Goal: Task Accomplishment & Management: Manage account settings

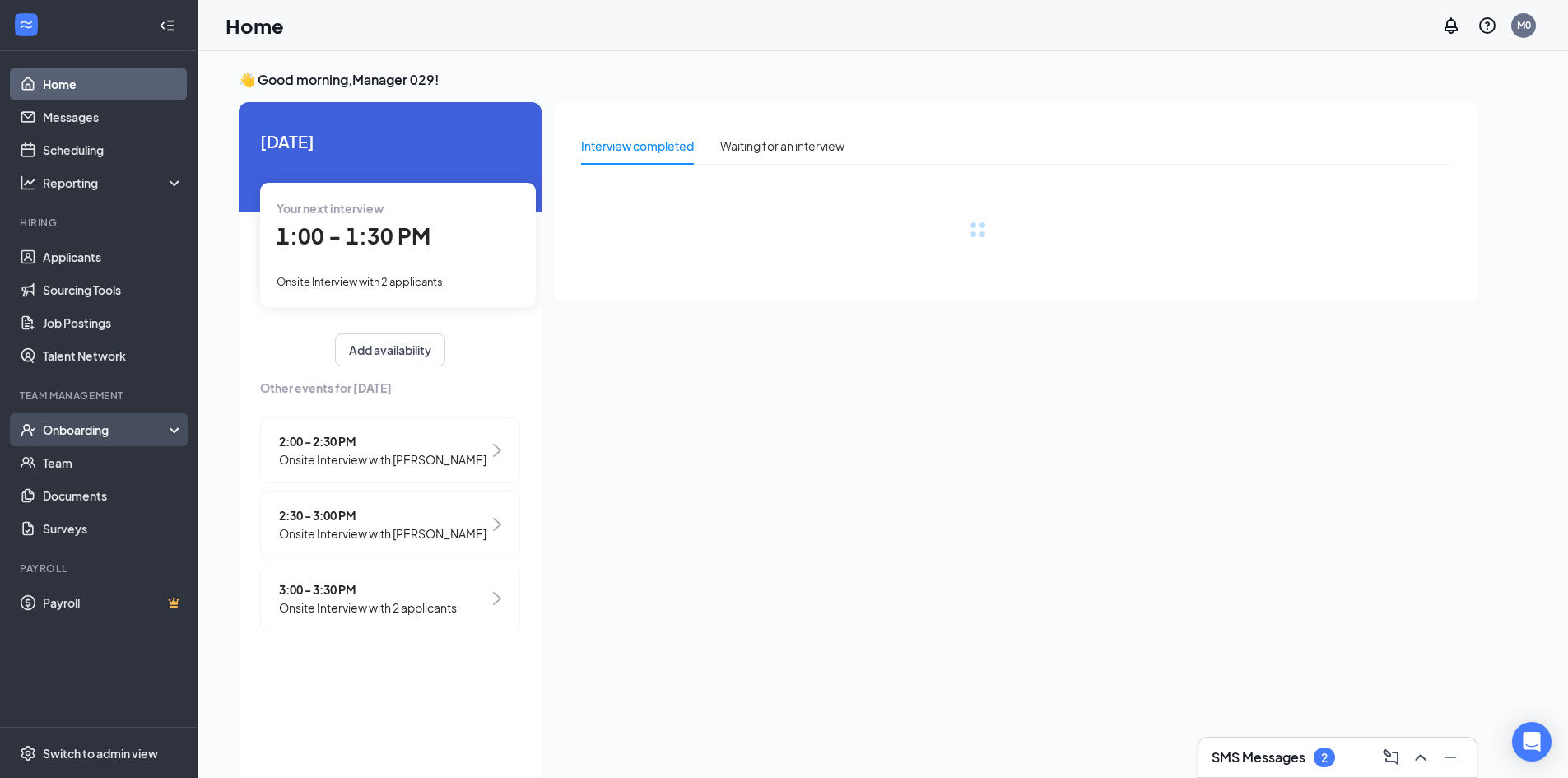
click at [58, 435] on div "Onboarding" at bounding box center [106, 430] width 126 height 17
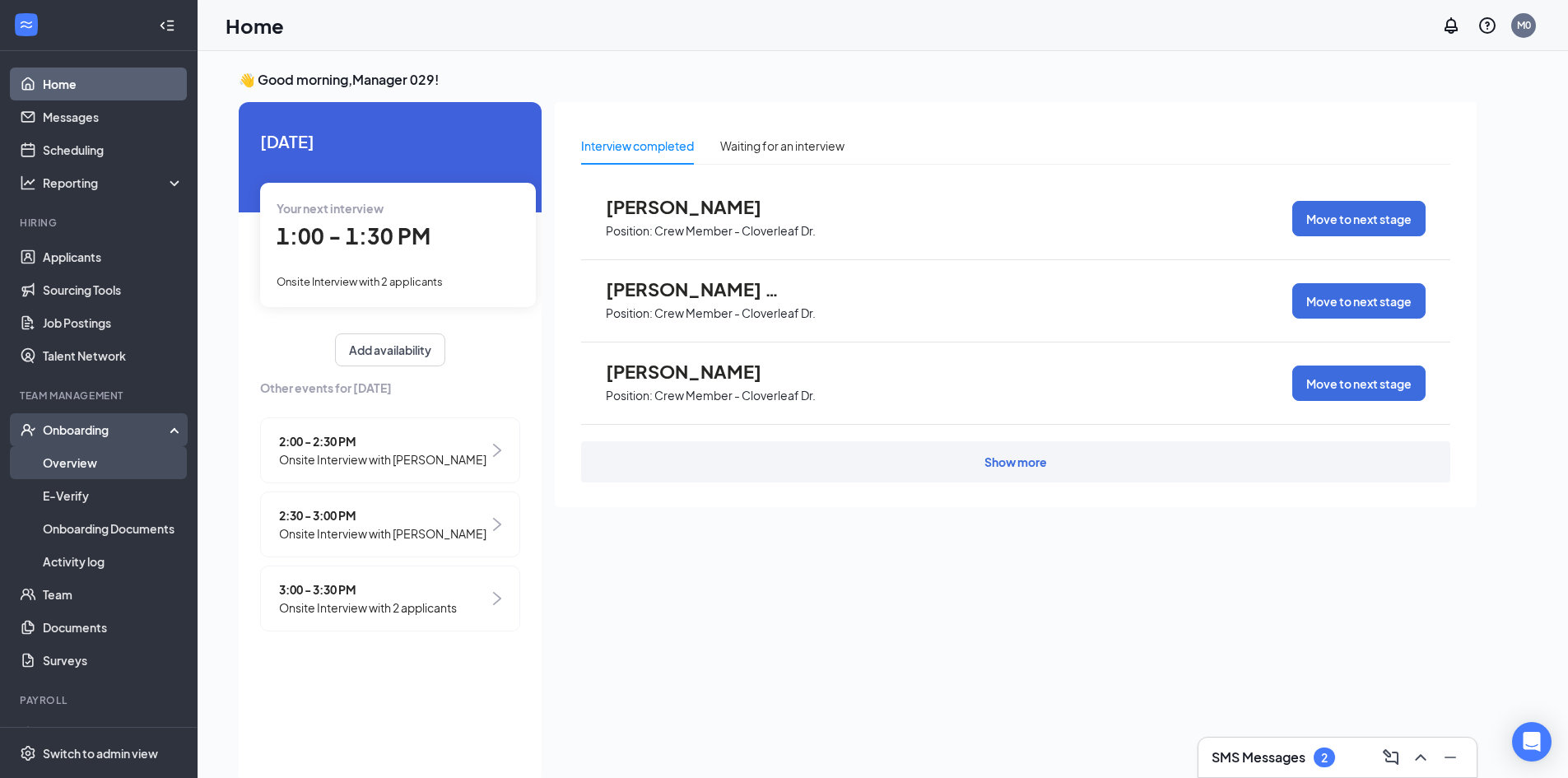
click at [101, 463] on link "Overview" at bounding box center [114, 463] width 141 height 33
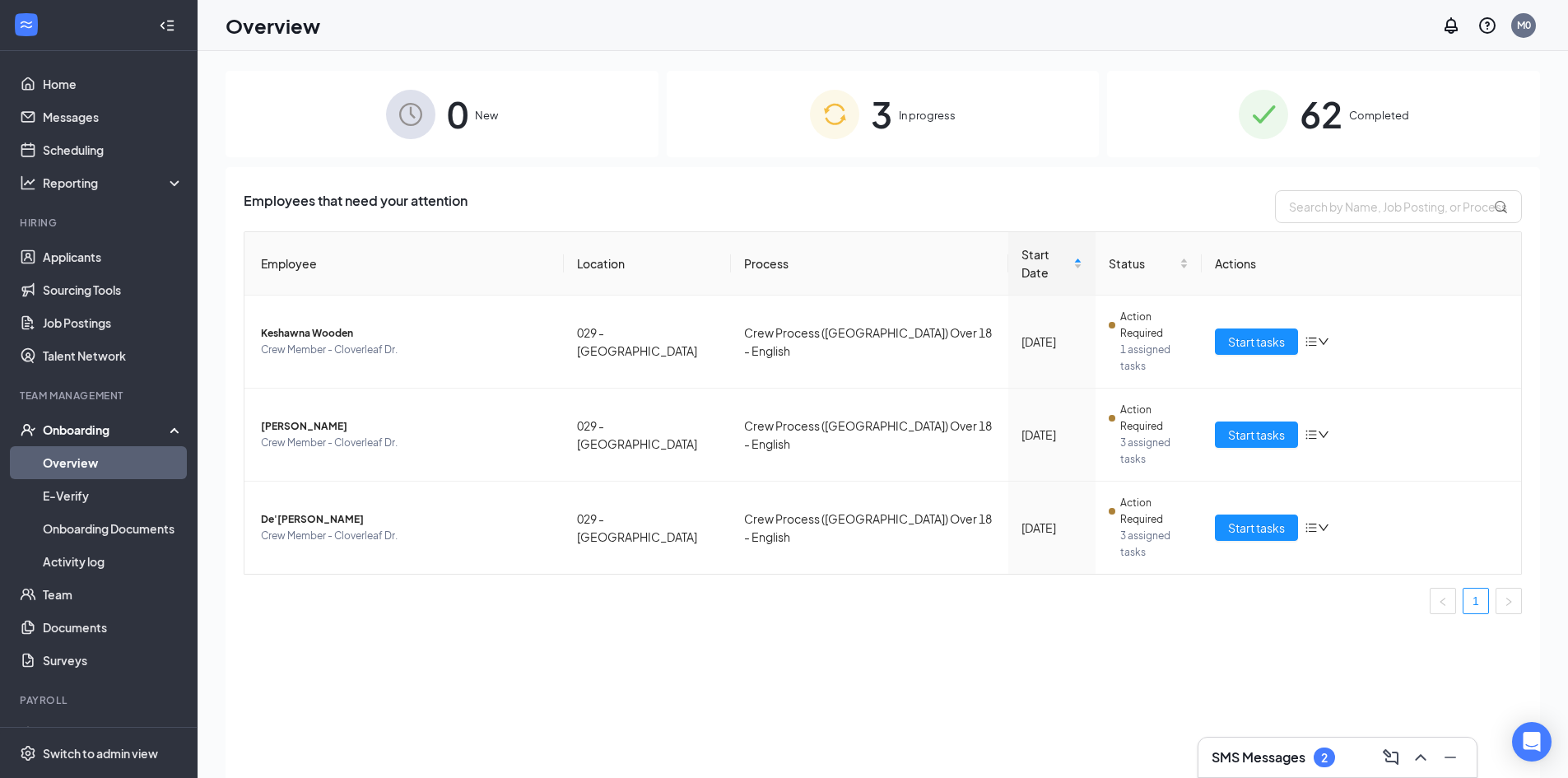
click at [1408, 117] on div "62 Completed" at bounding box center [1323, 114] width 432 height 86
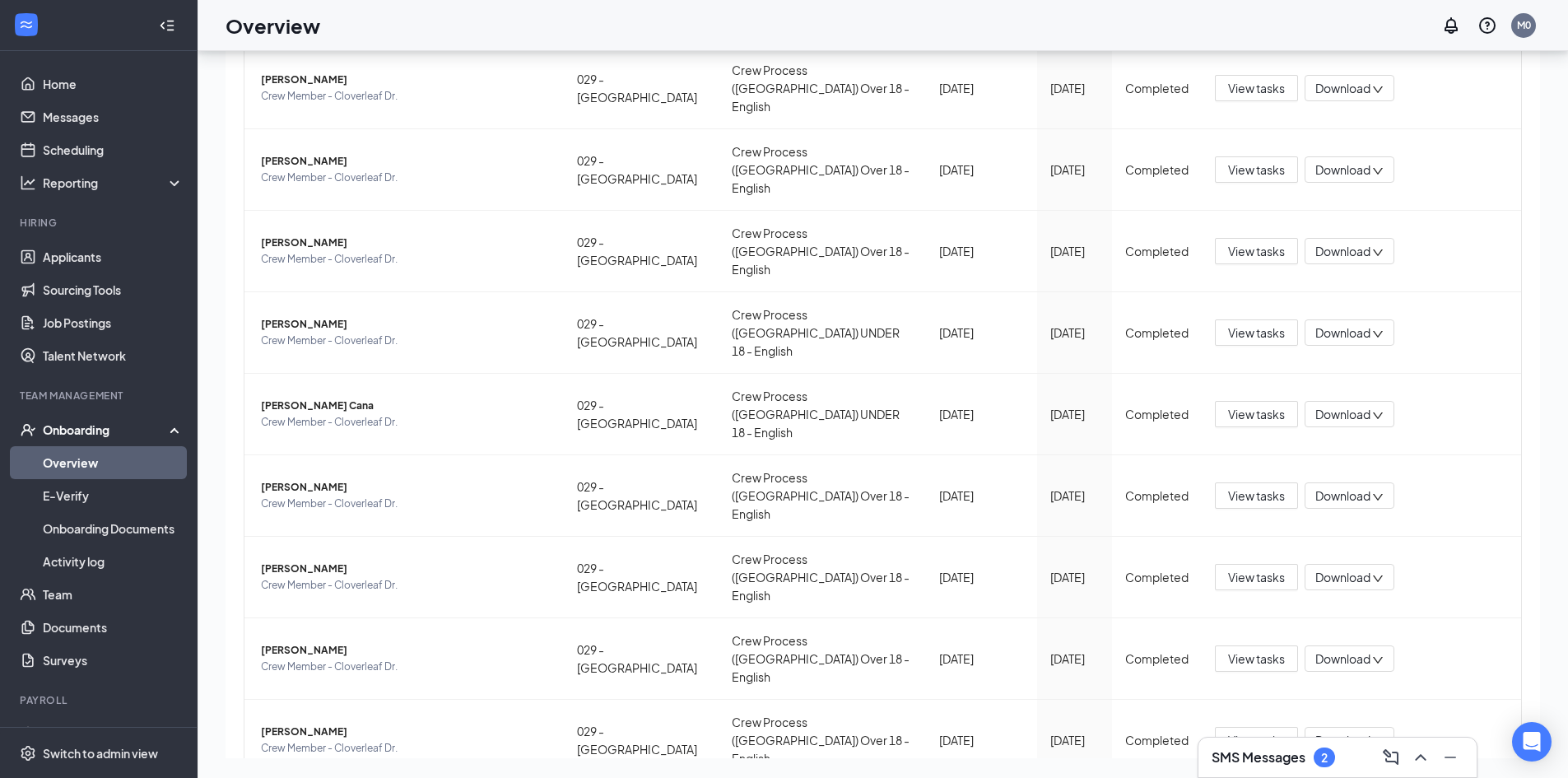
scroll to position [208, 0]
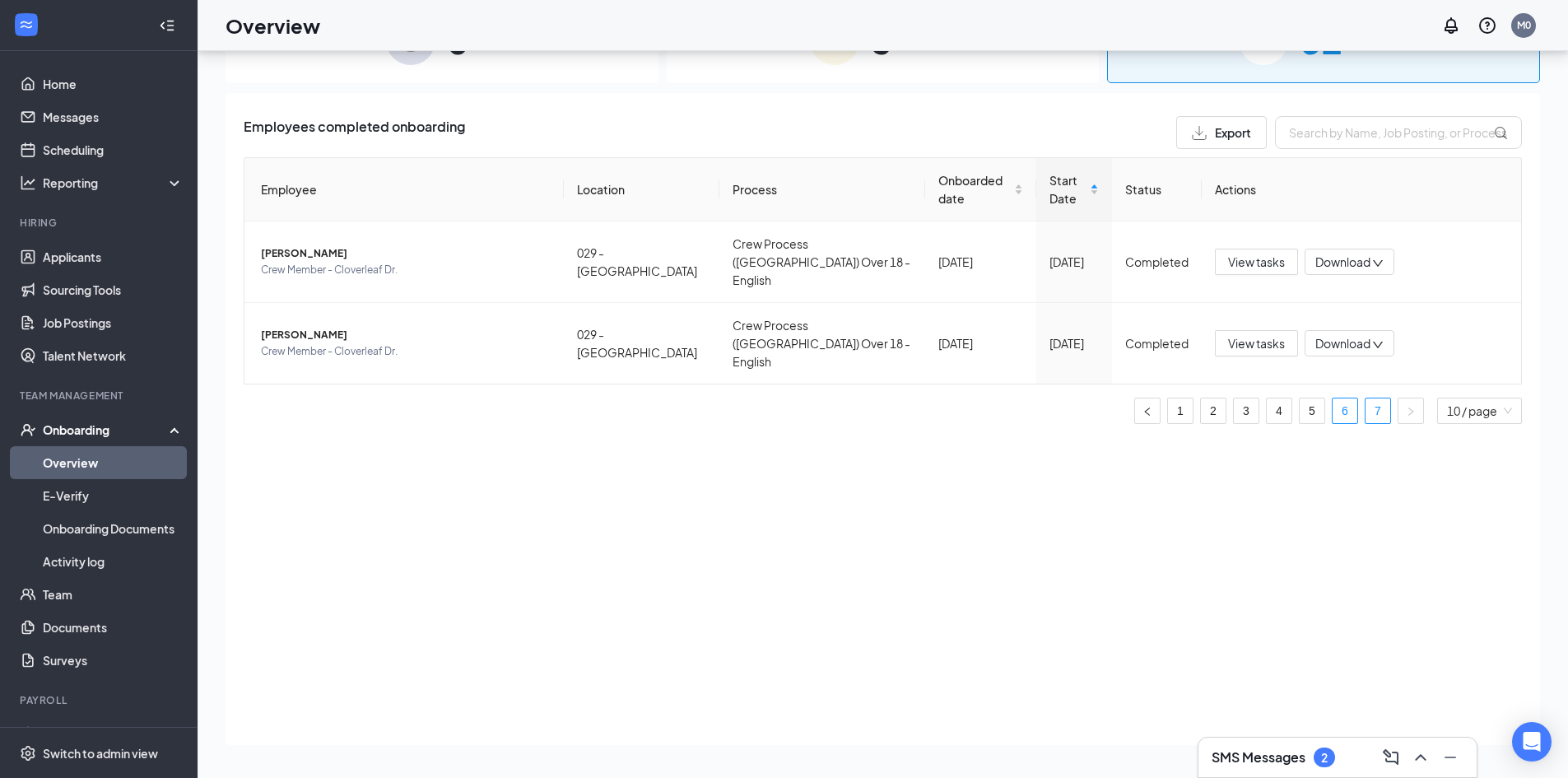
click at [1338, 398] on link "6" at bounding box center [1344, 410] width 25 height 25
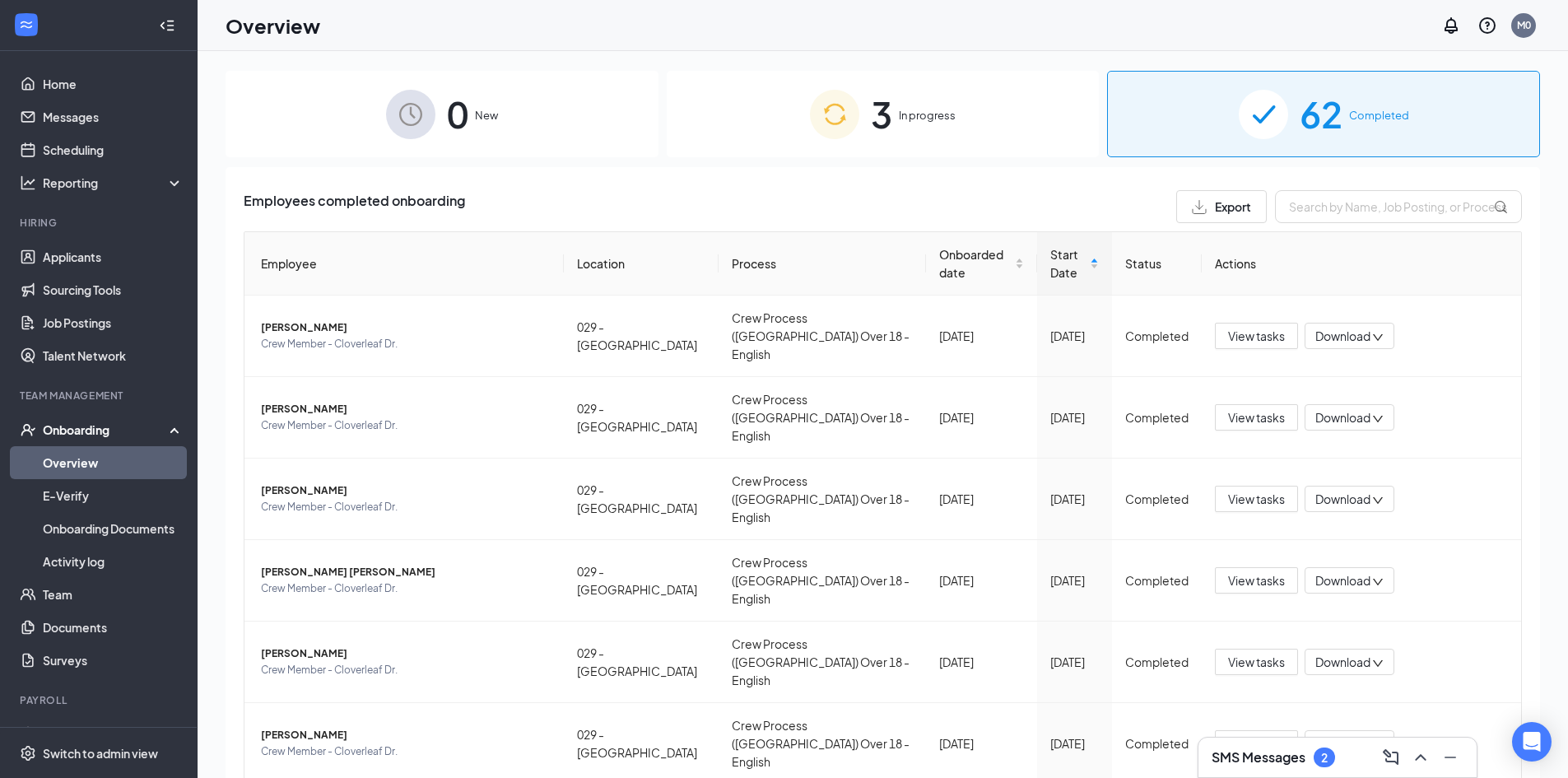
click at [858, 114] on div "3 In progress" at bounding box center [883, 114] width 432 height 86
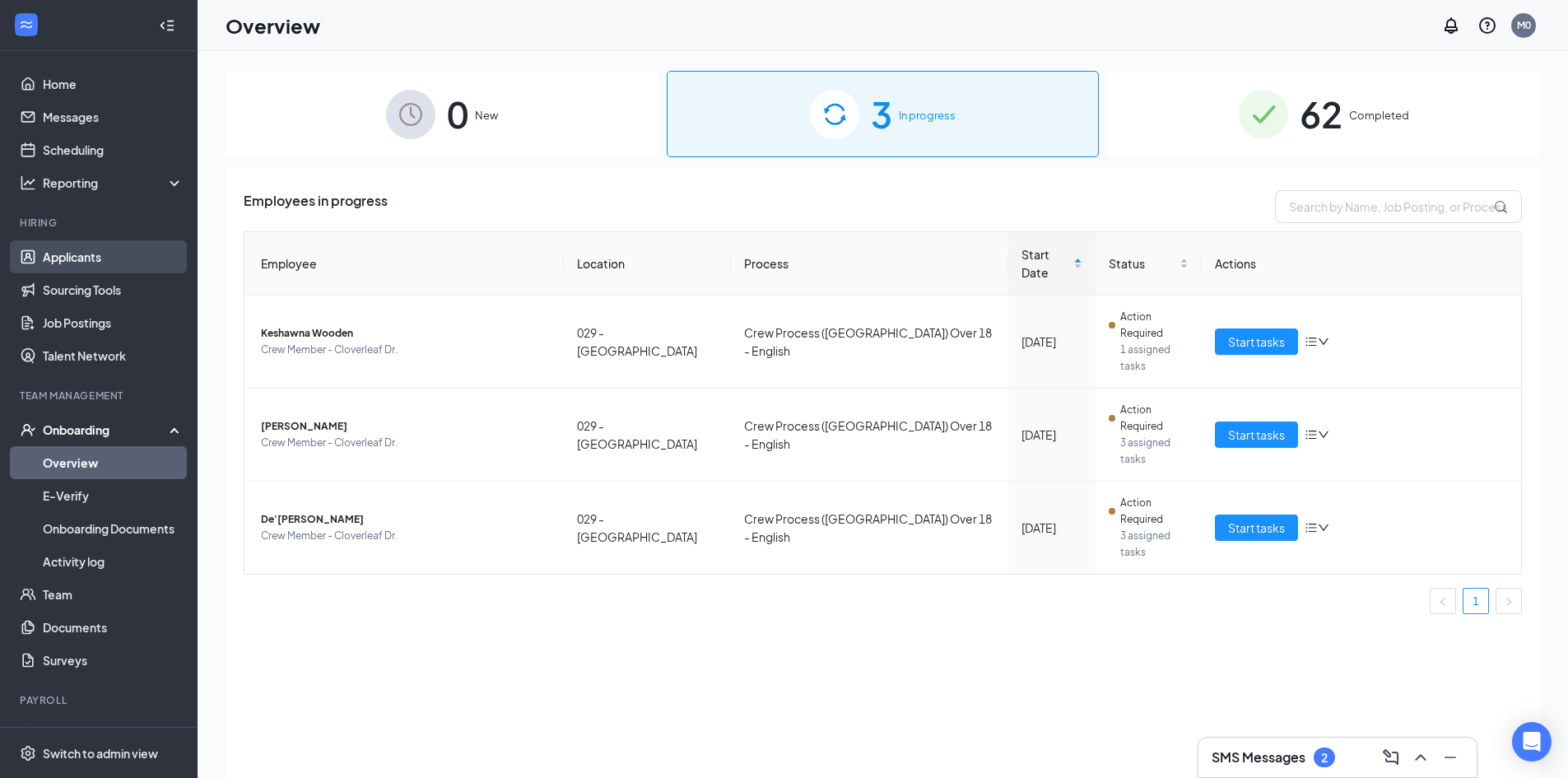
drag, startPoint x: 93, startPoint y: 255, endPoint x: 92, endPoint y: 235, distance: 20.0
click at [93, 255] on link "Applicants" at bounding box center [114, 257] width 141 height 33
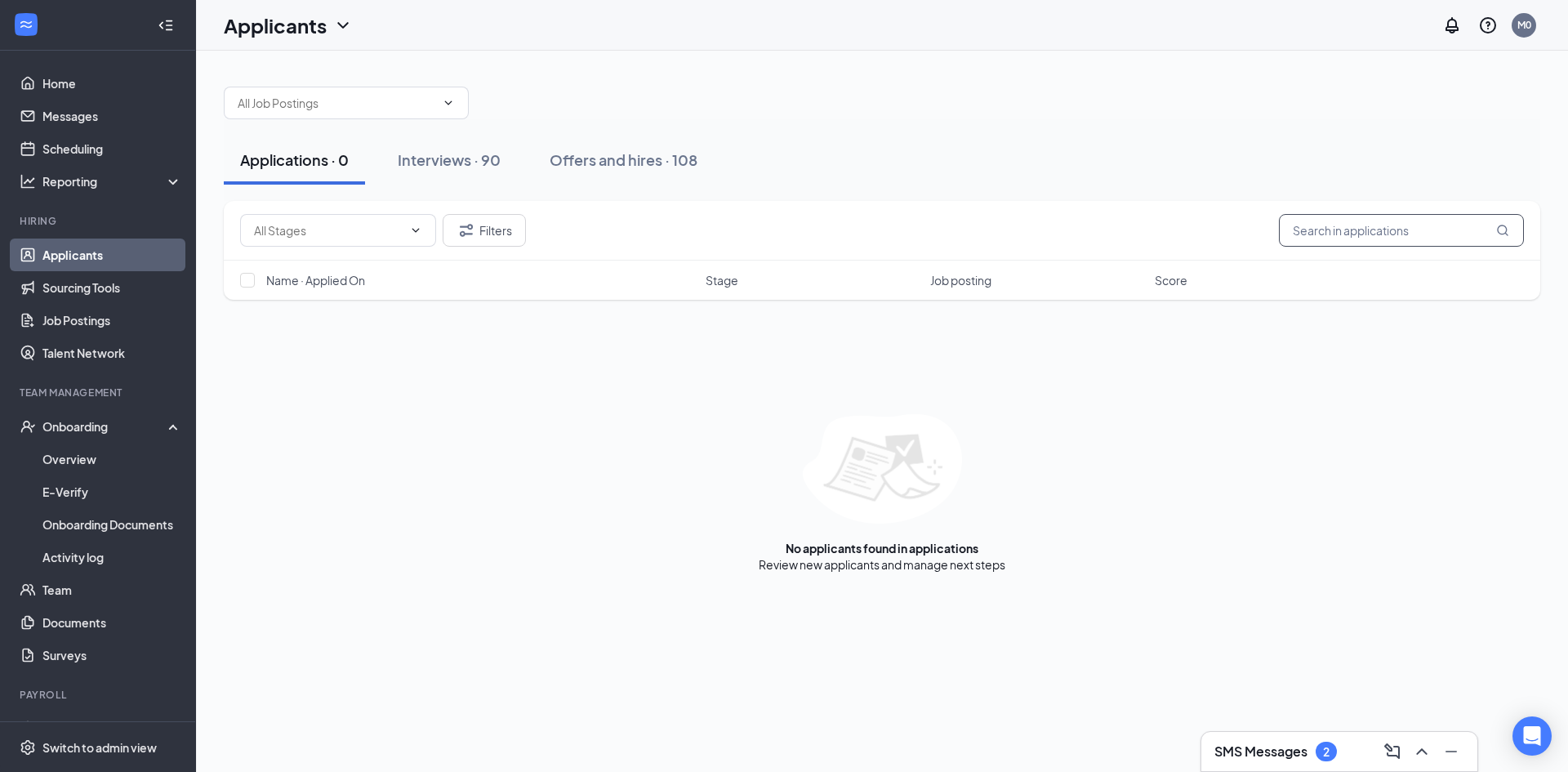
click at [1381, 237] on input "text" at bounding box center [1402, 231] width 245 height 33
click at [1335, 221] on input "text" at bounding box center [1402, 231] width 245 height 33
type input "[PERSON_NAME]"
click at [485, 154] on div "Interviews · 0 / 90" at bounding box center [483, 160] width 126 height 20
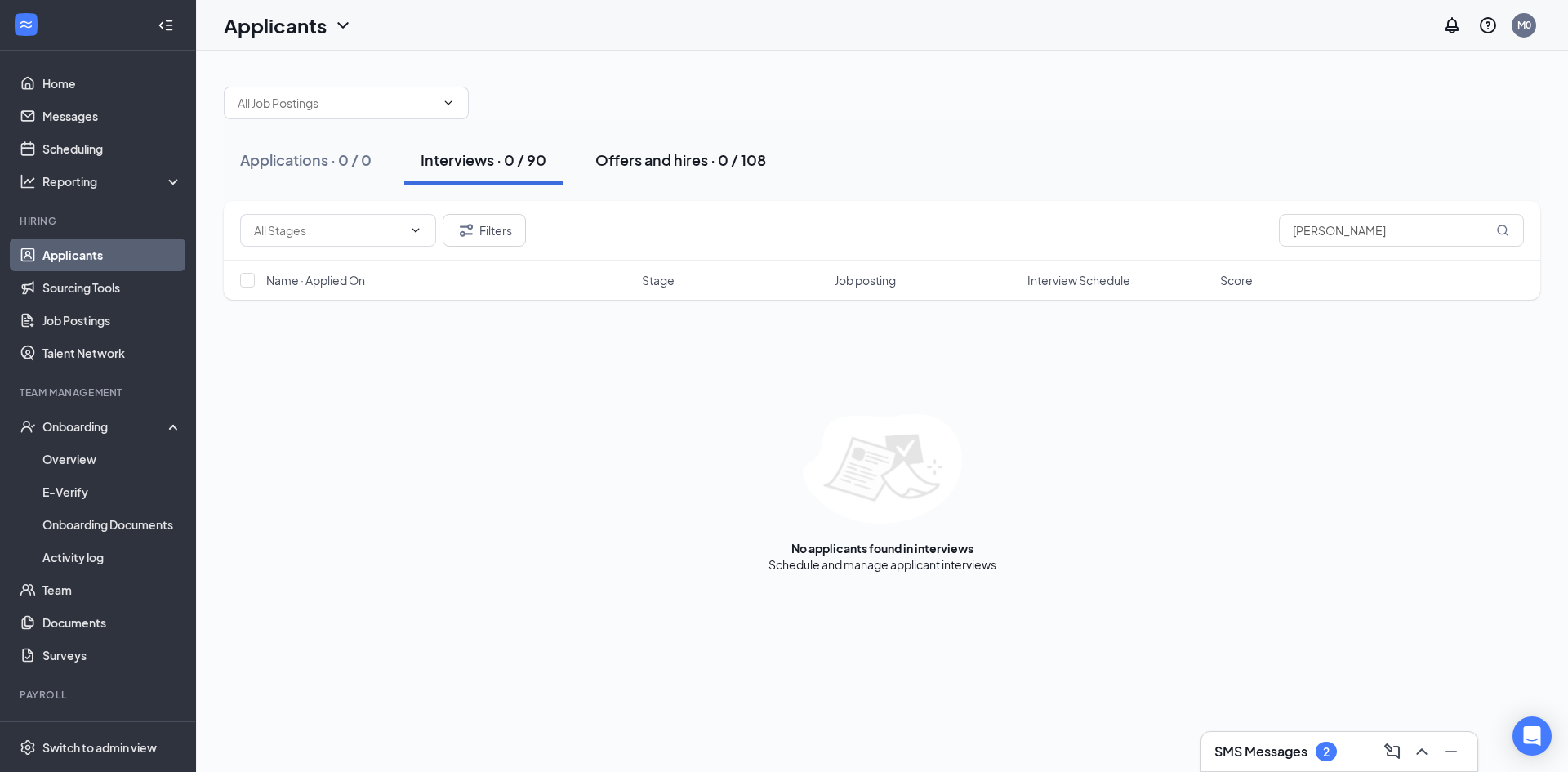
click at [661, 161] on div "Offers and hires · 0 / 108" at bounding box center [680, 160] width 170 height 20
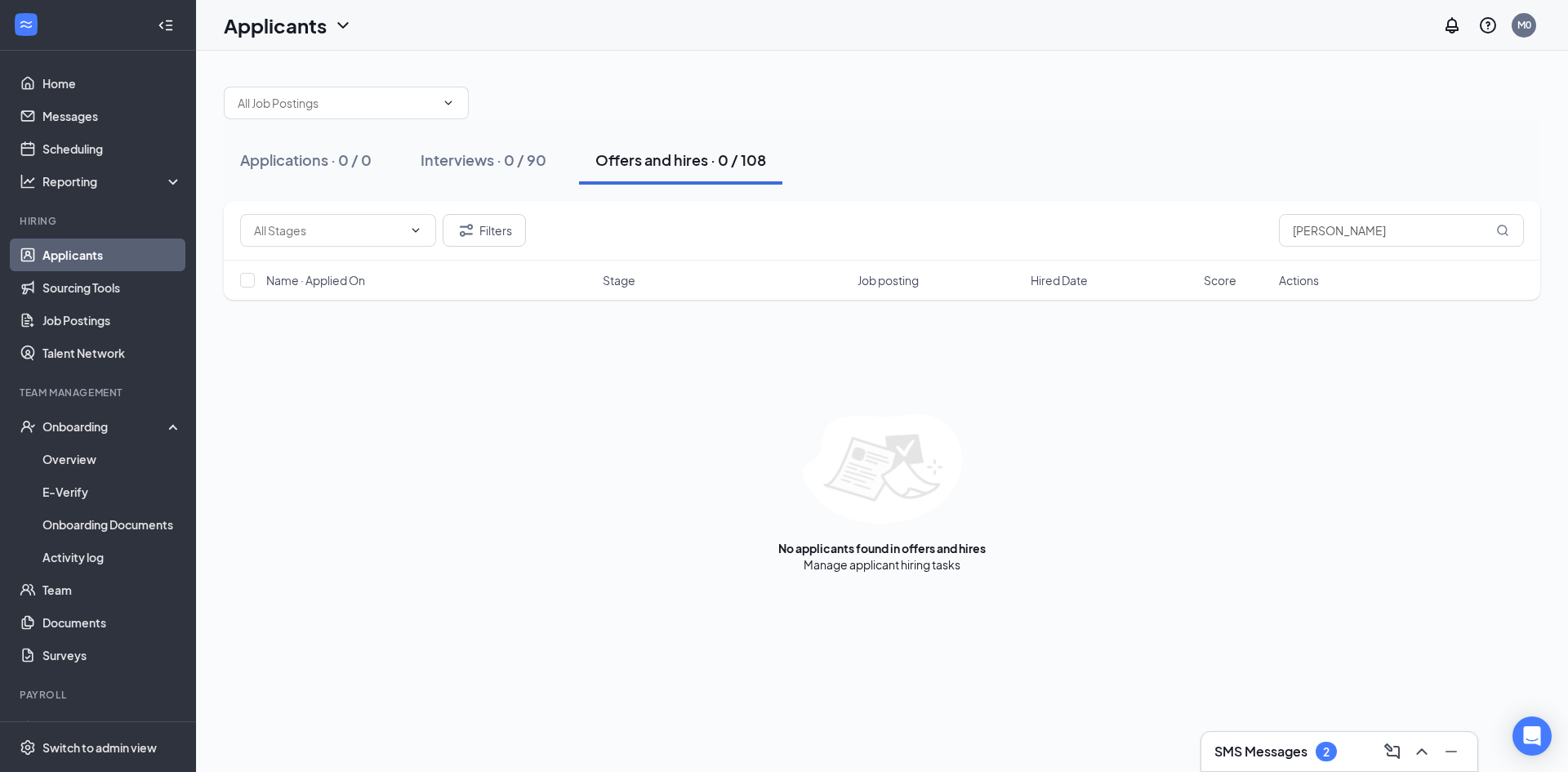
click at [66, 256] on link "Applicants" at bounding box center [113, 255] width 140 height 33
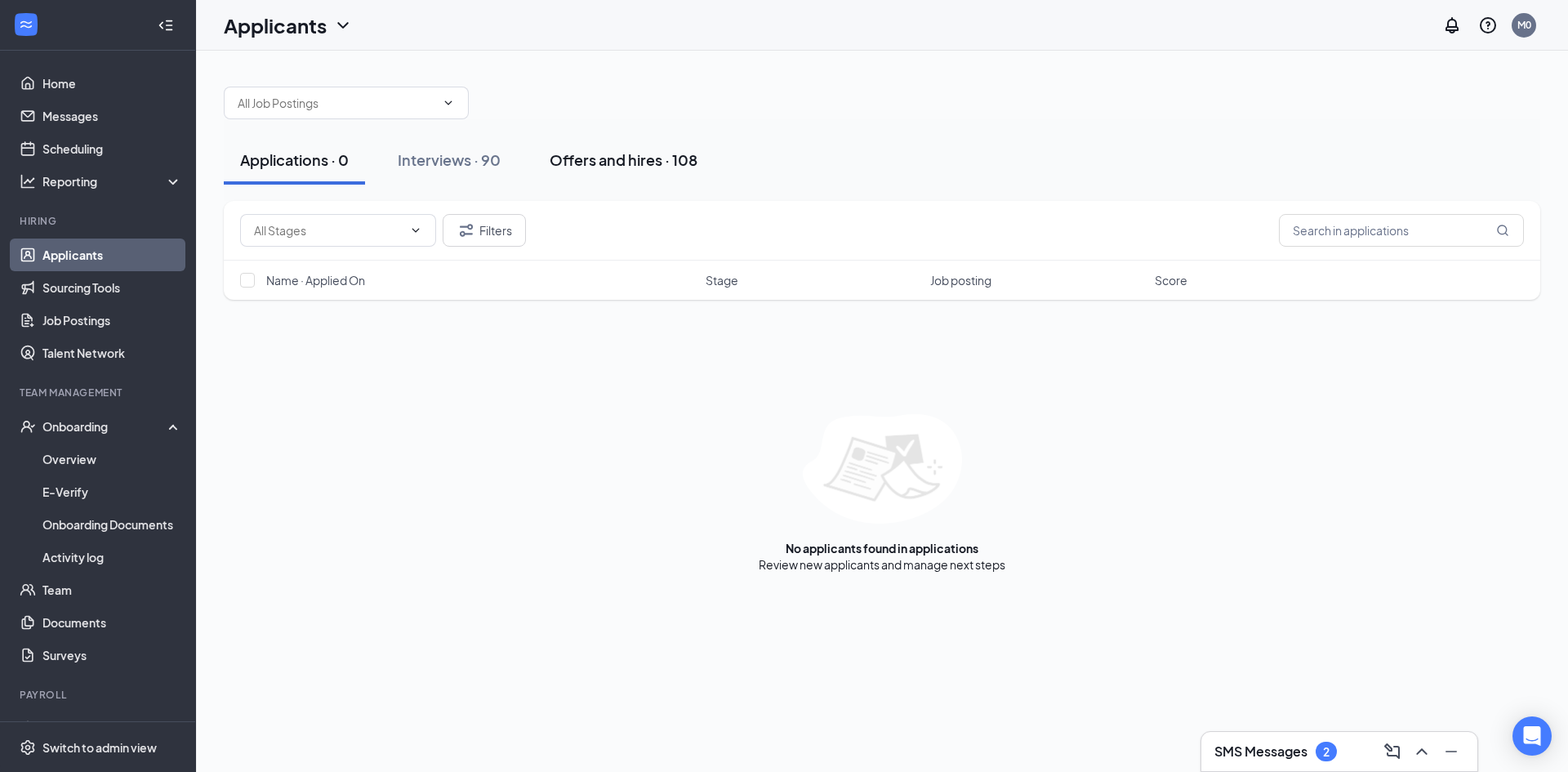
click at [641, 160] on div "Offers and hires · 108" at bounding box center [624, 160] width 148 height 20
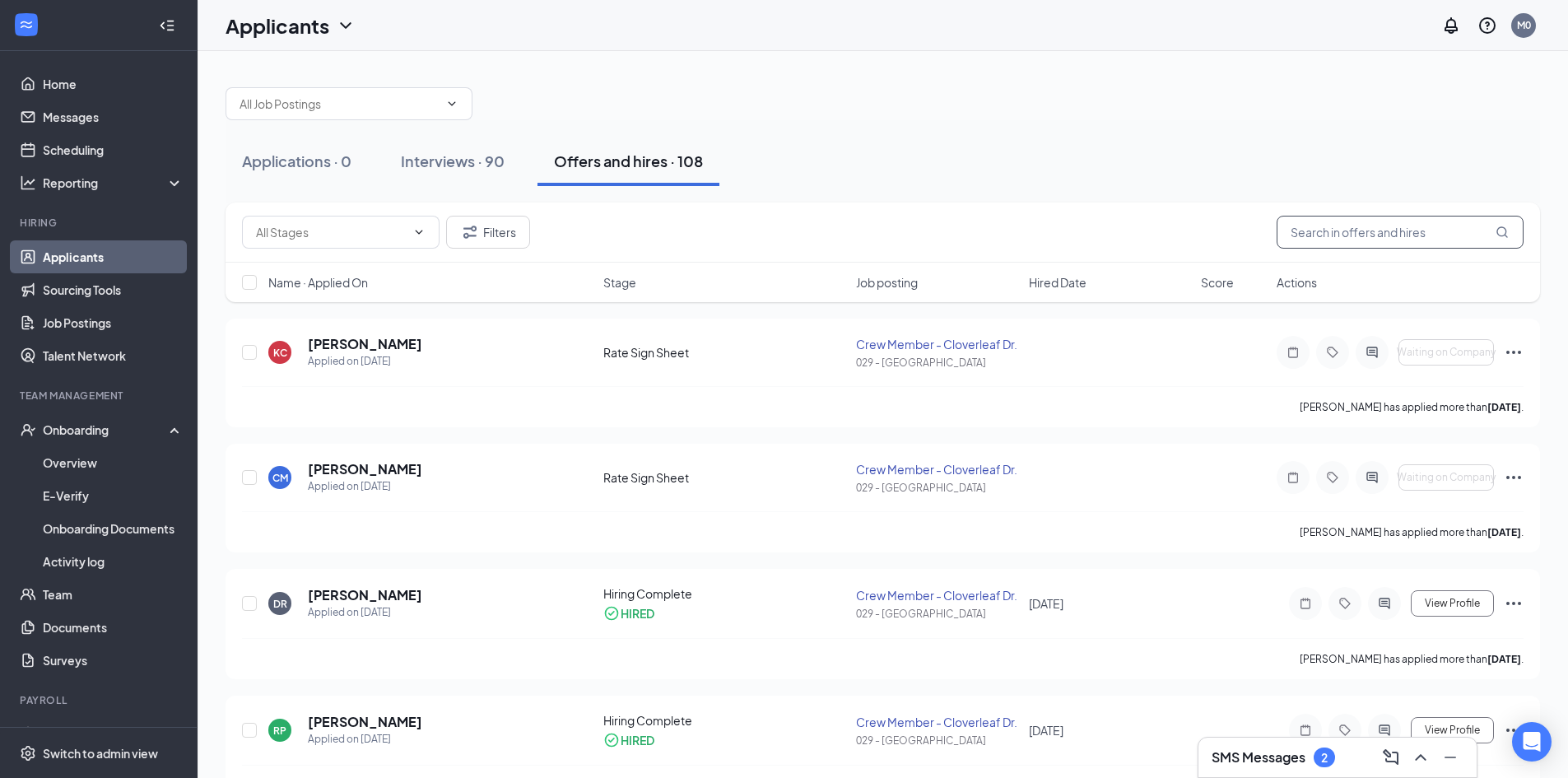
click at [1340, 232] on input "text" at bounding box center [1400, 233] width 247 height 33
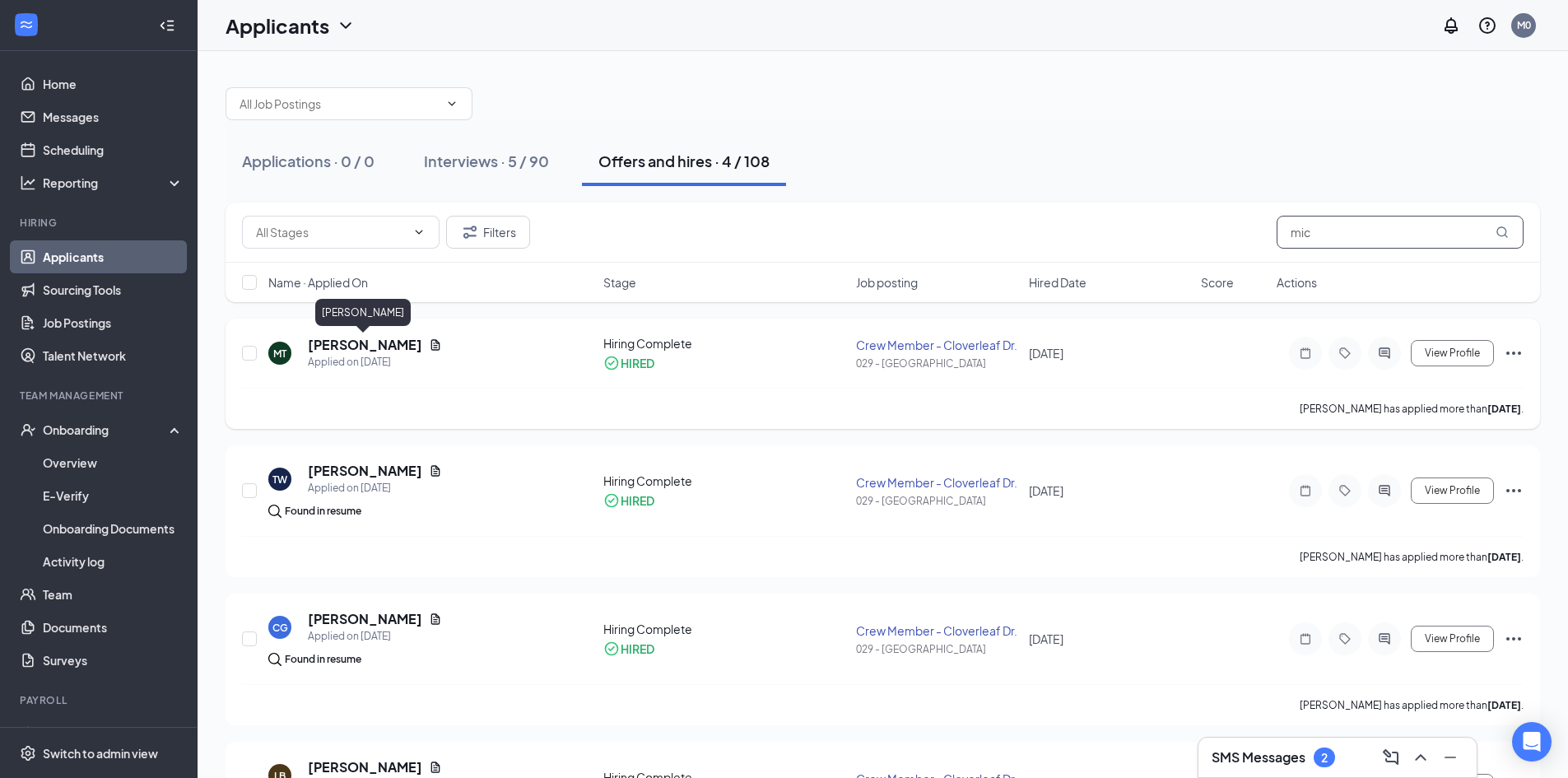
type input "mic"
click at [316, 348] on h5 "[PERSON_NAME]" at bounding box center [365, 344] width 115 height 18
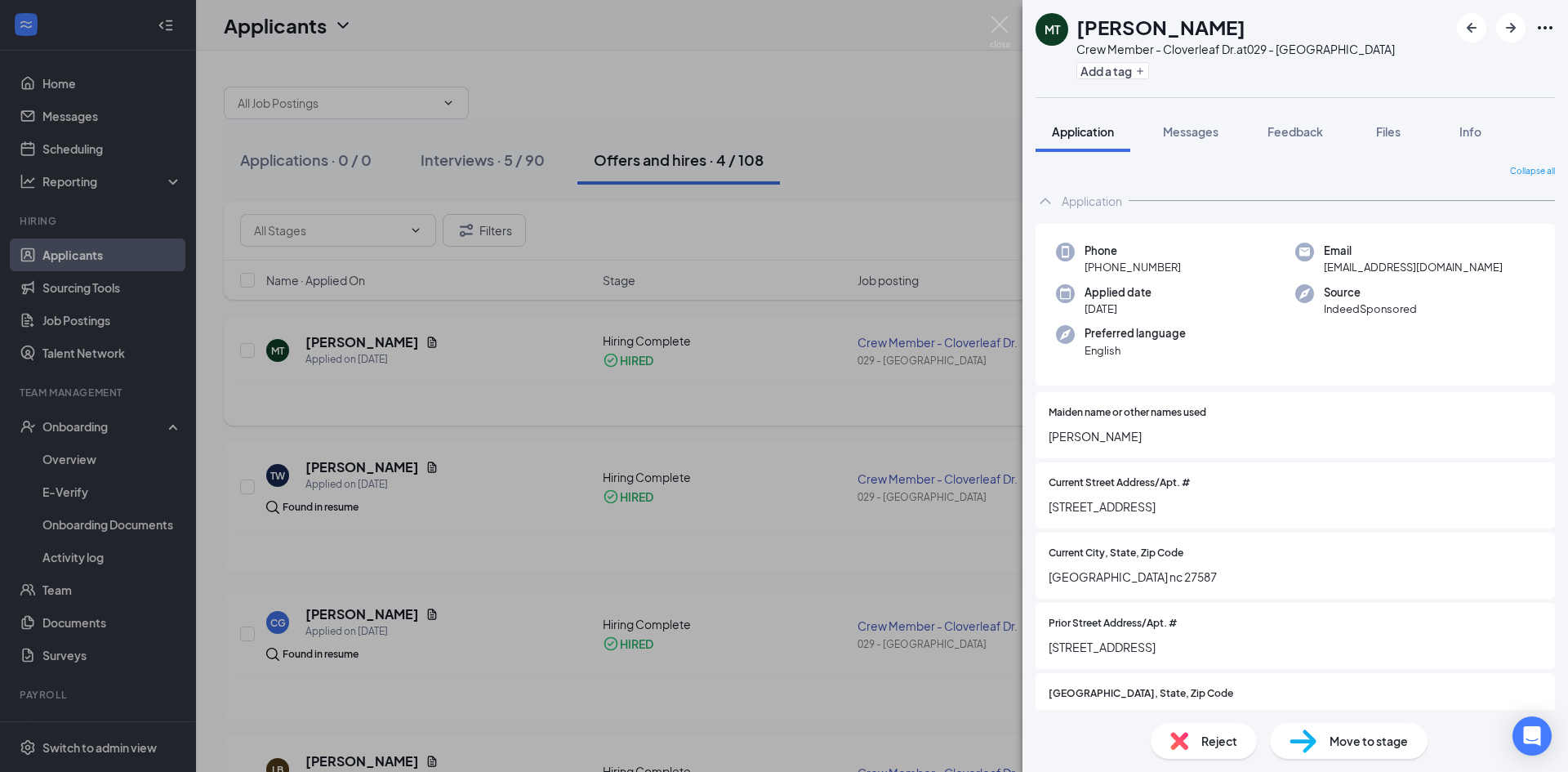
click at [473, 395] on div "MT [PERSON_NAME] Crew Member - Cloverleaf Dr. at 029 - [GEOGRAPHIC_DATA] Add a …" at bounding box center [784, 386] width 1568 height 772
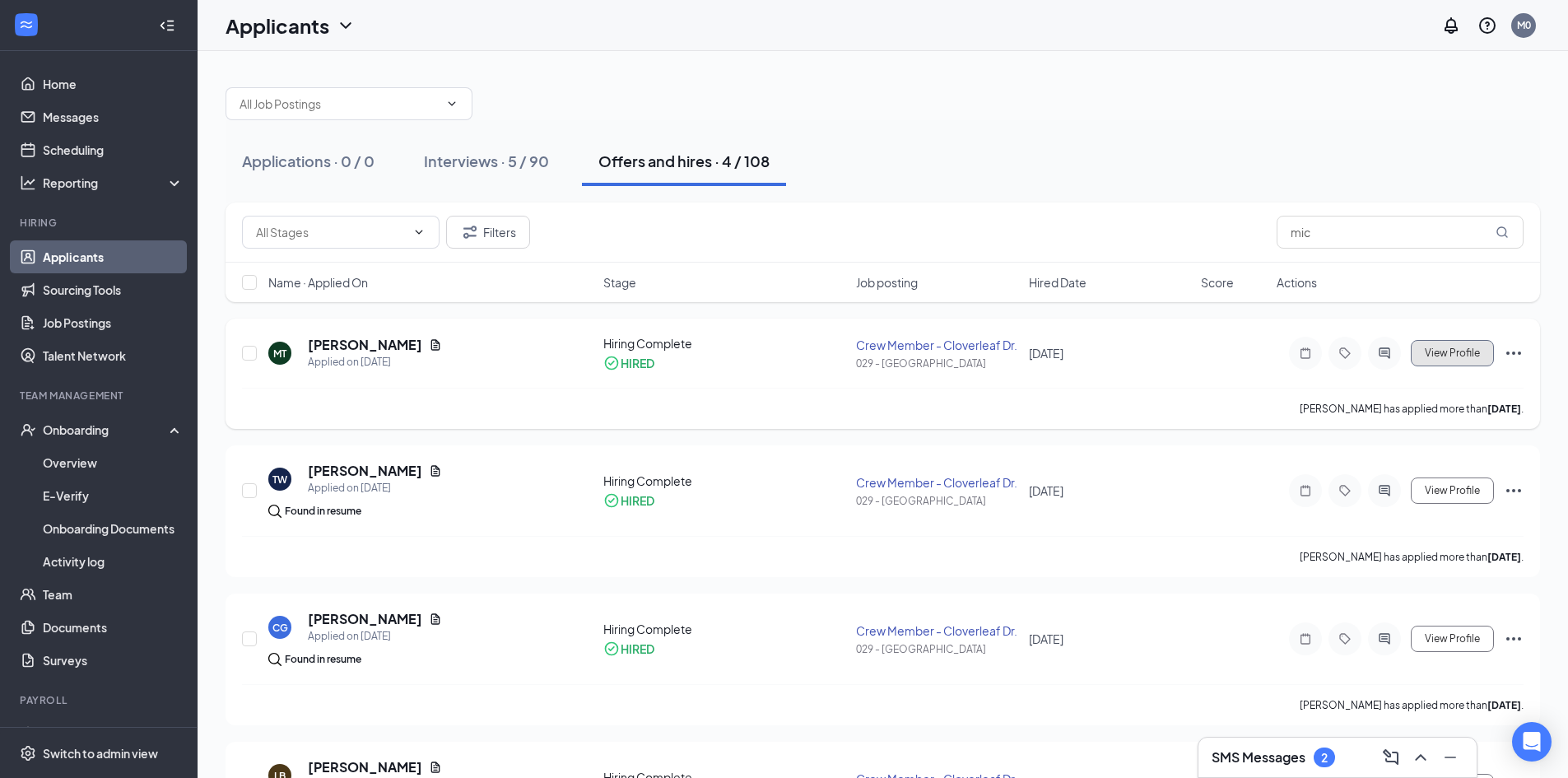
click at [1466, 353] on span "View Profile" at bounding box center [1452, 353] width 55 height 12
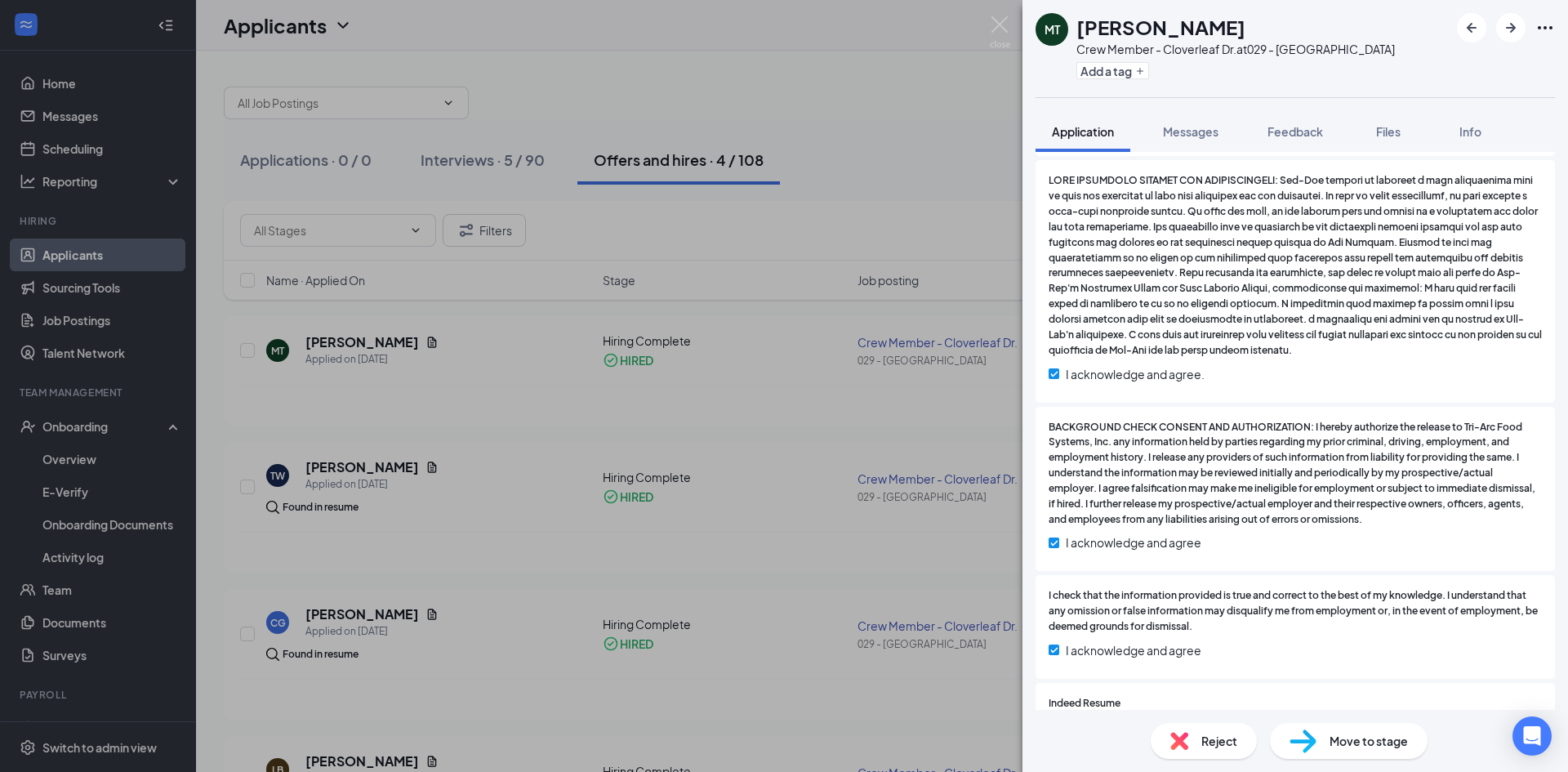
scroll to position [2298, 0]
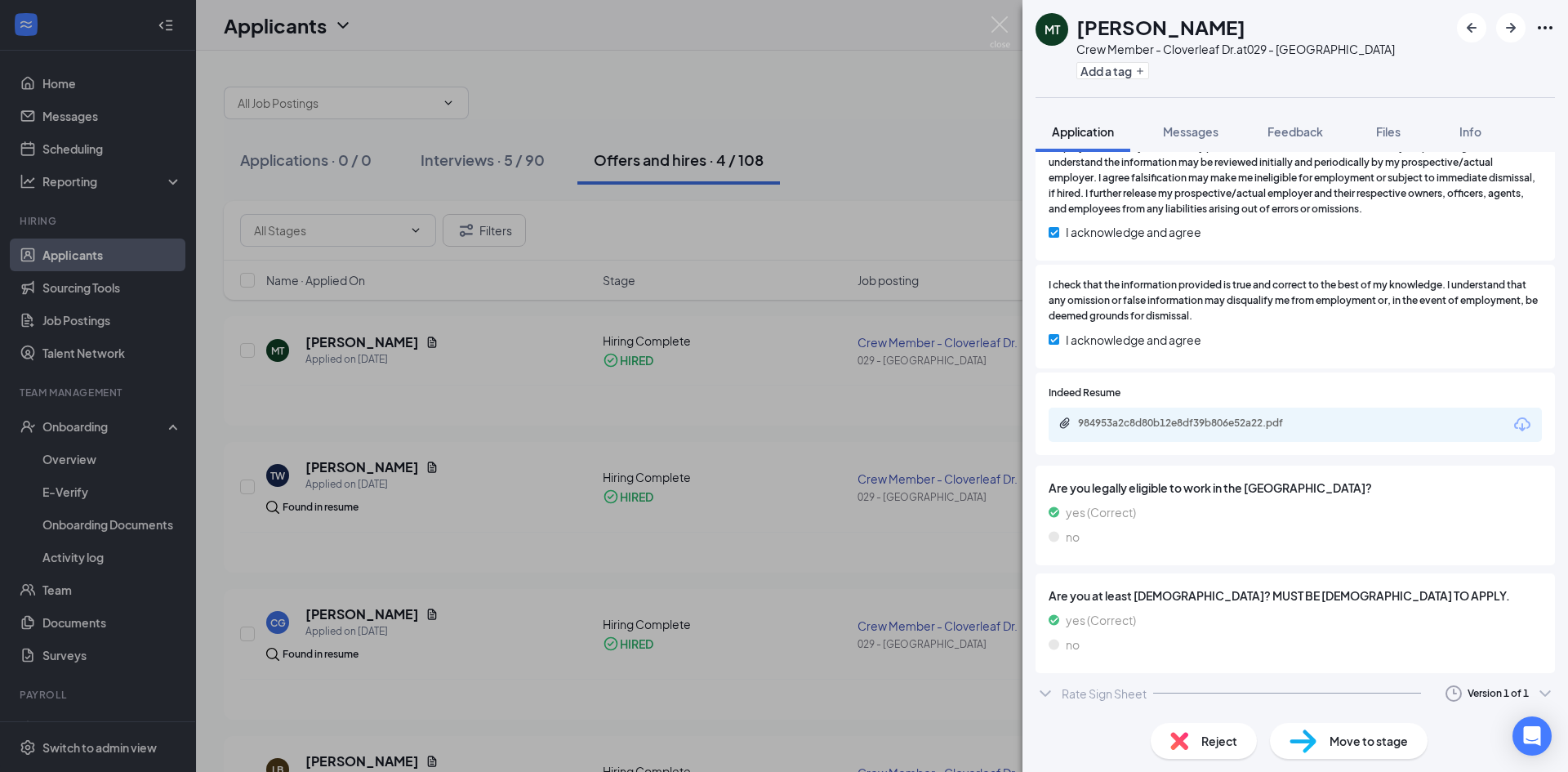
click at [1325, 742] on div "Move to stage" at bounding box center [1349, 741] width 158 height 36
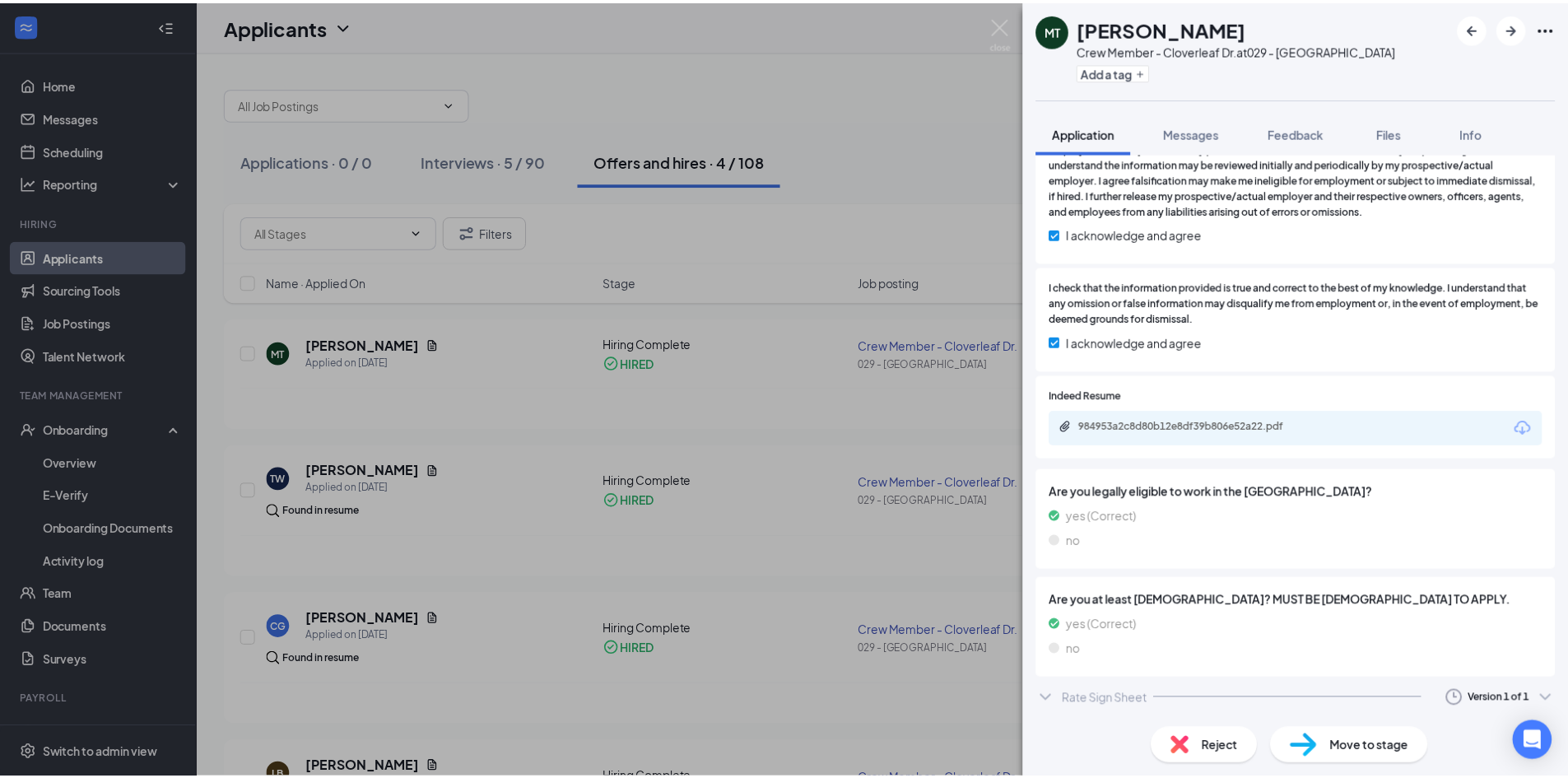
scroll to position [2308, 0]
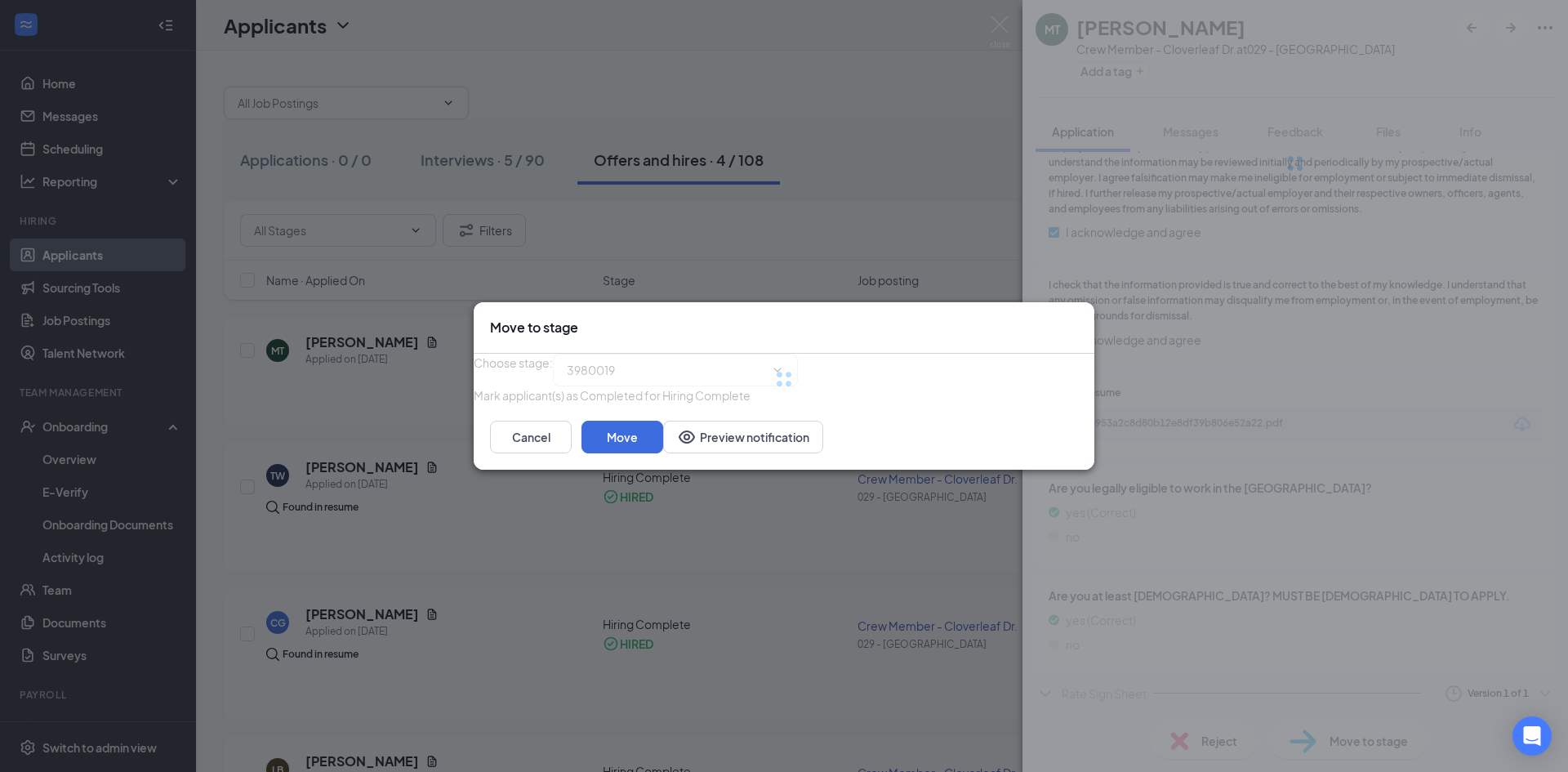
type input "Hiring Complete (current stage)"
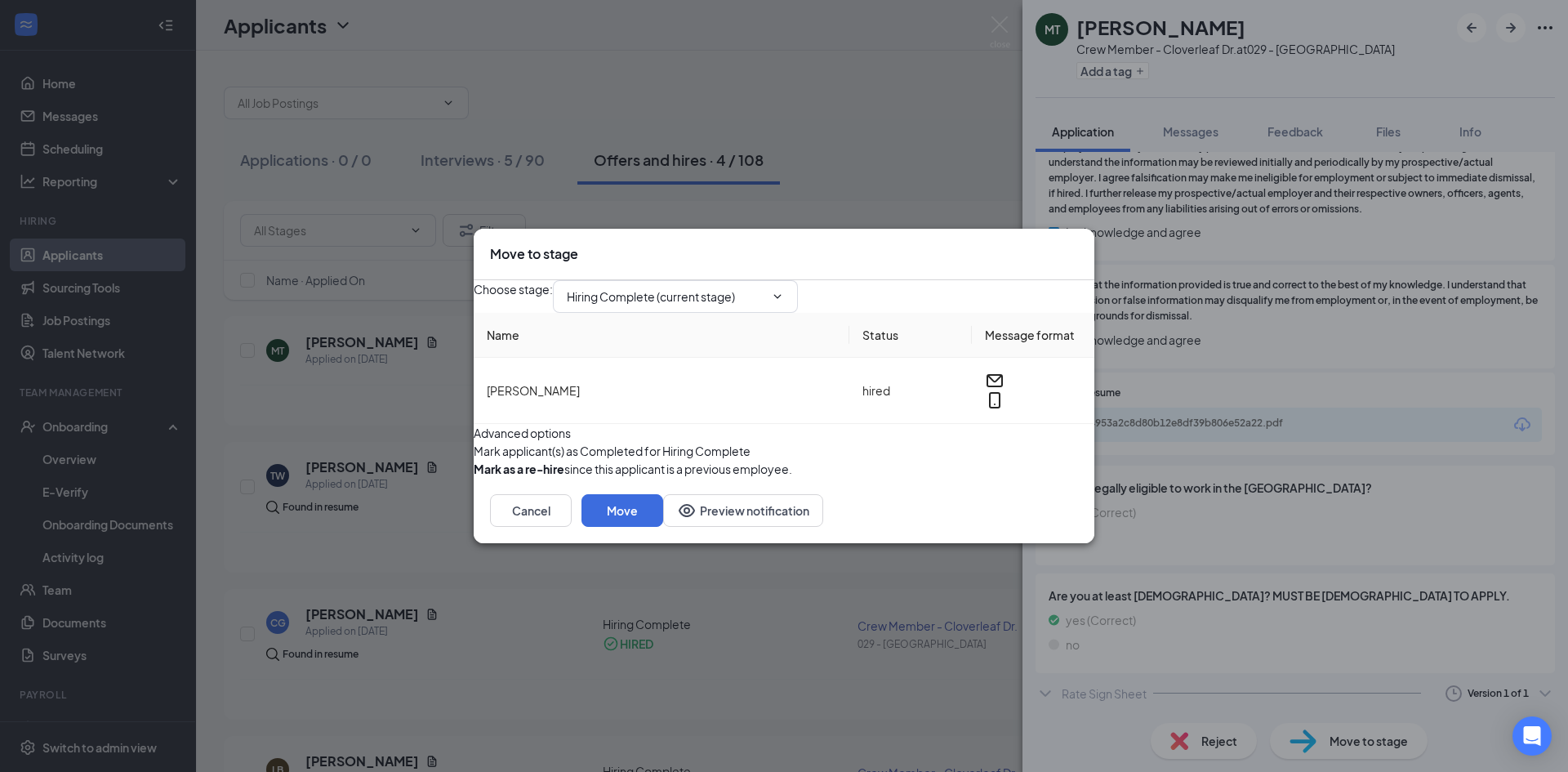
click at [1078, 245] on icon "Cross" at bounding box center [1078, 245] width 0 height 0
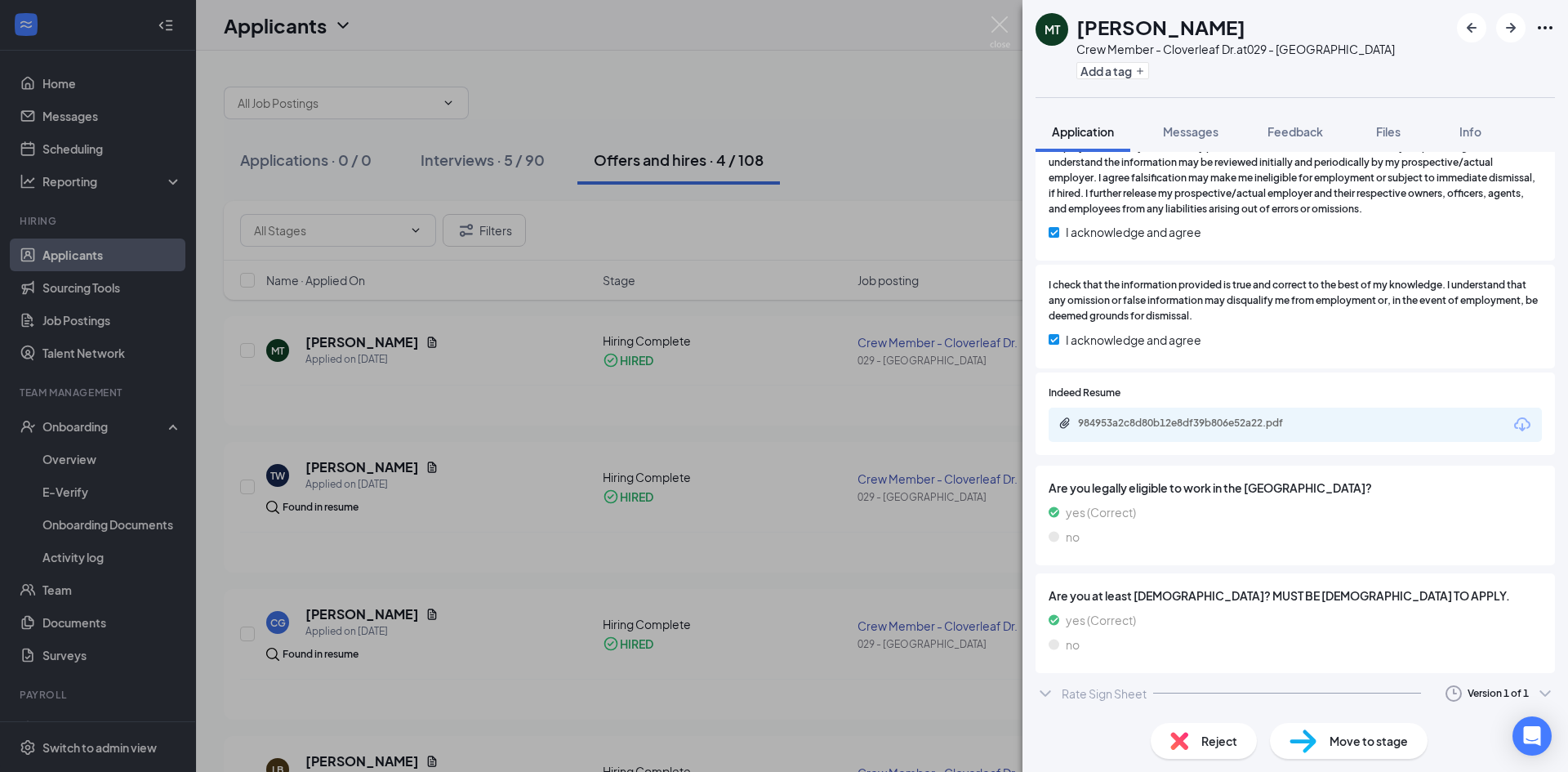
click at [845, 78] on div "MT [PERSON_NAME] Crew Member - Cloverleaf Dr. at 029 - [GEOGRAPHIC_DATA] Add a …" at bounding box center [784, 386] width 1568 height 772
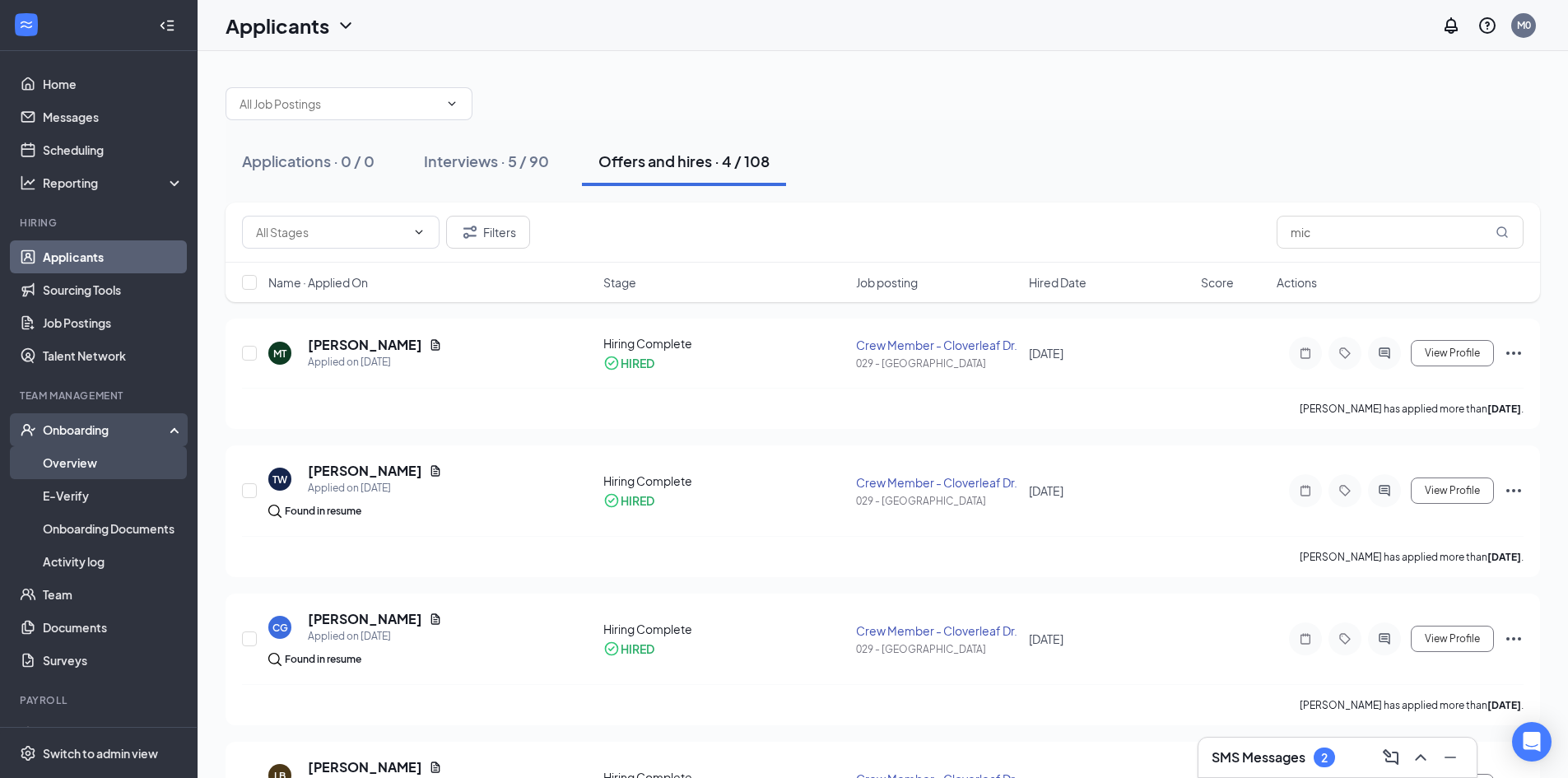
click at [72, 467] on link "Overview" at bounding box center [114, 463] width 141 height 33
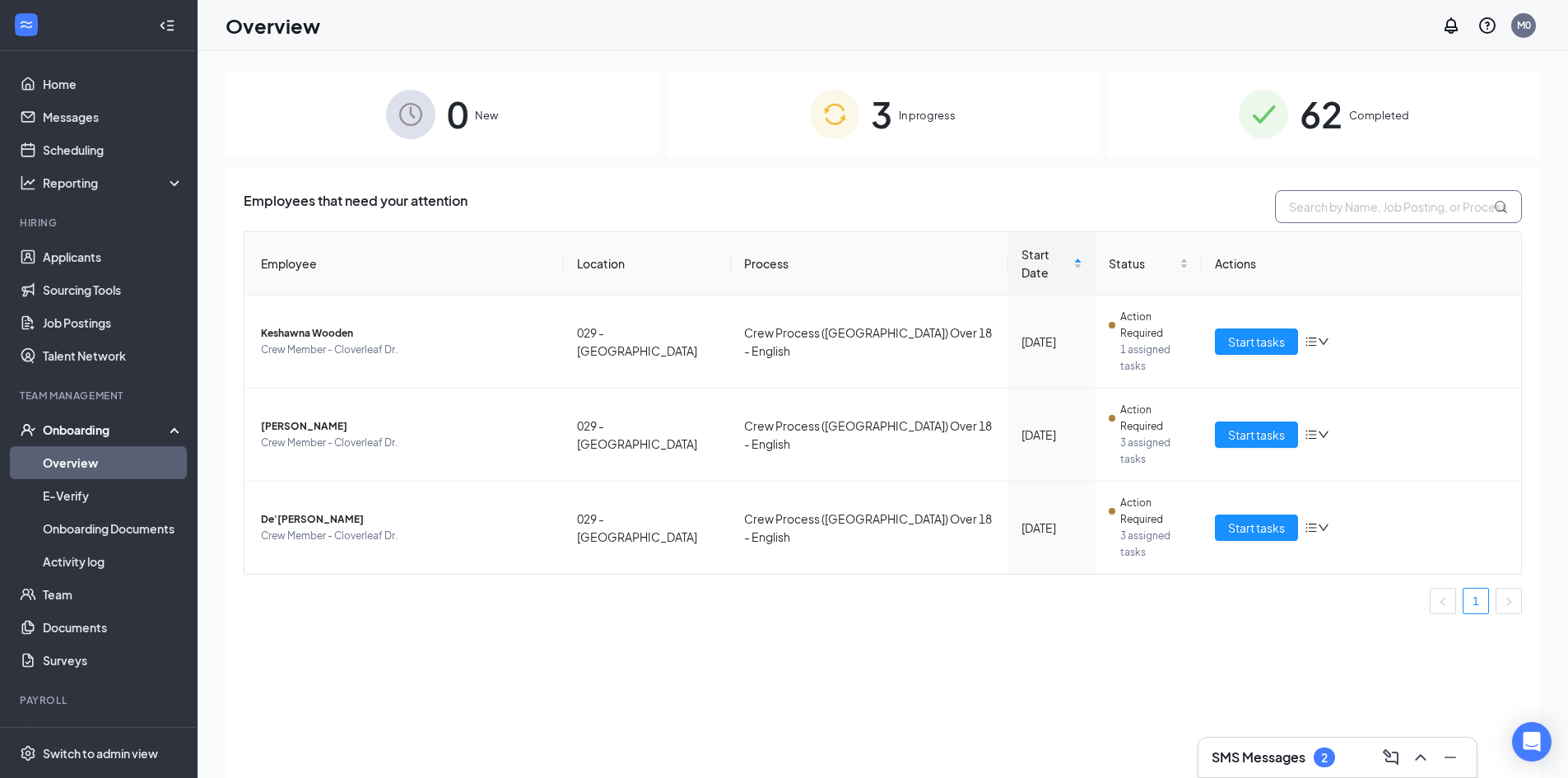
click at [1320, 218] on input "text" at bounding box center [1398, 207] width 247 height 33
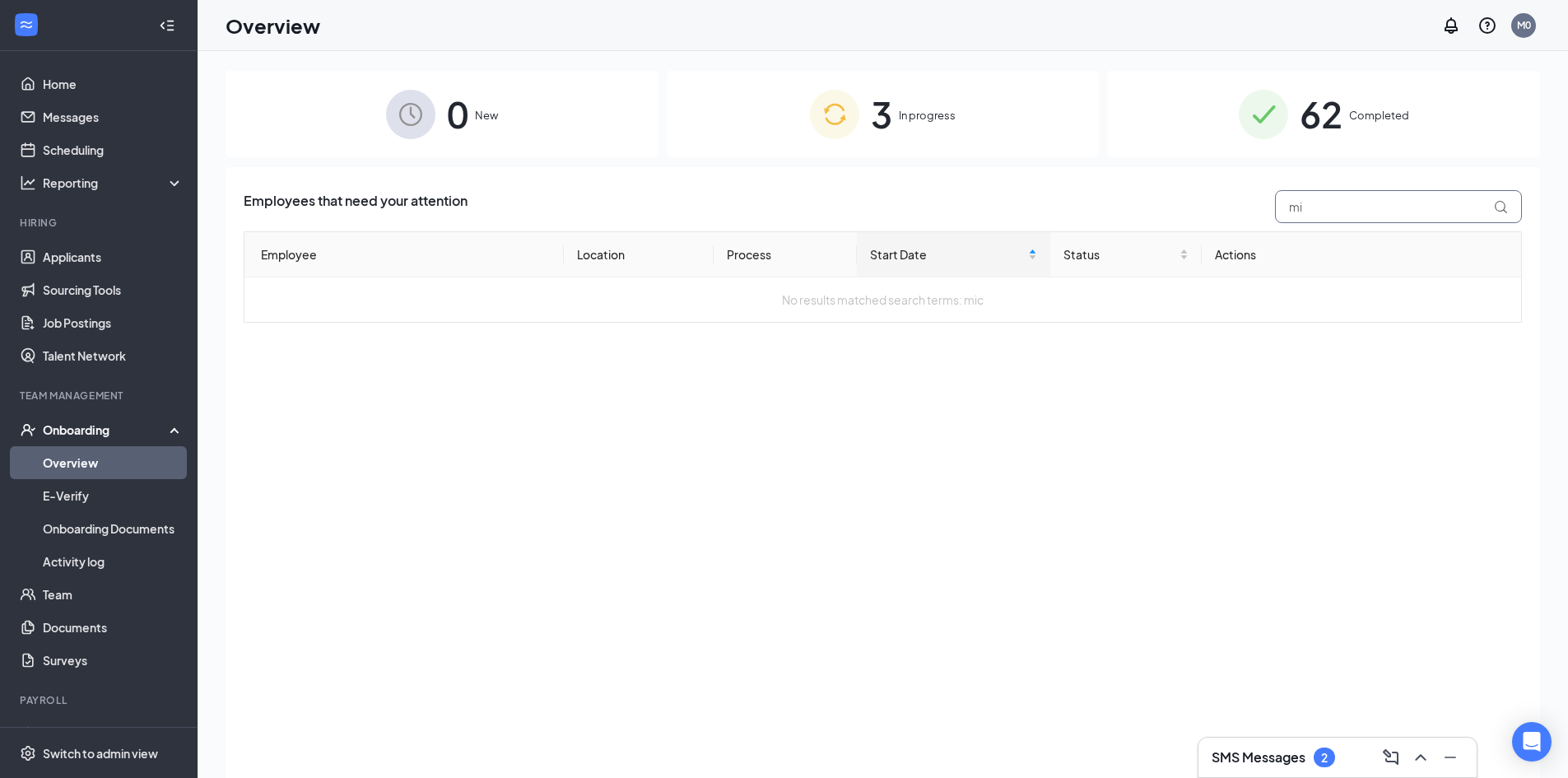
type input "m"
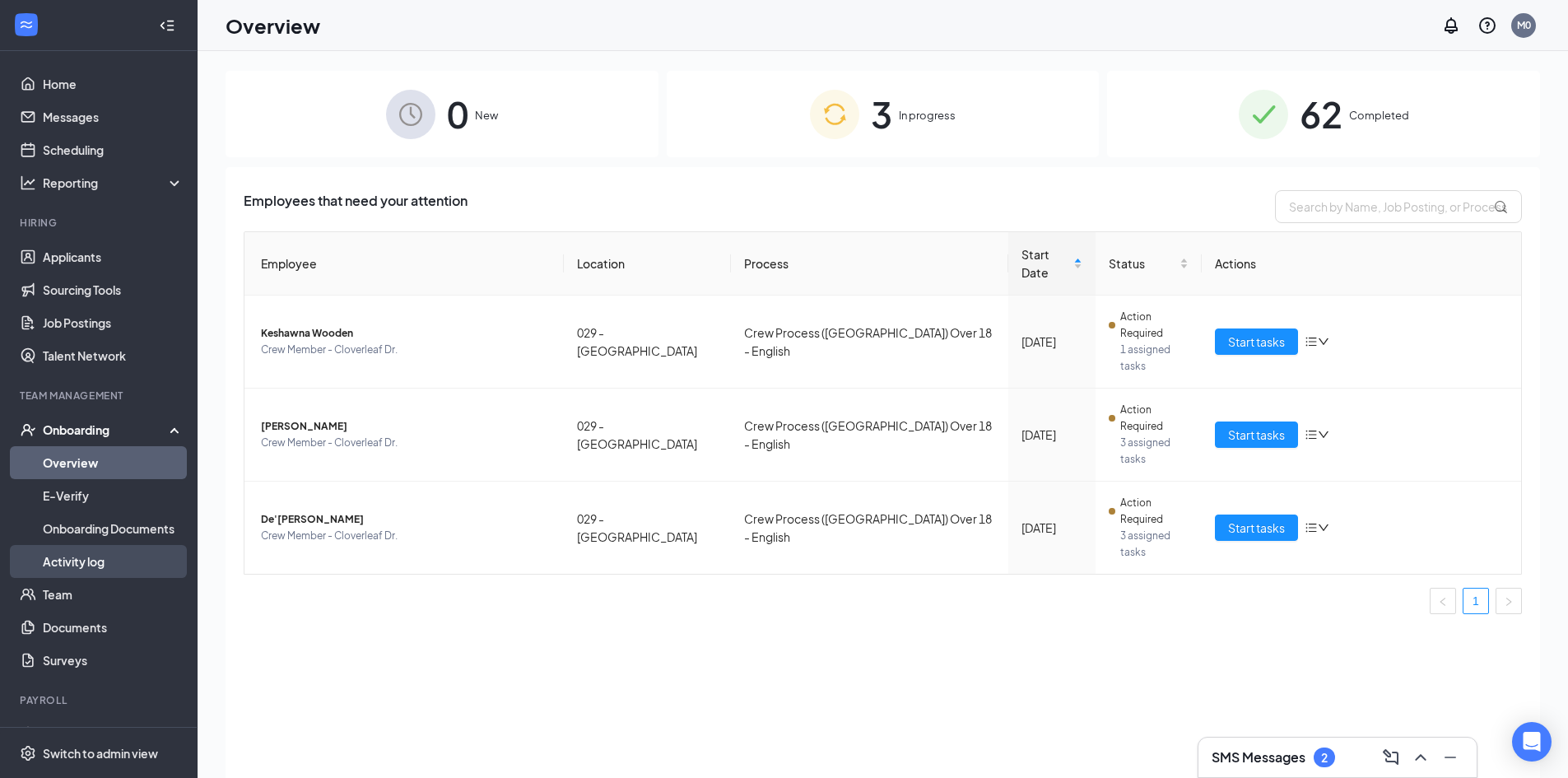
click at [80, 555] on link "Activity log" at bounding box center [114, 562] width 141 height 33
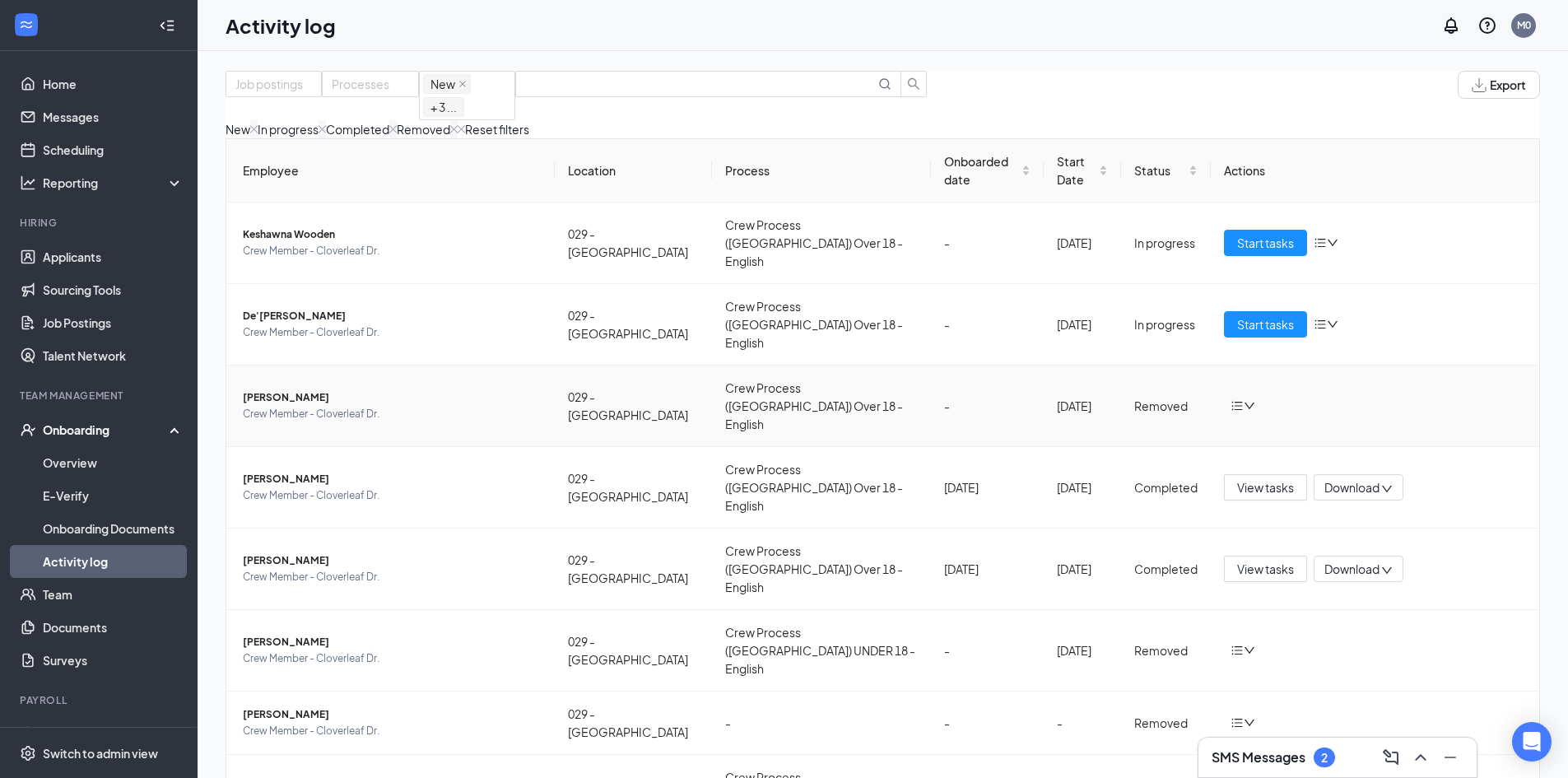
click at [1231, 399] on icon "bars" at bounding box center [1237, 405] width 13 height 13
click at [1234, 404] on div "Return to onboarding" at bounding box center [1284, 404] width 115 height 18
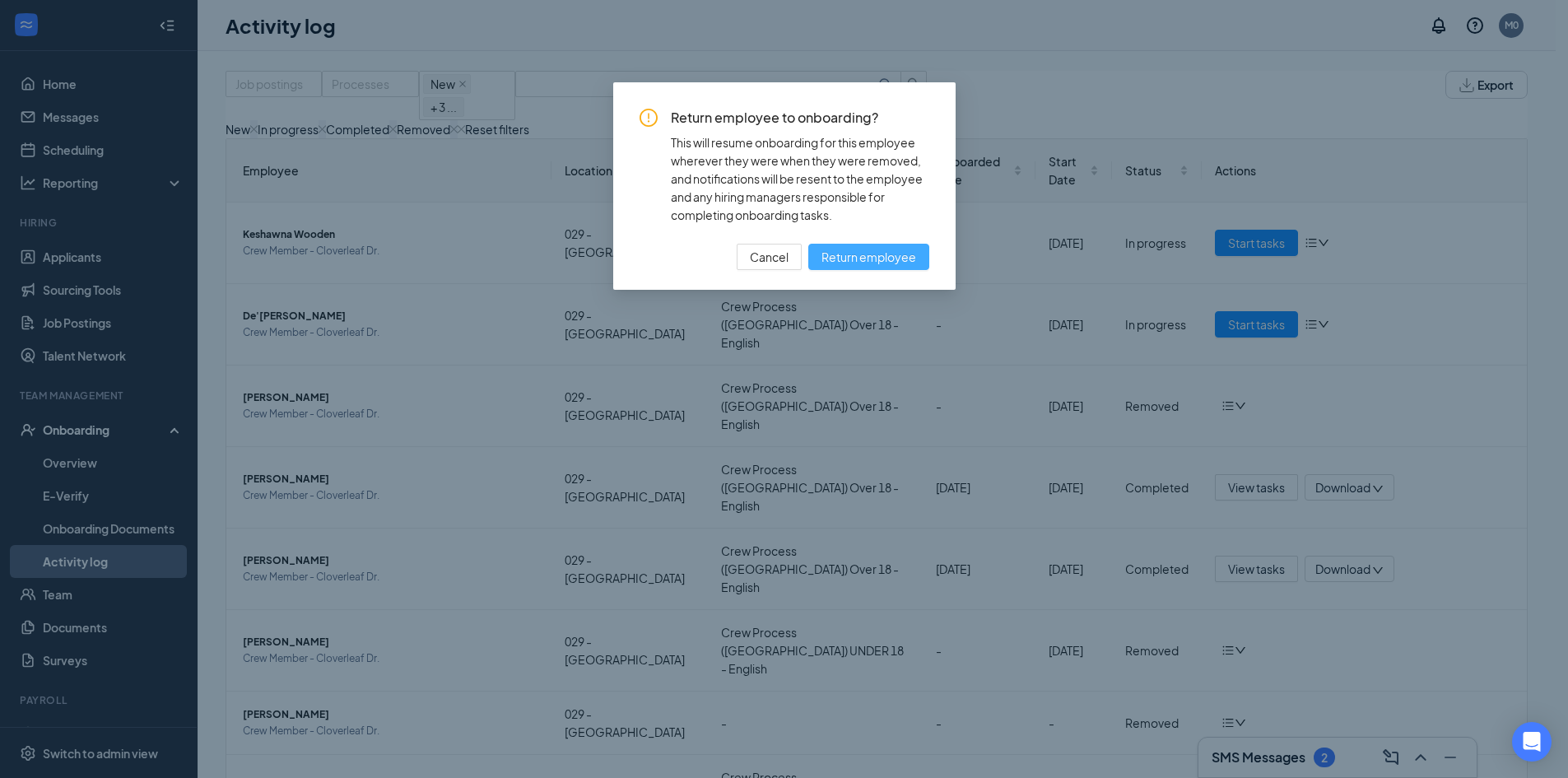
click at [874, 259] on span "Return employee" at bounding box center [869, 257] width 95 height 18
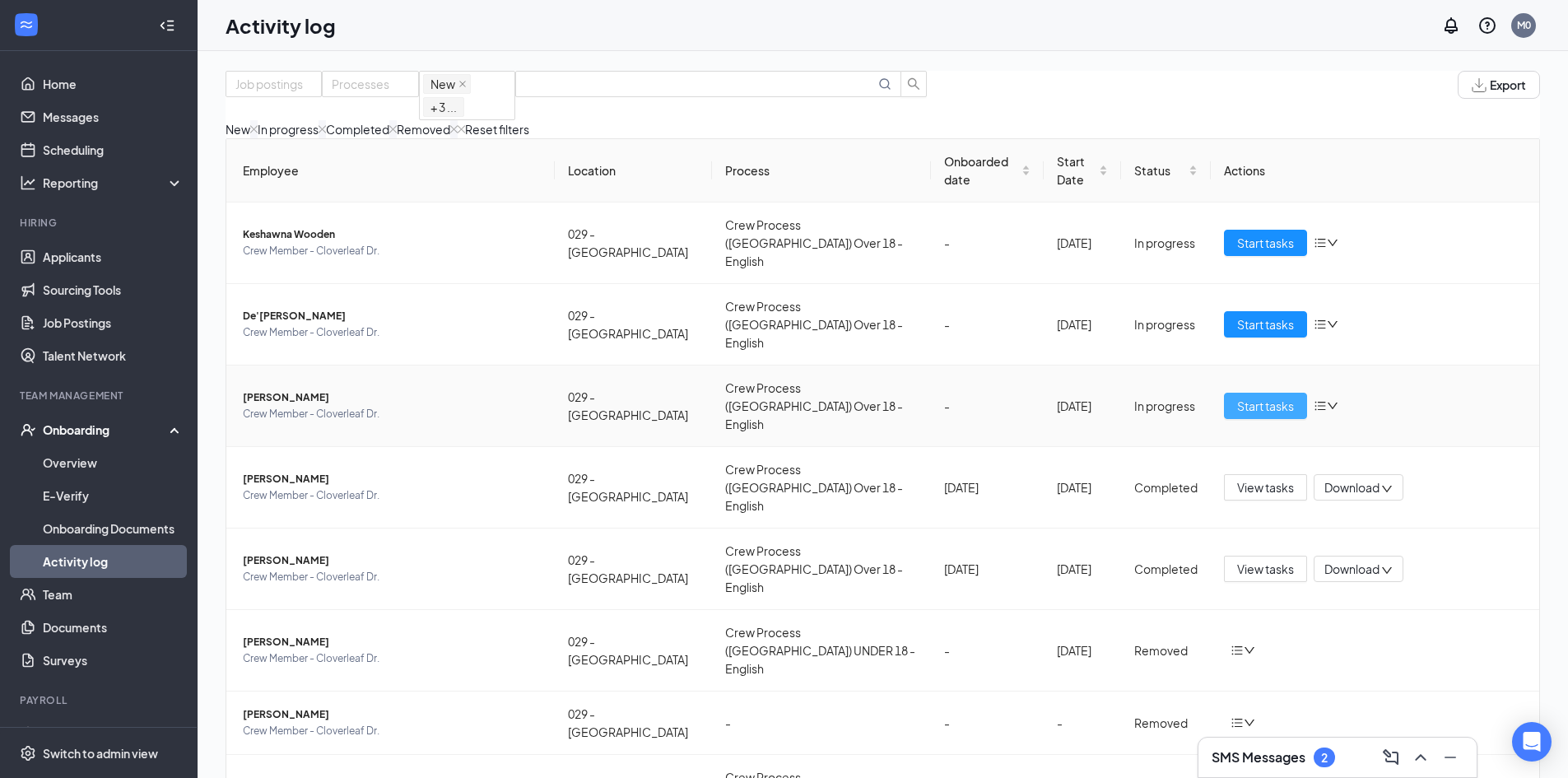
click at [1276, 397] on span "Start tasks" at bounding box center [1265, 406] width 57 height 18
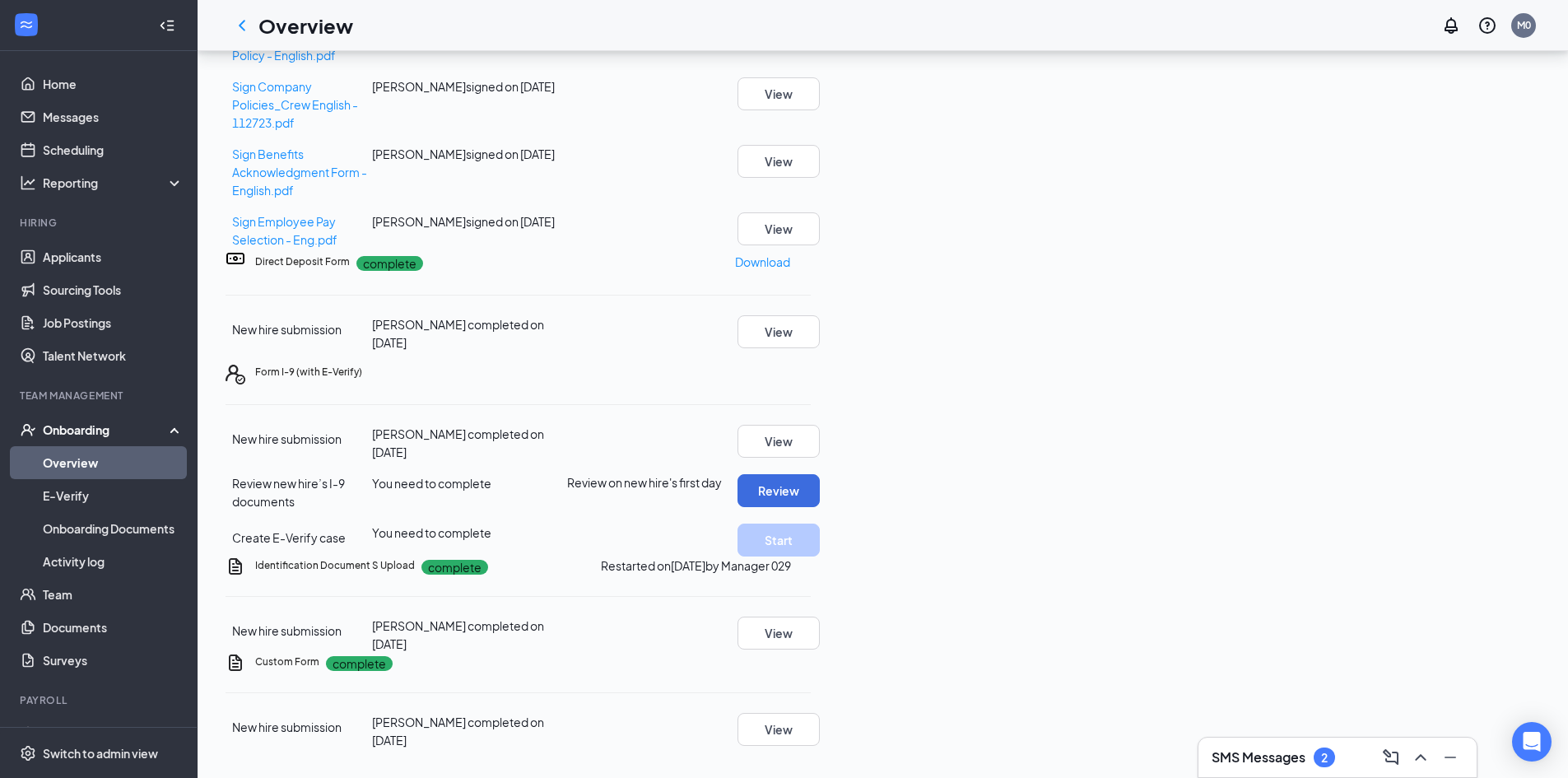
scroll to position [187, 0]
click at [820, 617] on button "View" at bounding box center [779, 634] width 82 height 33
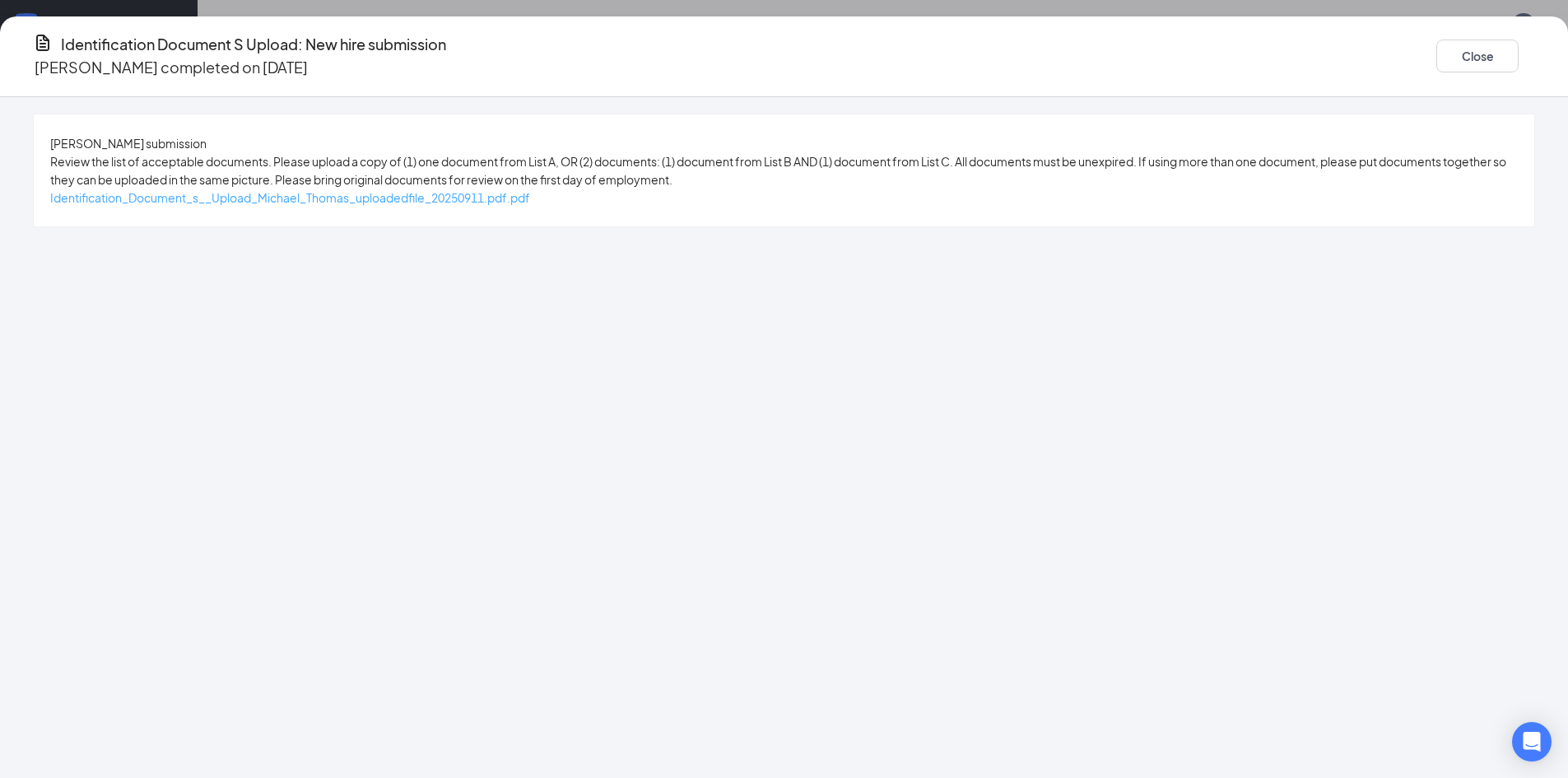
click at [530, 205] on span "Identification_Document_s__Upload_Michael_Thomas_uploadedfile_20250911.pdf.pdf" at bounding box center [289, 197] width 480 height 15
click at [1436, 44] on button "Close" at bounding box center [1477, 56] width 82 height 33
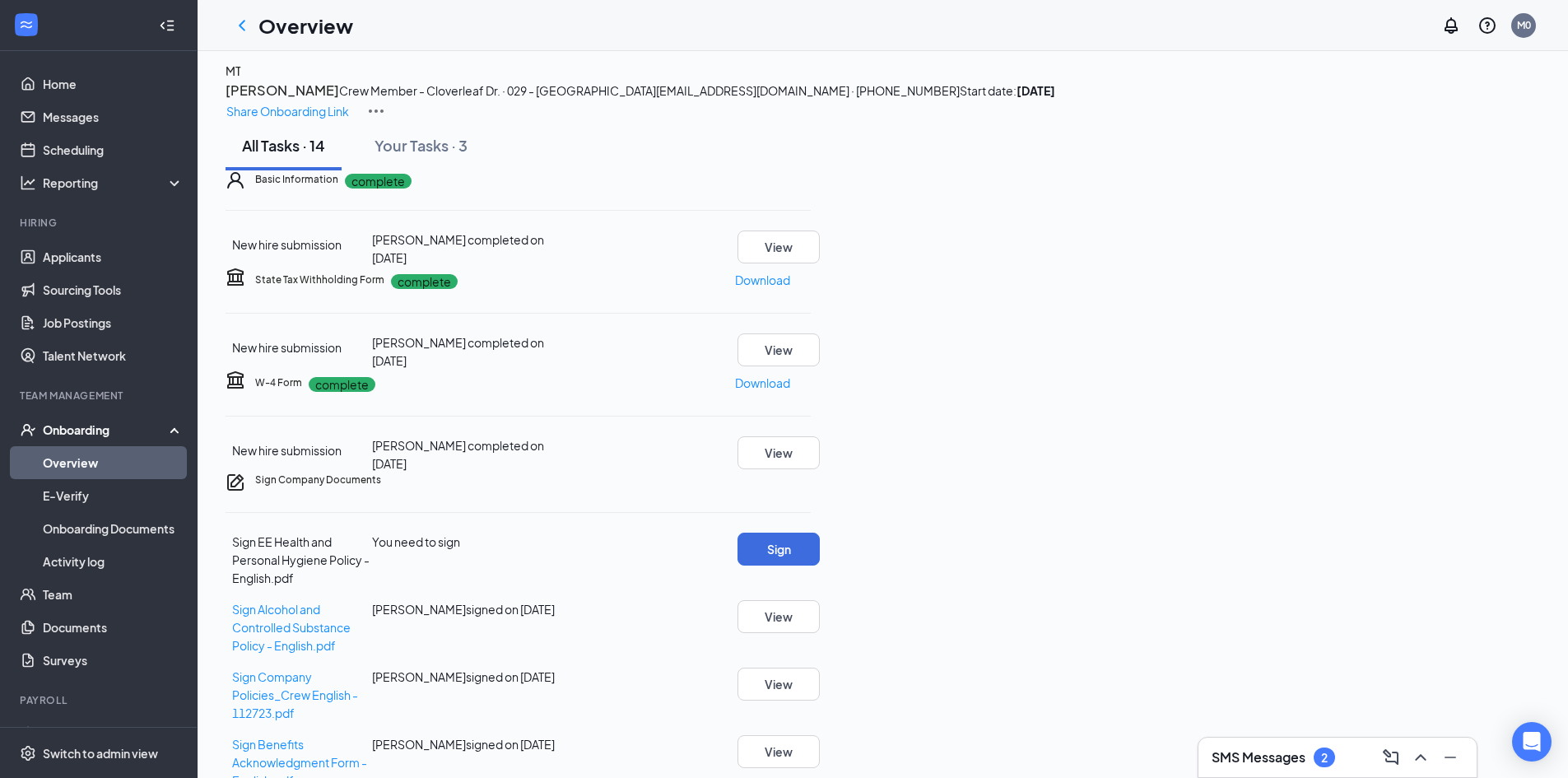
scroll to position [0, 0]
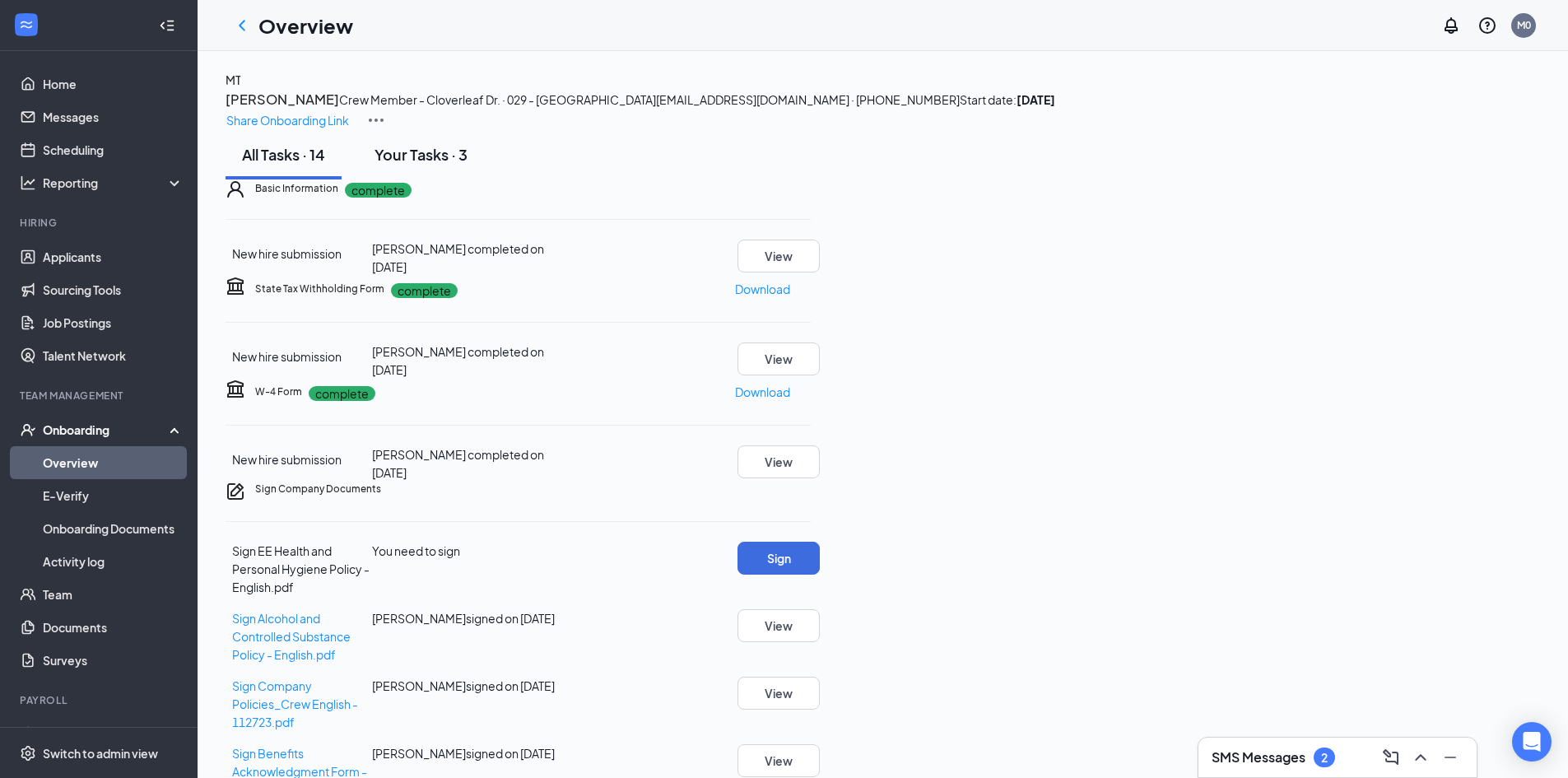
click at [453, 165] on div "Your Tasks · 3" at bounding box center [421, 154] width 93 height 21
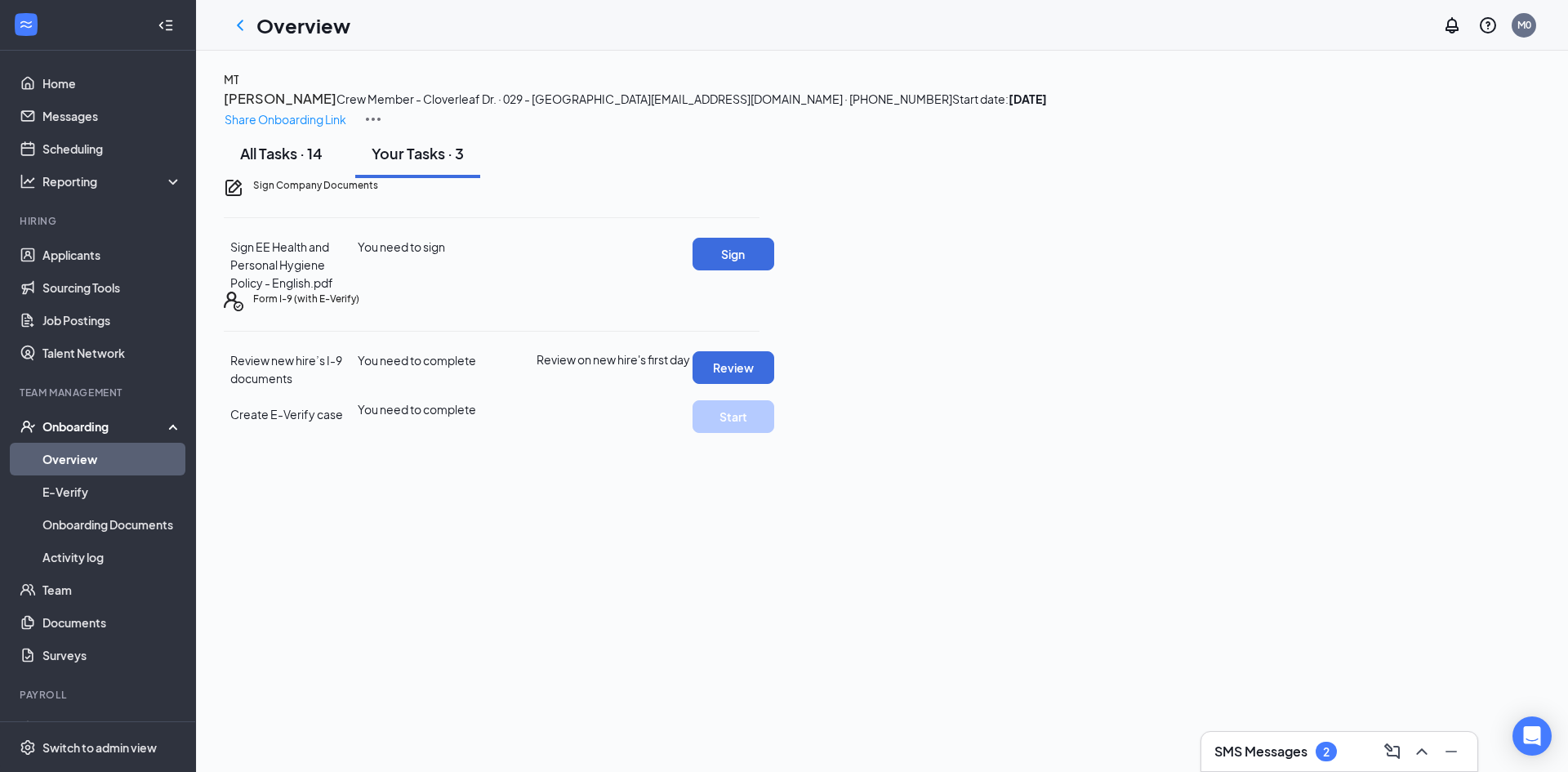
drag, startPoint x: 303, startPoint y: 244, endPoint x: 303, endPoint y: 257, distance: 13.0
click at [303, 178] on button "All Tasks · 14" at bounding box center [281, 154] width 115 height 49
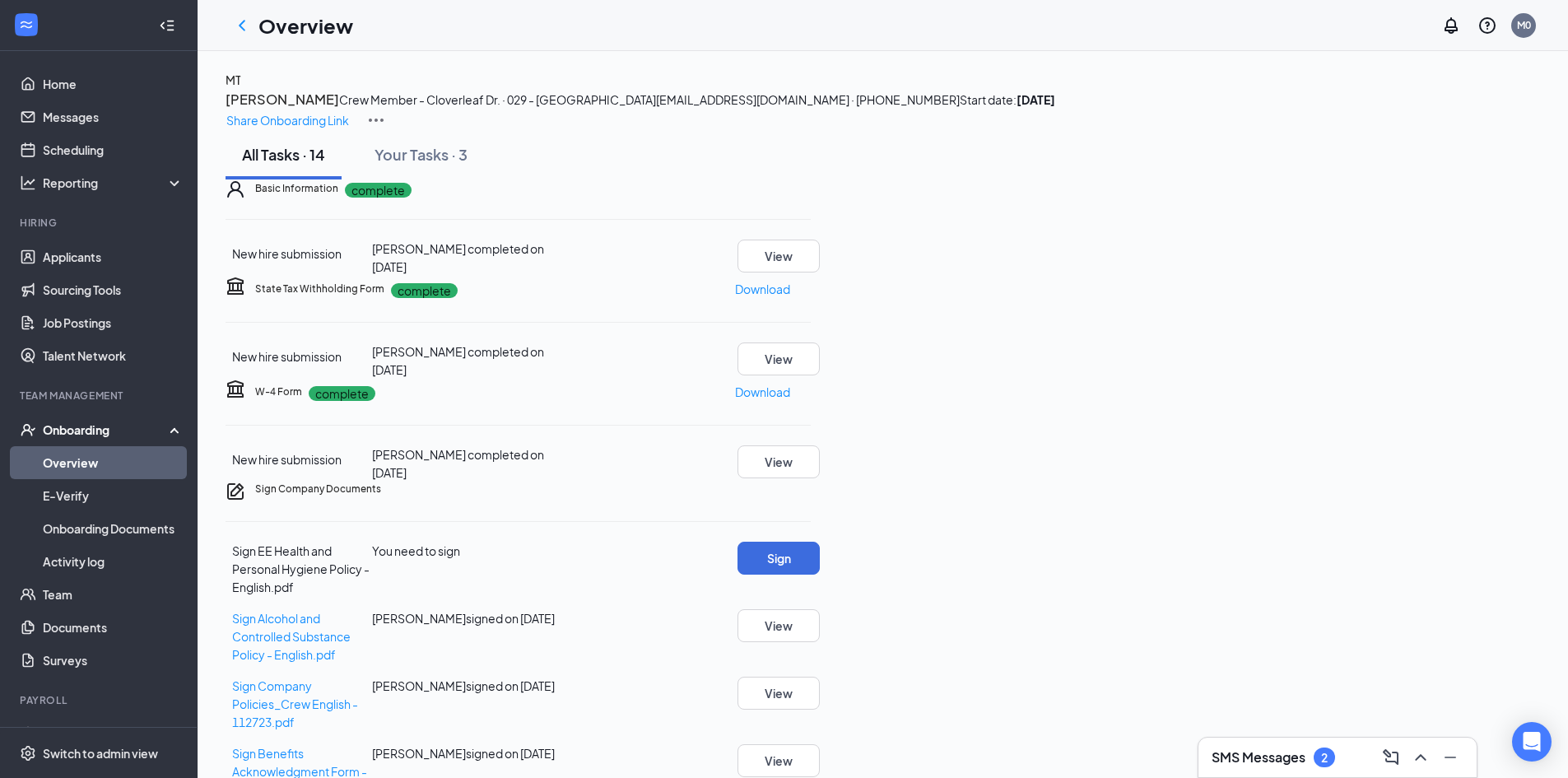
click at [94, 422] on div "Onboarding" at bounding box center [106, 430] width 126 height 17
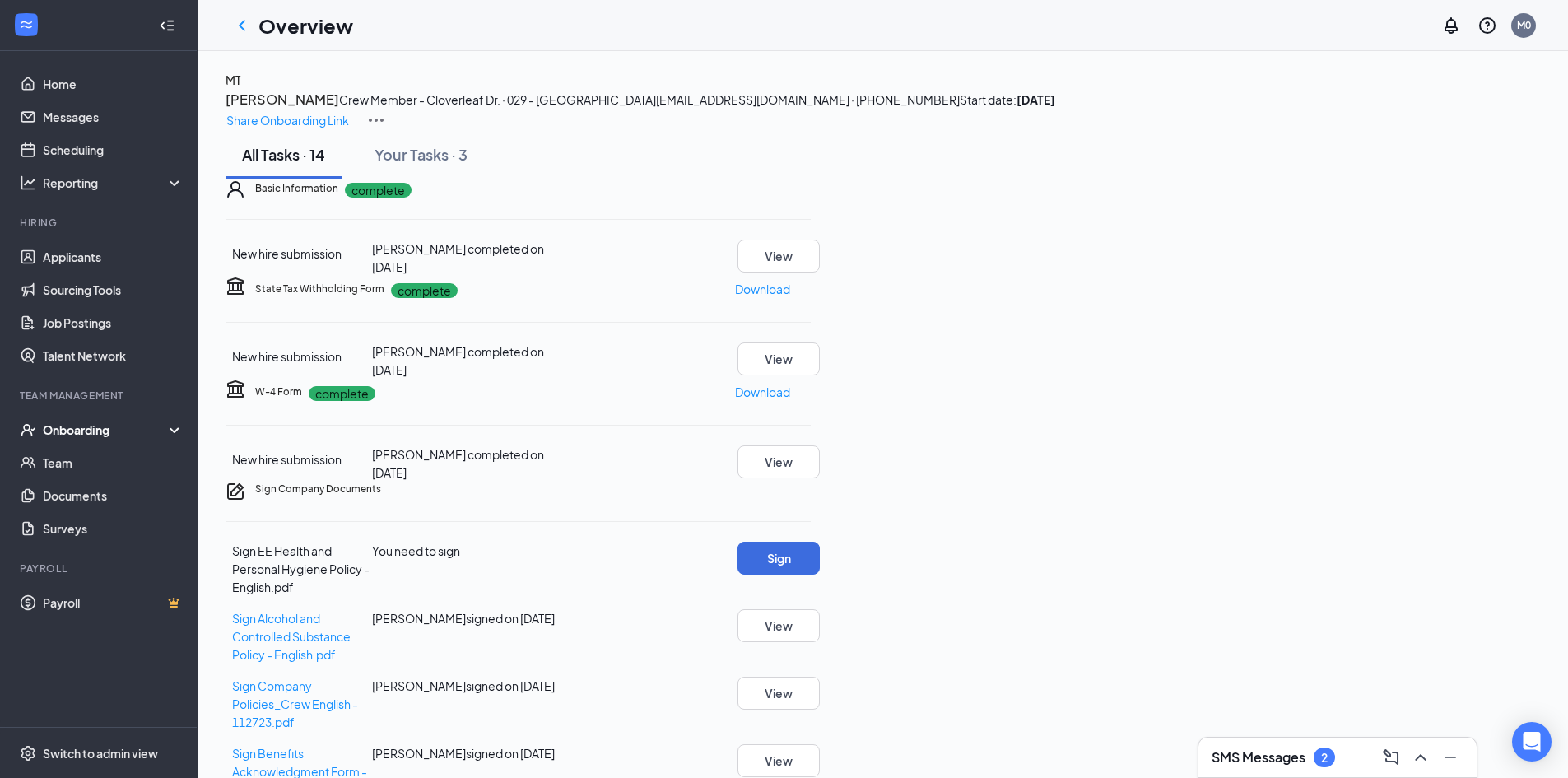
click at [42, 425] on div "Onboarding" at bounding box center [98, 430] width 197 height 33
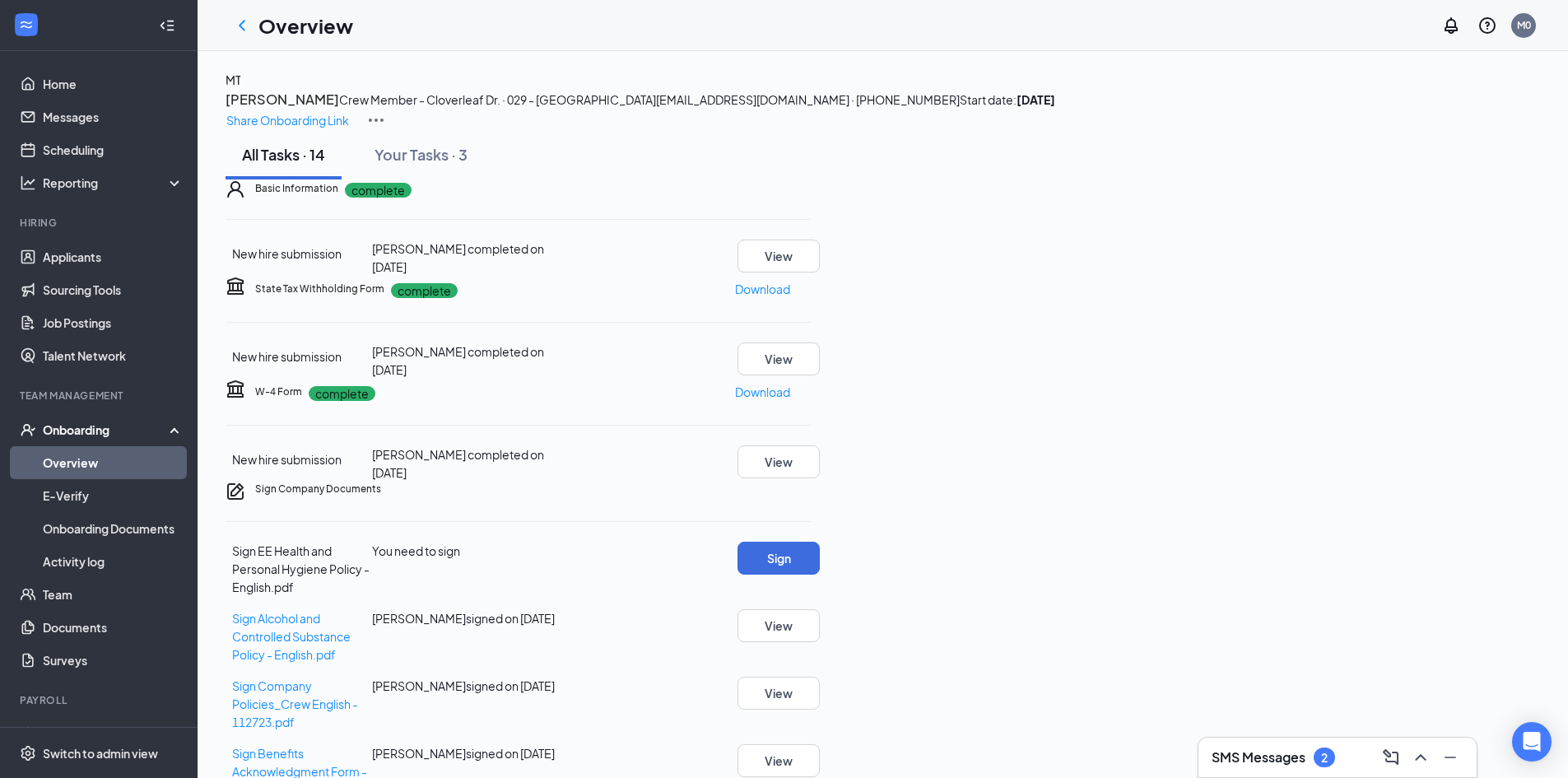
click at [80, 458] on link "Overview" at bounding box center [114, 463] width 141 height 33
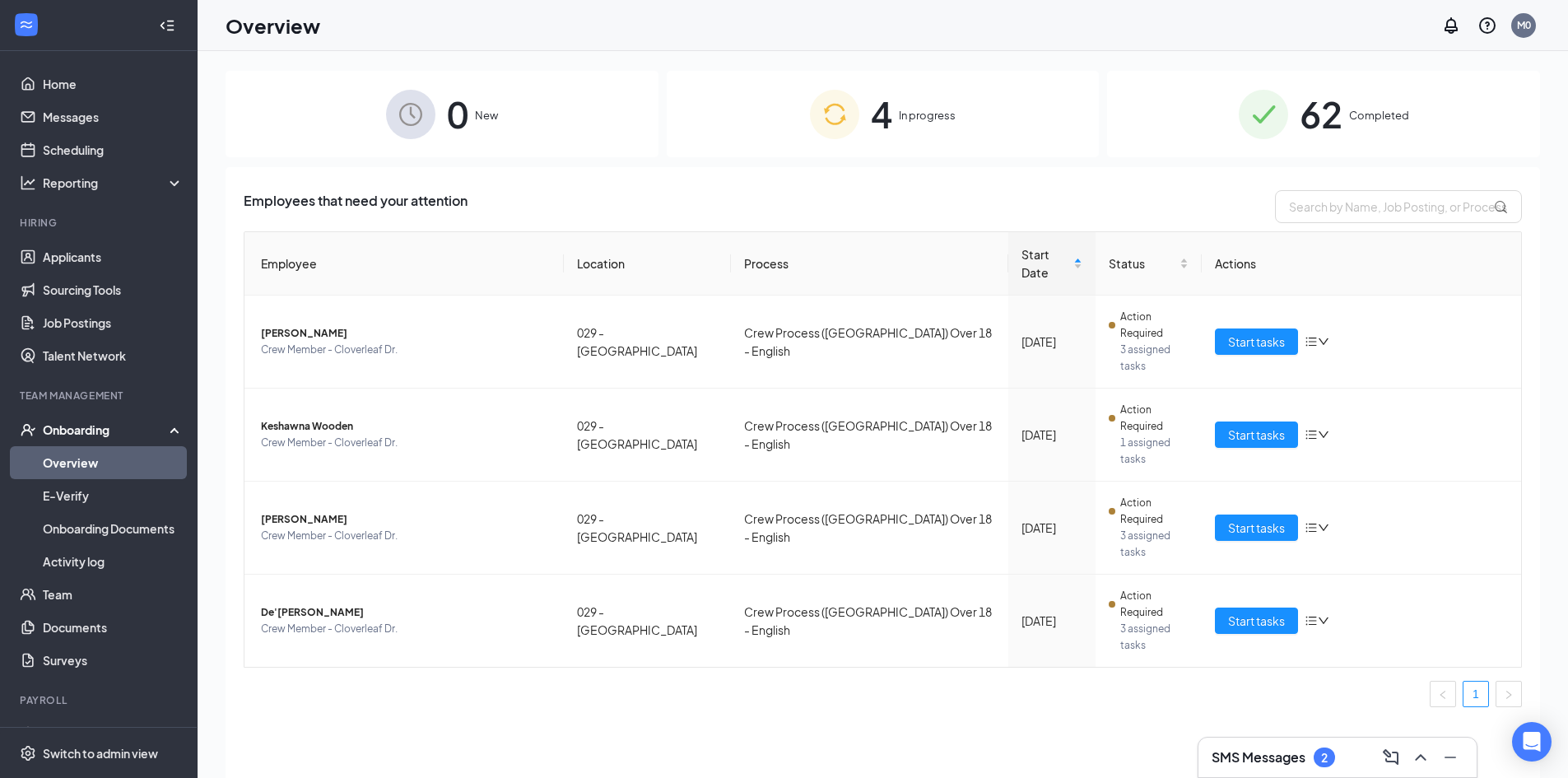
click at [1364, 110] on span "Completed" at bounding box center [1378, 115] width 60 height 17
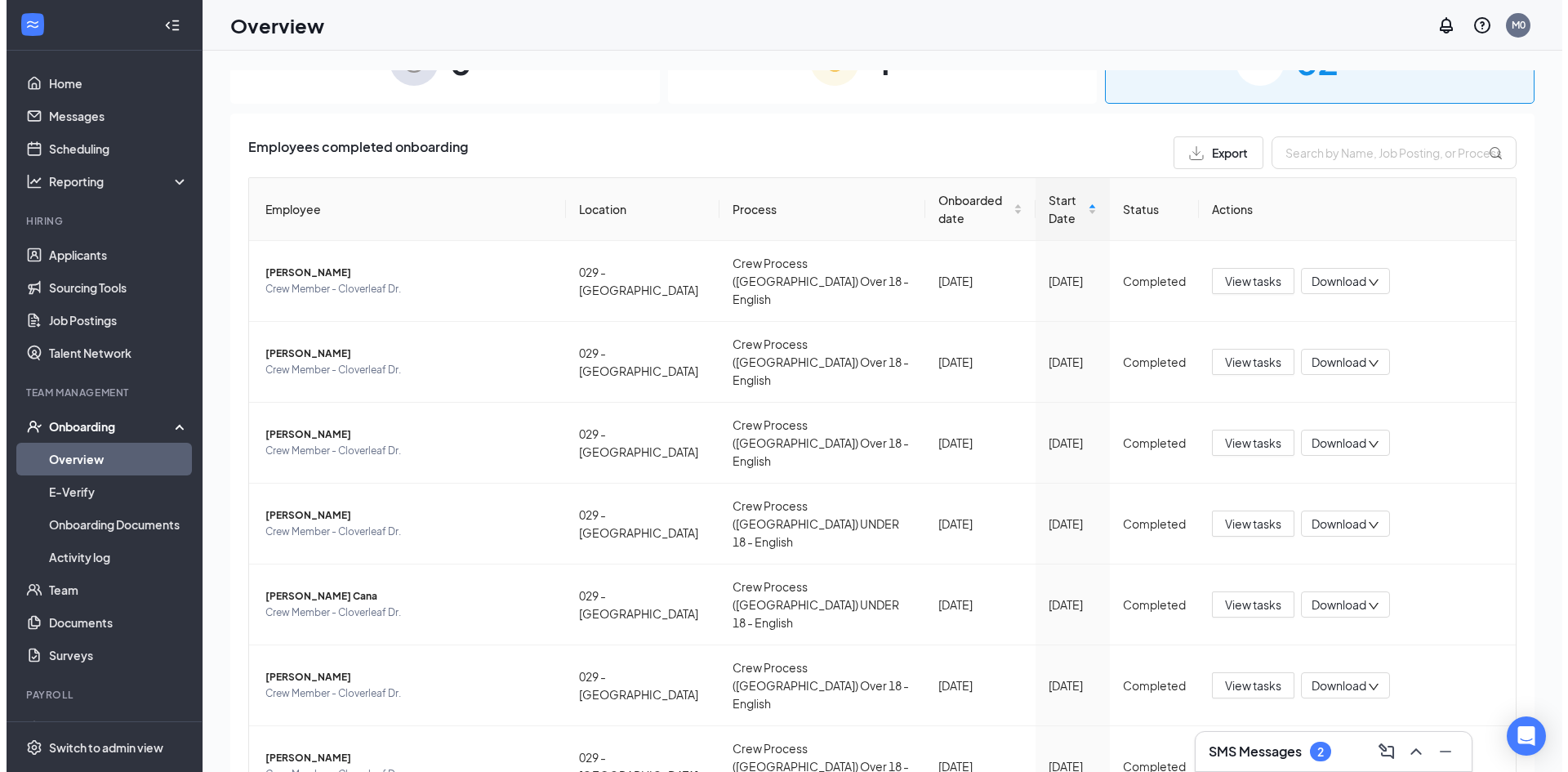
scroll to position [47, 0]
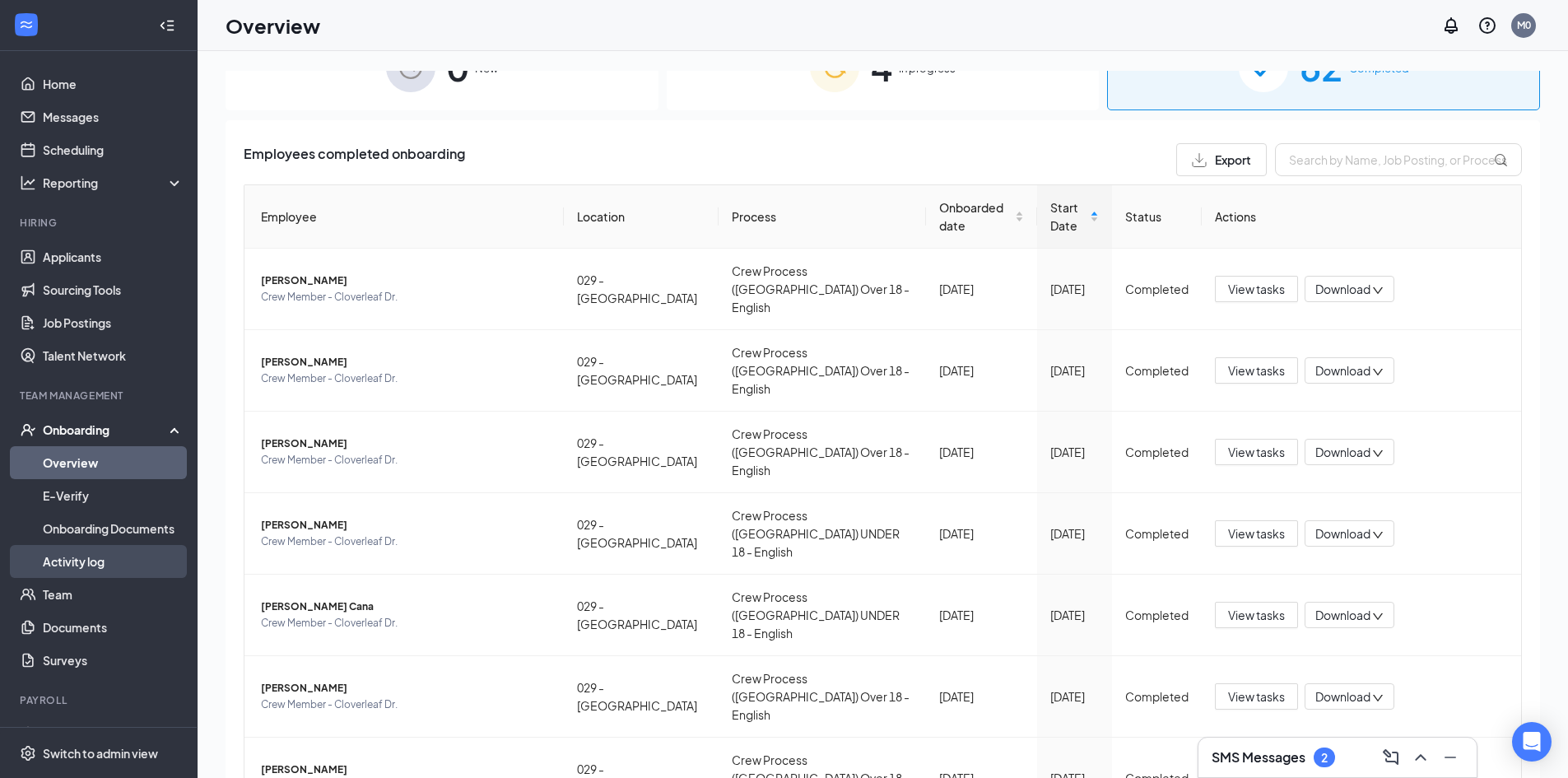
click at [100, 559] on link "Activity log" at bounding box center [114, 562] width 141 height 33
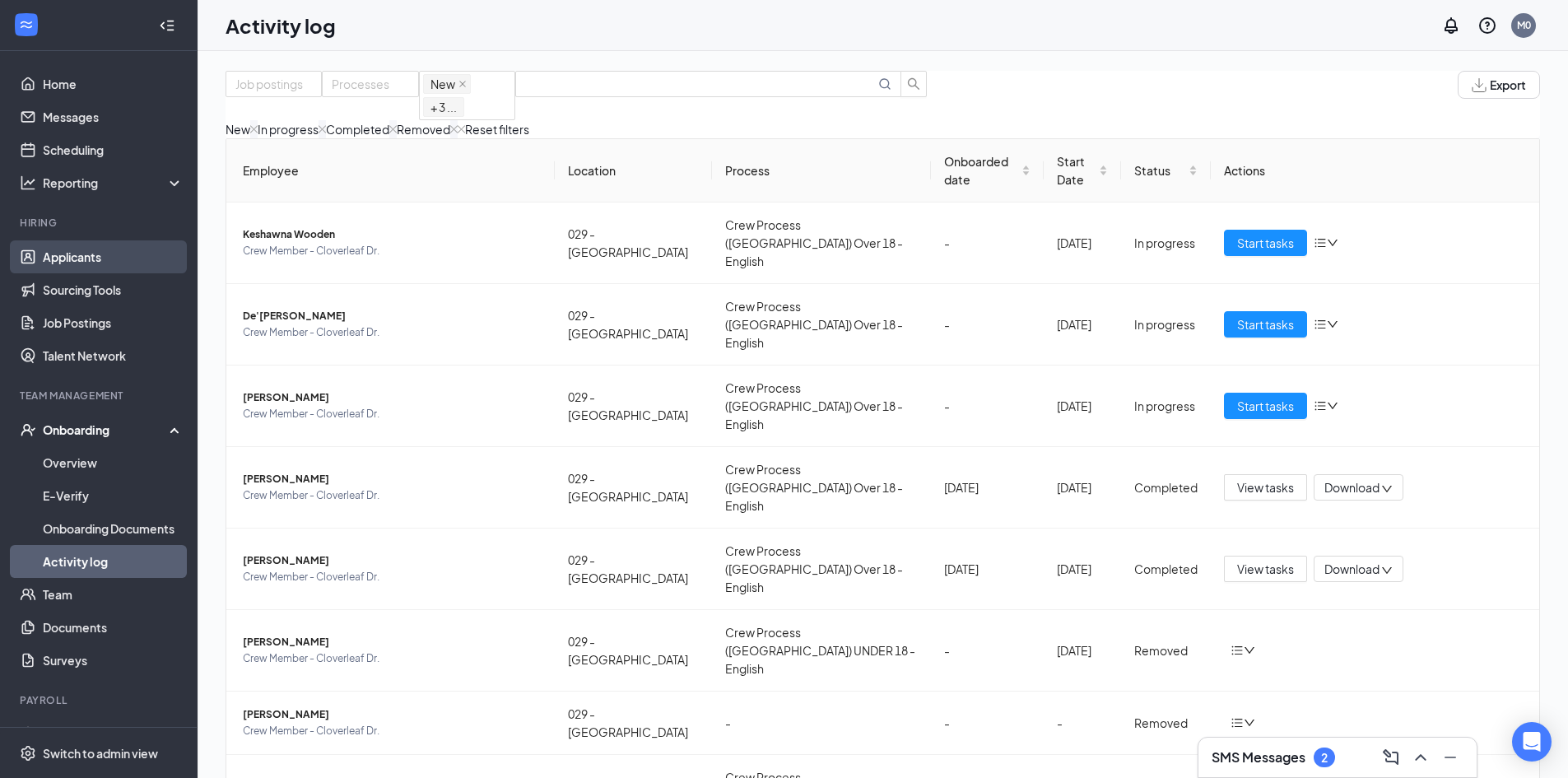
click at [96, 256] on link "Applicants" at bounding box center [114, 257] width 141 height 33
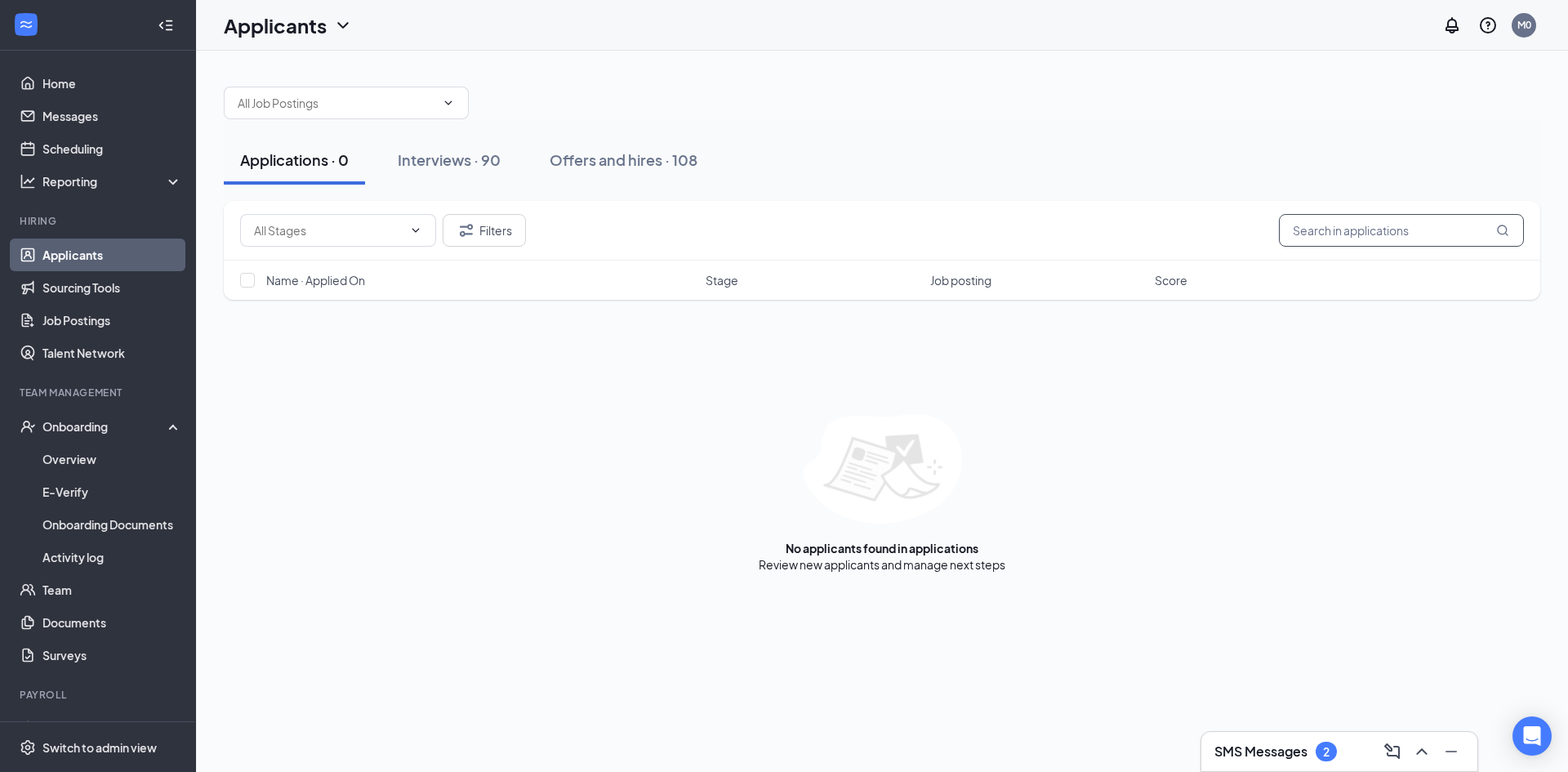
click at [1305, 235] on input "text" at bounding box center [1402, 231] width 245 height 33
type input "kal"
click at [940, 567] on link "Offers and hires" at bounding box center [937, 564] width 86 height 15
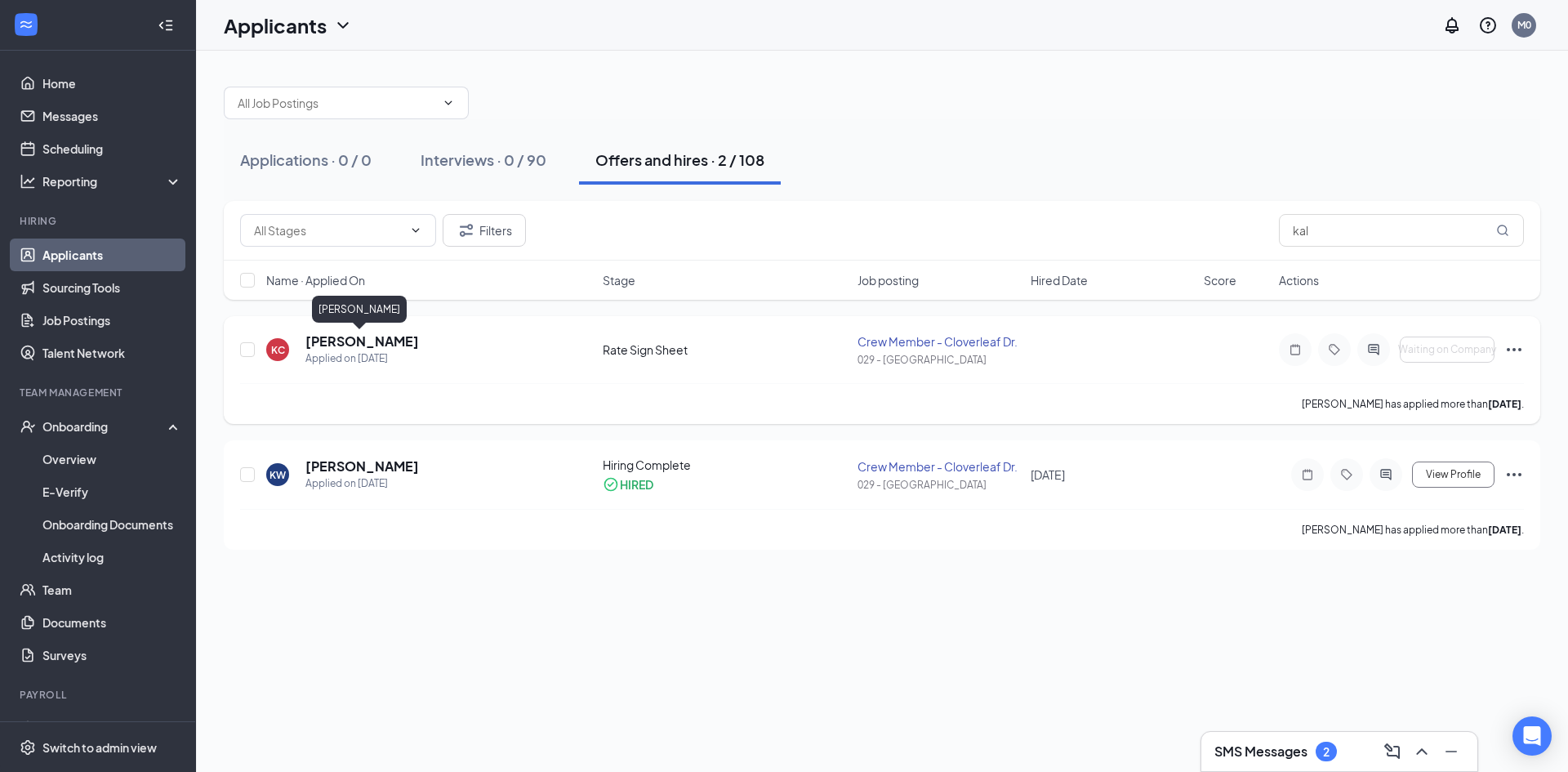
click at [358, 338] on h5 "[PERSON_NAME]" at bounding box center [362, 342] width 114 height 18
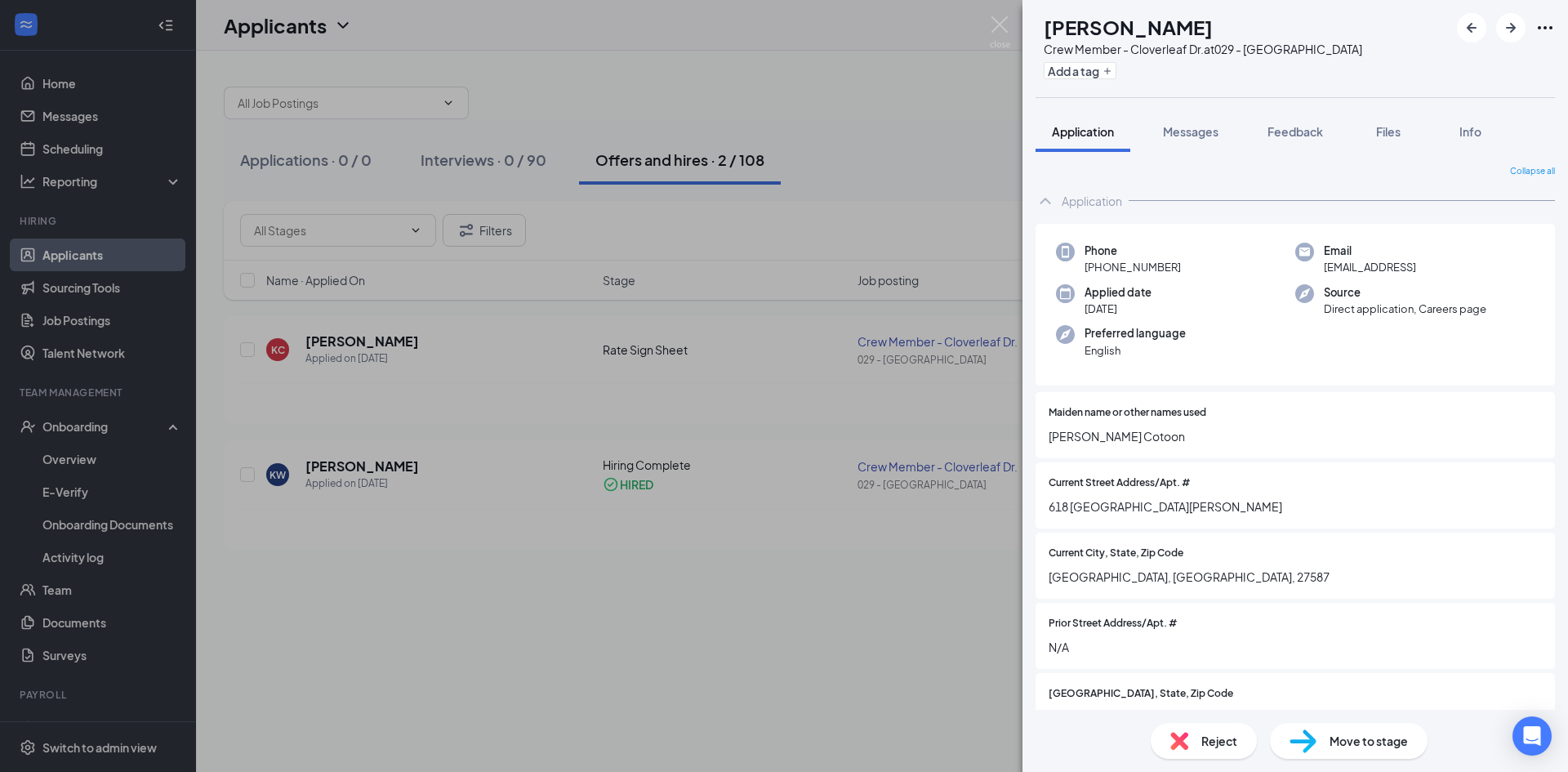
drag, startPoint x: 719, startPoint y: 622, endPoint x: 711, endPoint y: 586, distance: 36.9
click at [719, 618] on div "[PERSON_NAME] [PERSON_NAME] Crew Member - Cloverleaf Dr. at 029 - [GEOGRAPHIC_D…" at bounding box center [784, 386] width 1568 height 772
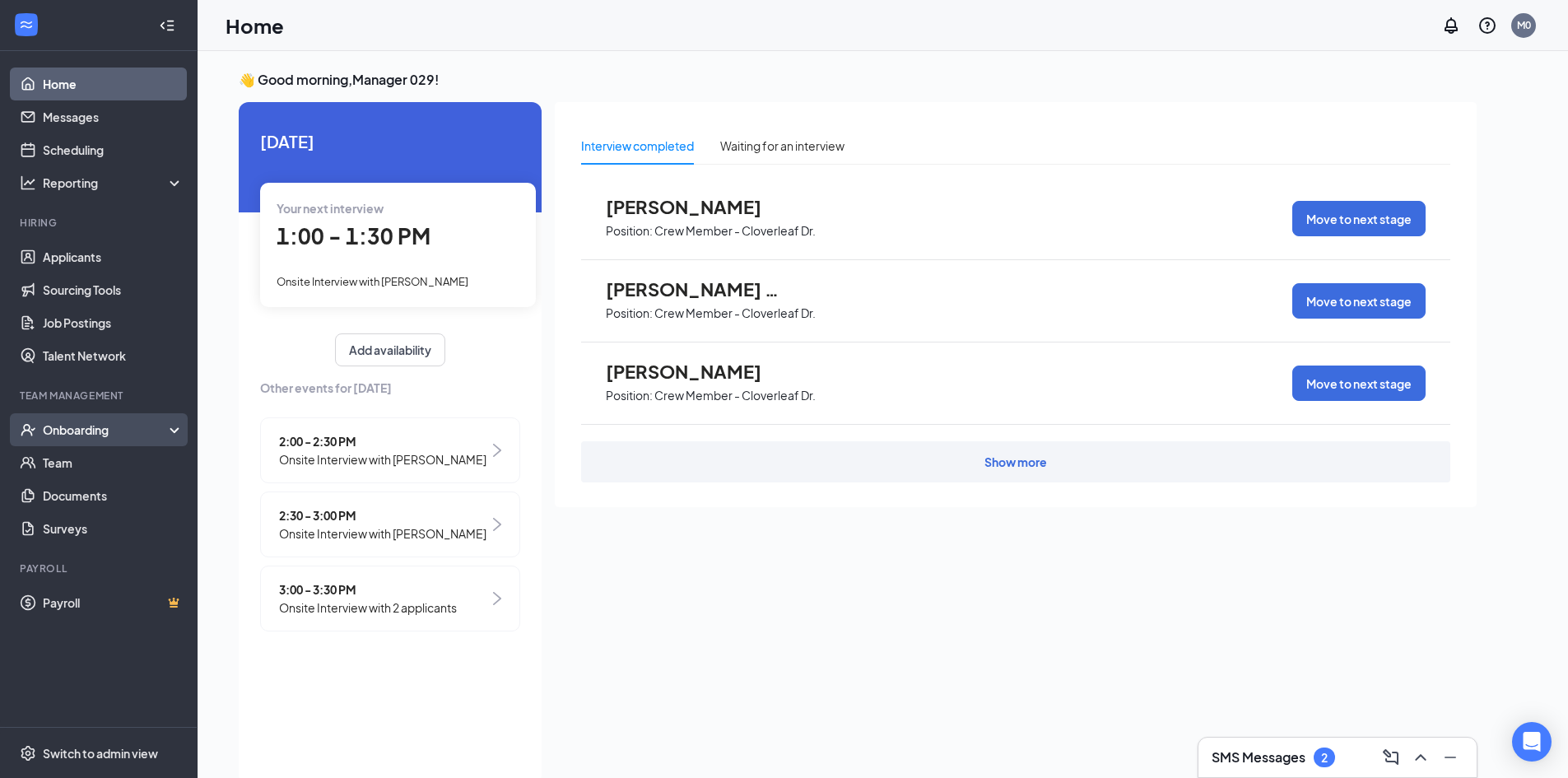
click at [76, 433] on div "Onboarding" at bounding box center [106, 430] width 126 height 17
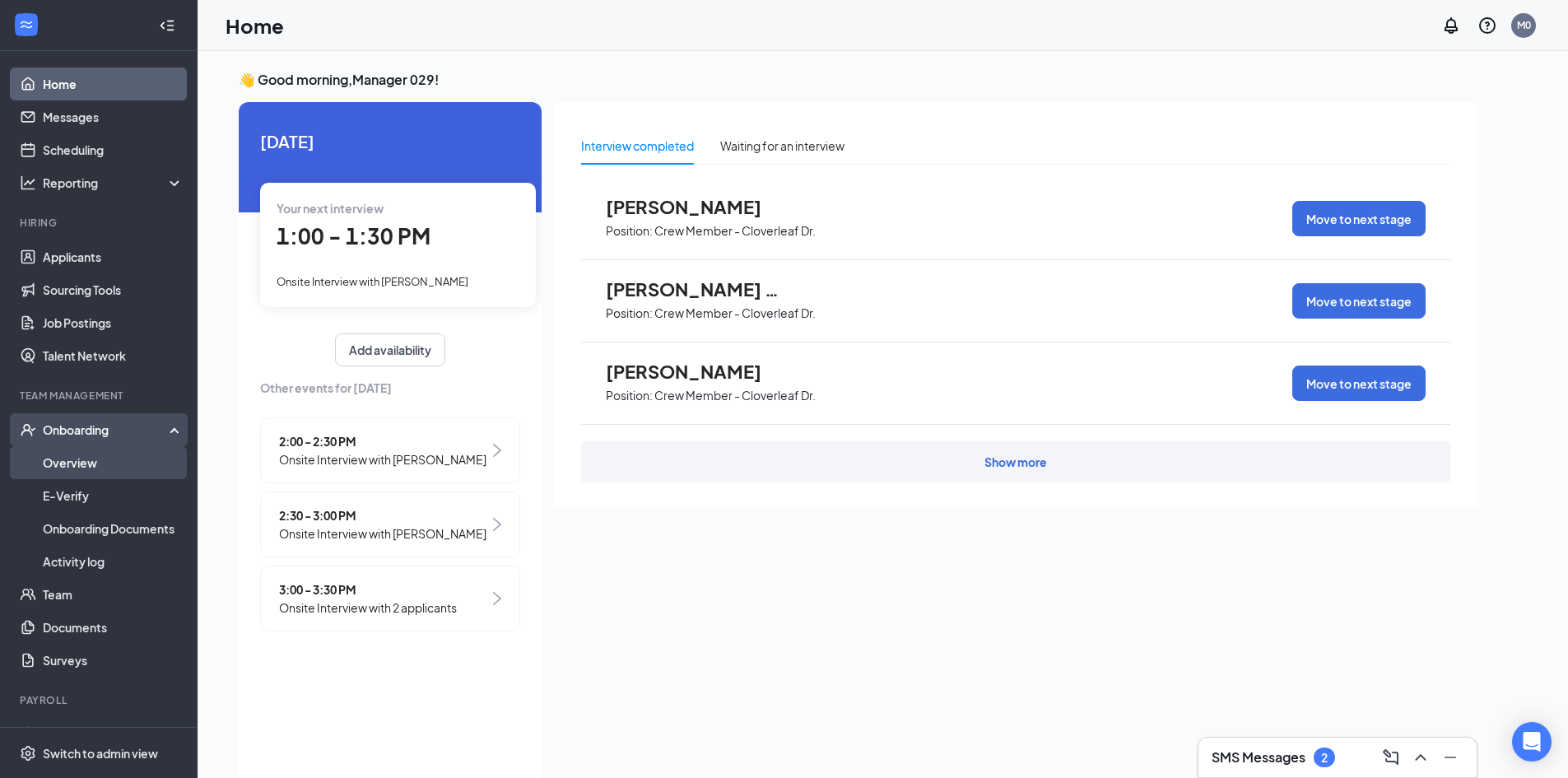
click at [78, 460] on link "Overview" at bounding box center [114, 463] width 141 height 33
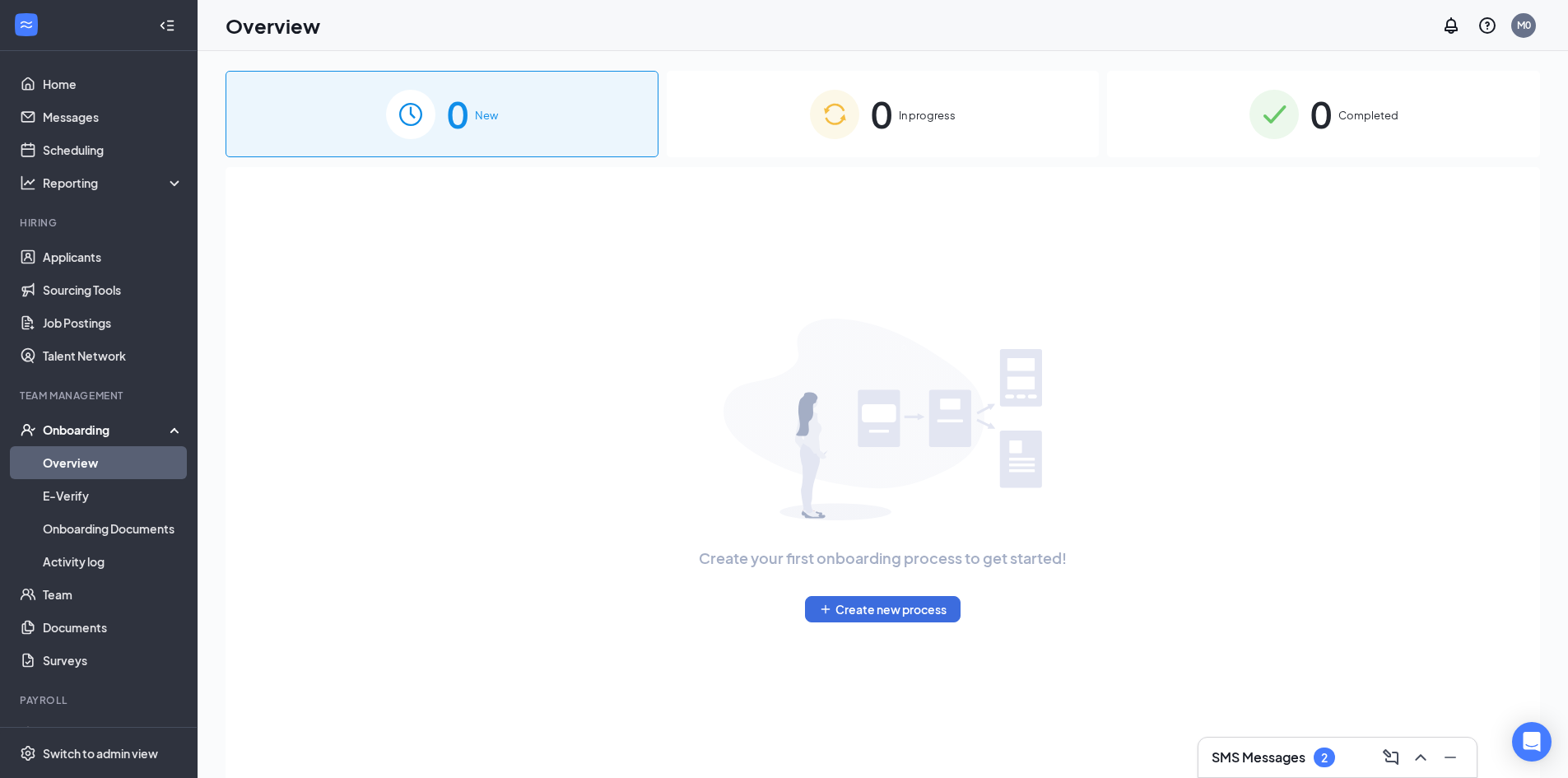
click at [80, 423] on div "Onboarding" at bounding box center [106, 430] width 126 height 17
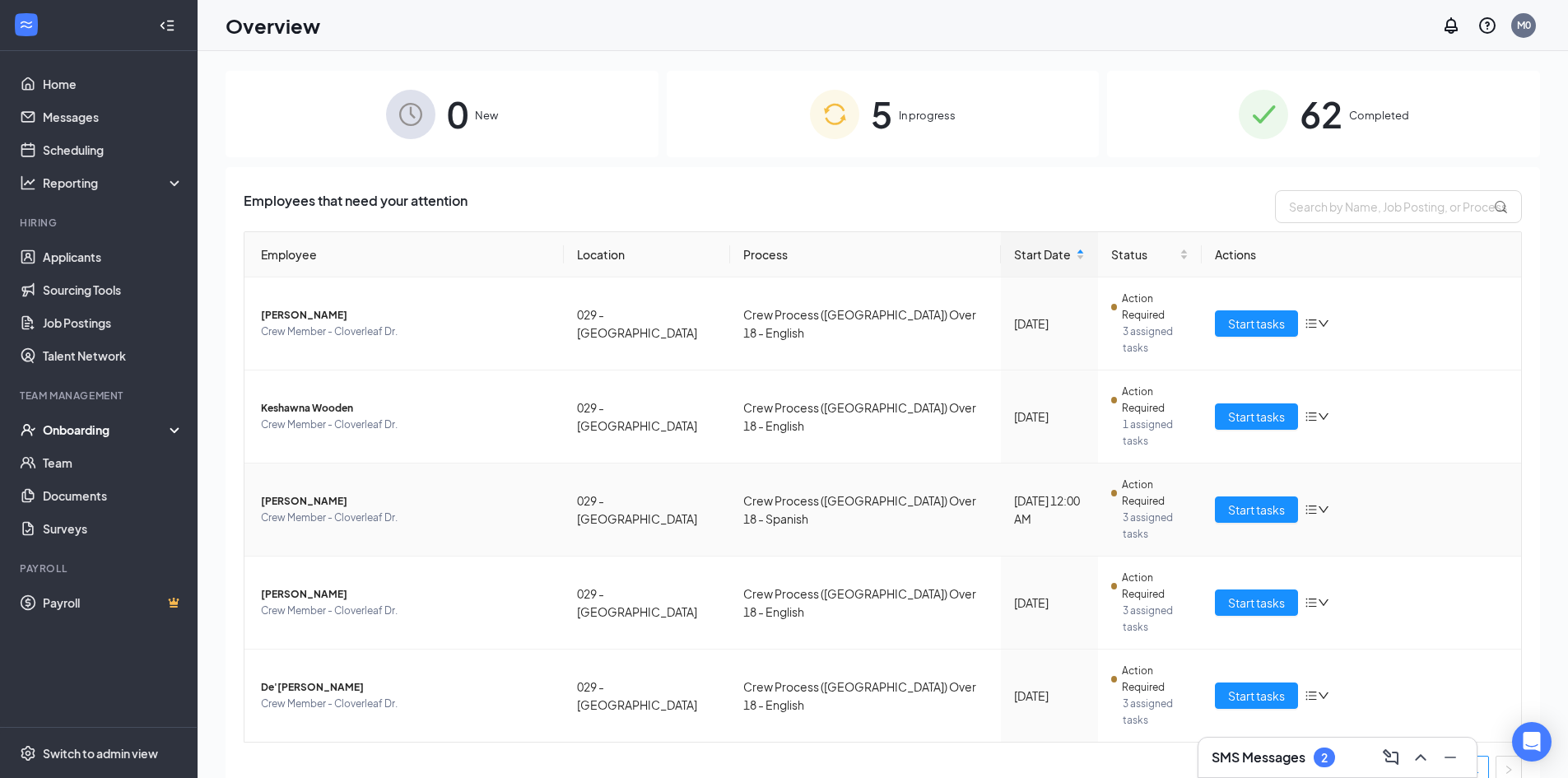
click at [1322, 504] on icon "down" at bounding box center [1324, 510] width 12 height 12
click at [1346, 501] on div "Change process" at bounding box center [1403, 497] width 177 height 17
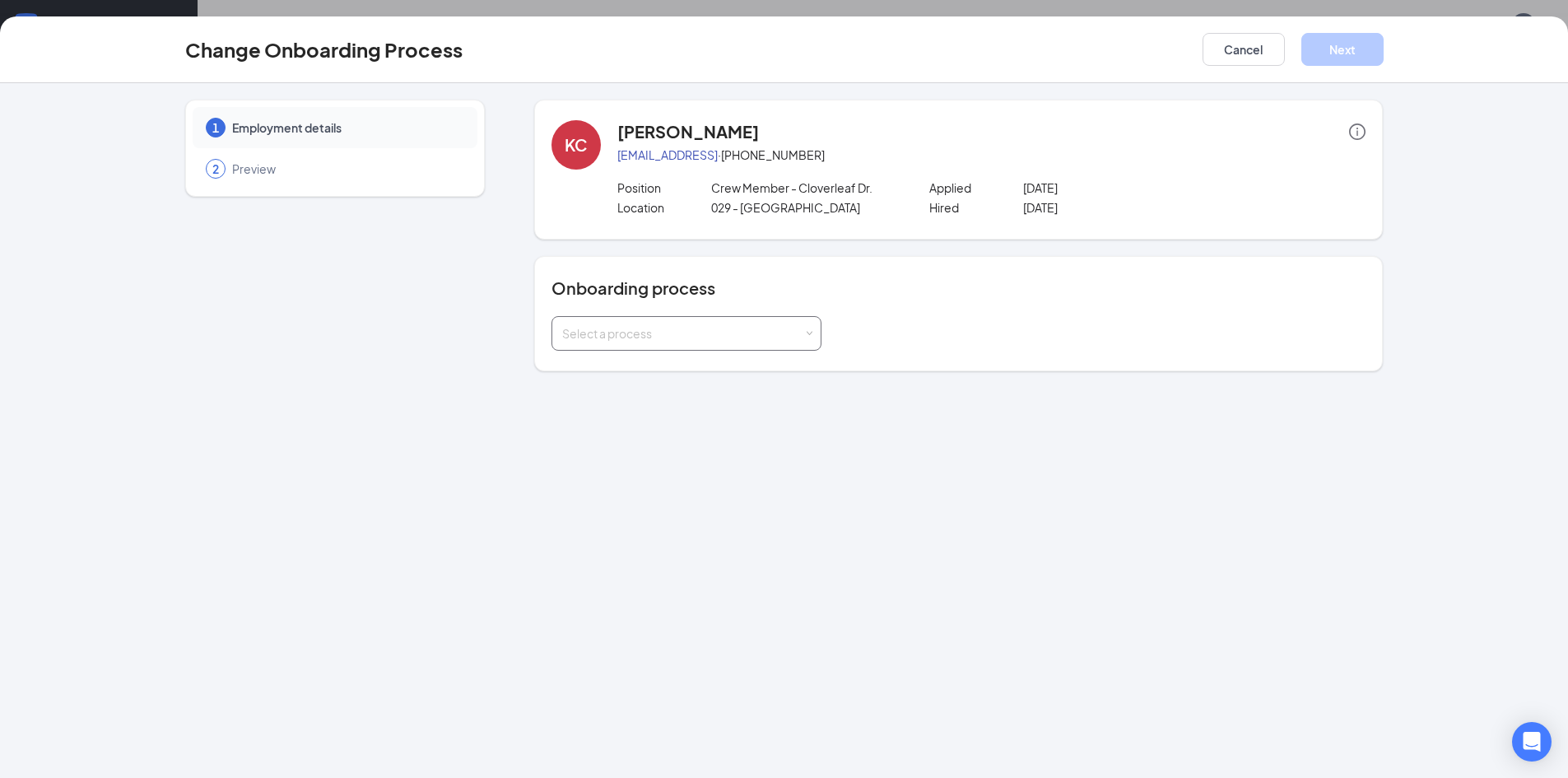
click at [722, 329] on div "Select a process" at bounding box center [683, 333] width 241 height 17
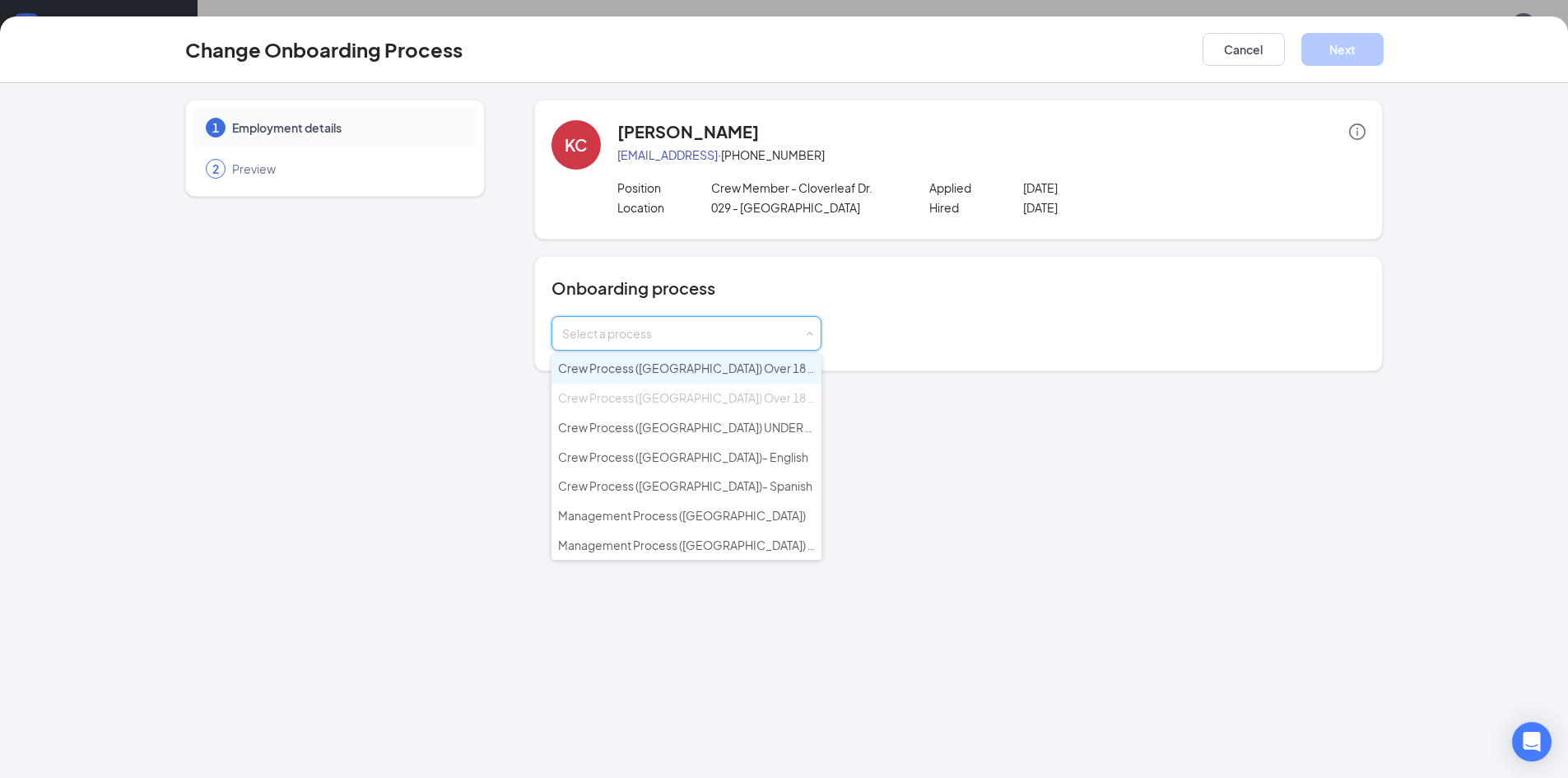
click at [714, 366] on span "Crew Process ([GEOGRAPHIC_DATA]) Over 18 - English" at bounding box center [705, 368] width 295 height 15
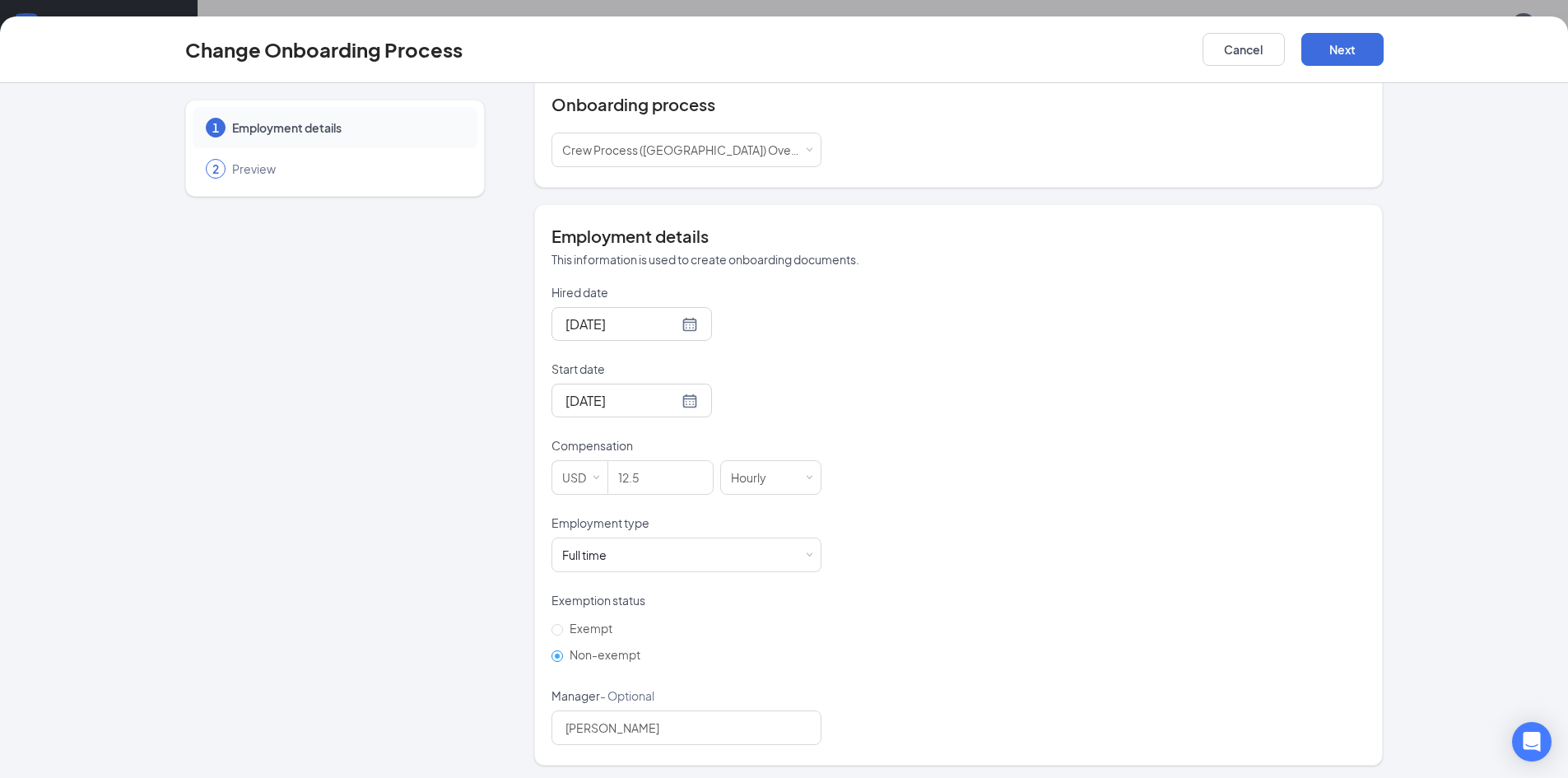
scroll to position [187, 0]
click at [744, 555] on div "Full time Works 30+ hours per week and is reasonably expected to work" at bounding box center [685, 551] width 248 height 33
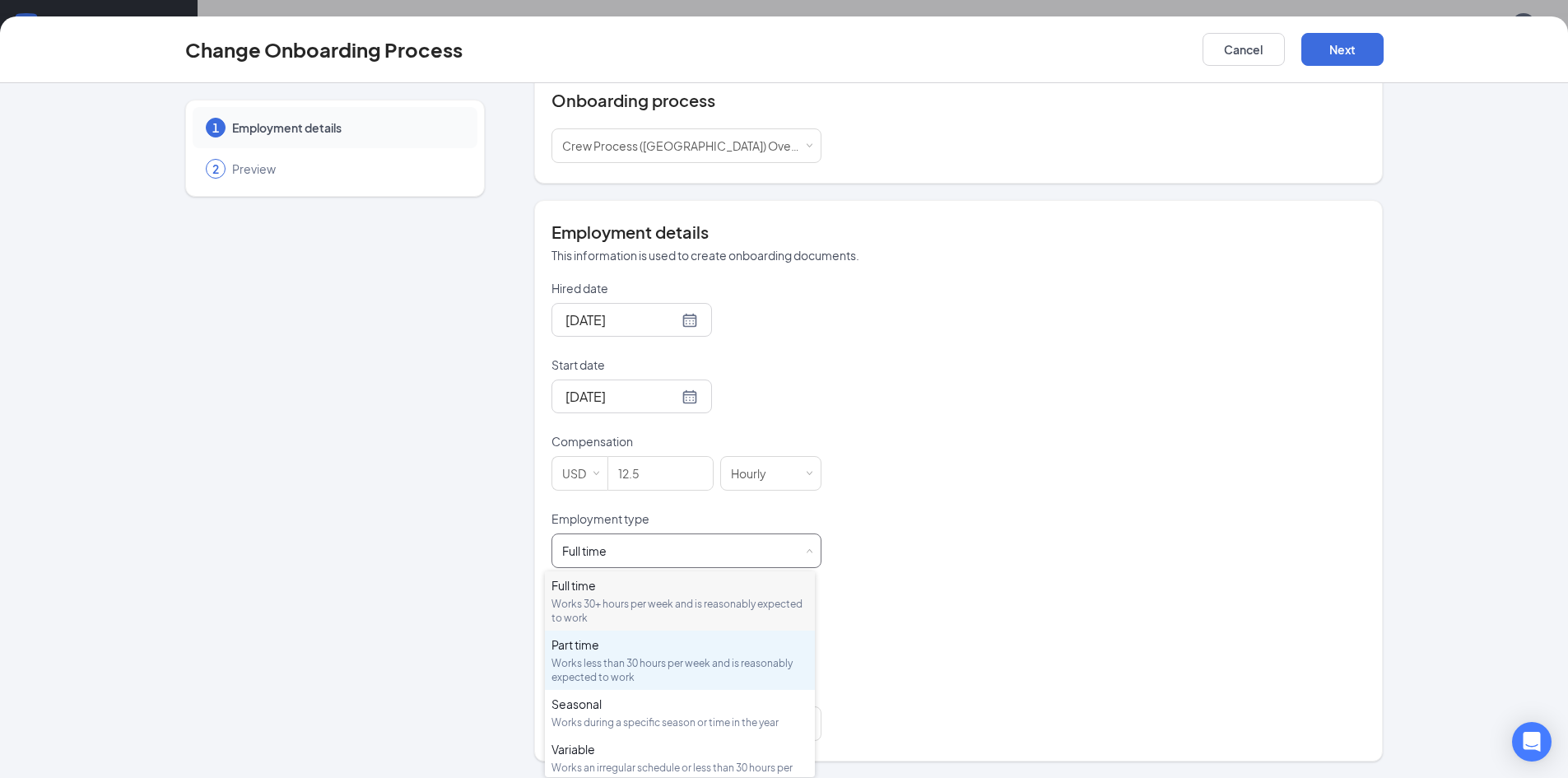
click at [601, 670] on div "Works less than 30 hours per week and is reasonably expected to work" at bounding box center [680, 670] width 257 height 28
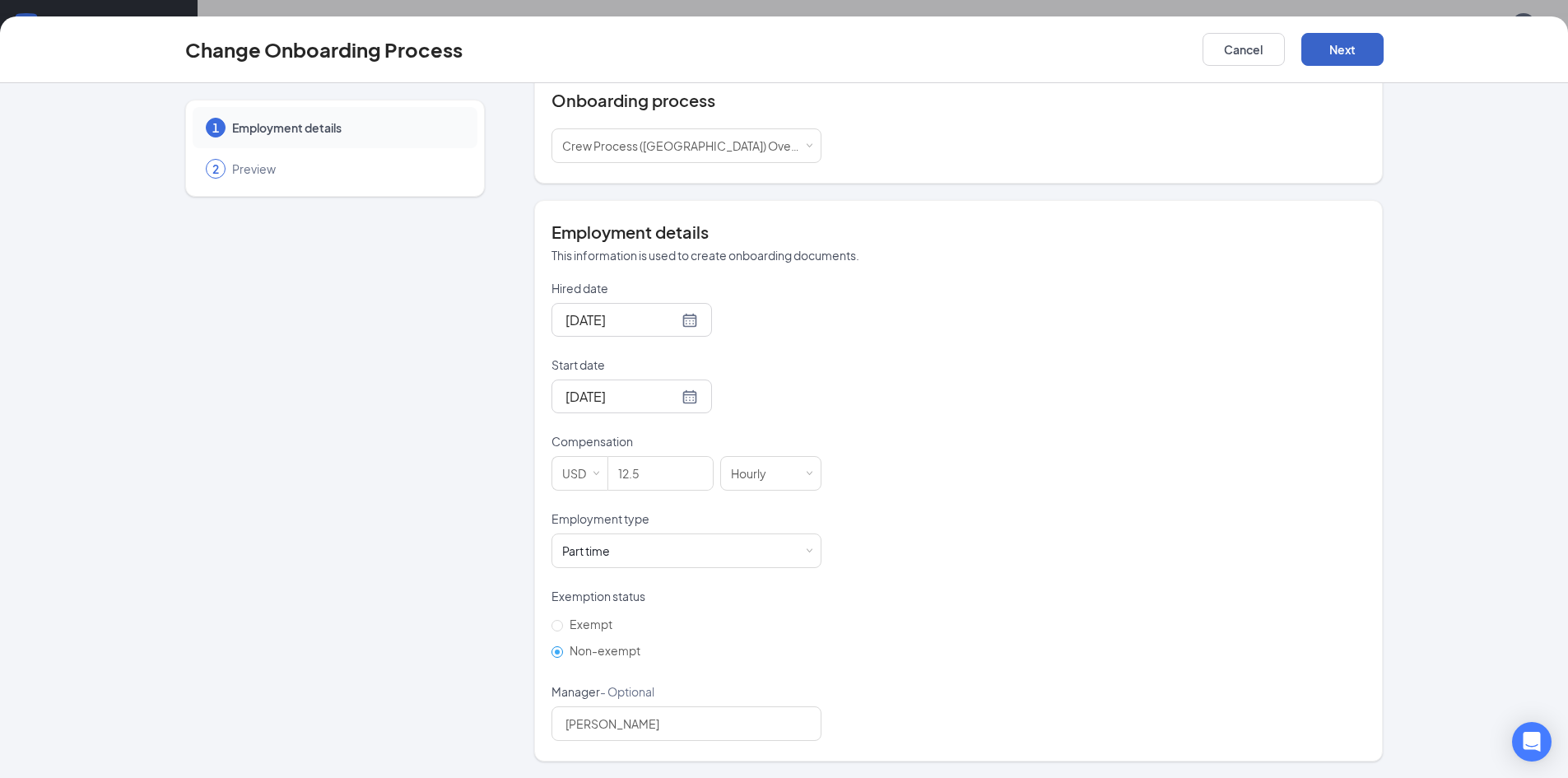
click at [1334, 59] on button "Next" at bounding box center [1342, 50] width 82 height 33
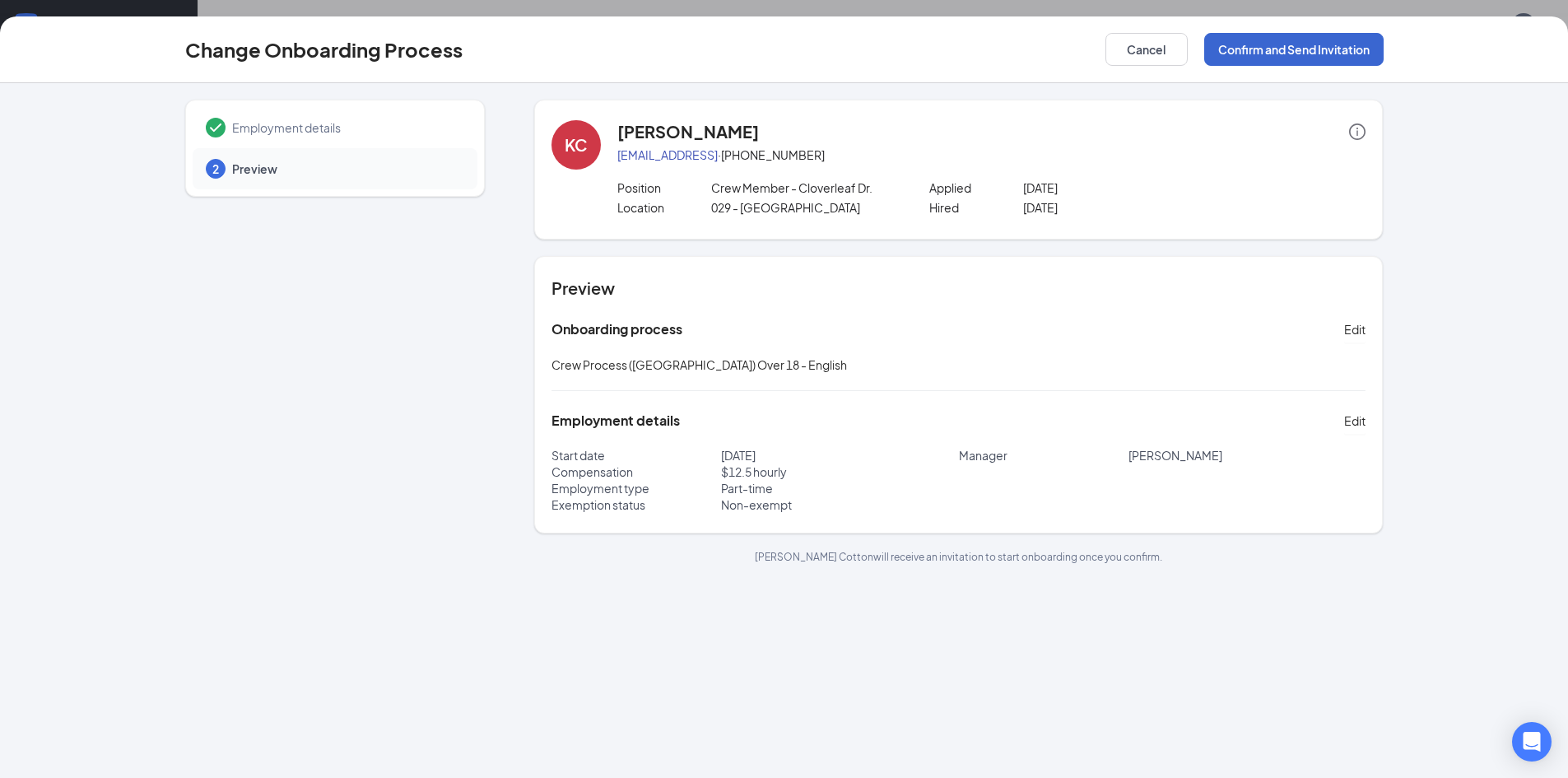
scroll to position [0, 0]
click at [1282, 45] on button "Confirm and Send Invitation" at bounding box center [1293, 50] width 179 height 33
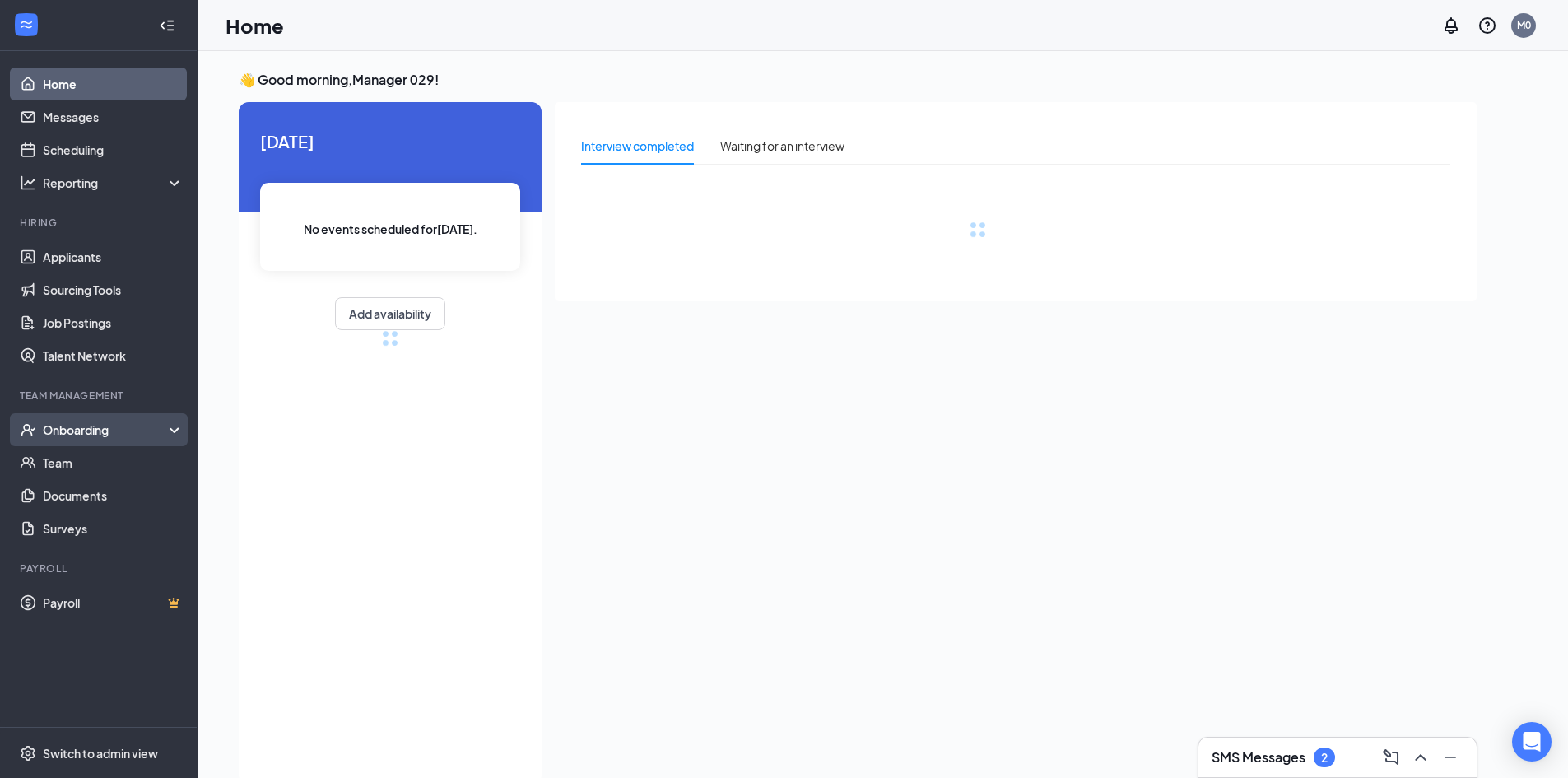
click at [73, 421] on div "Onboarding" at bounding box center [98, 430] width 197 height 33
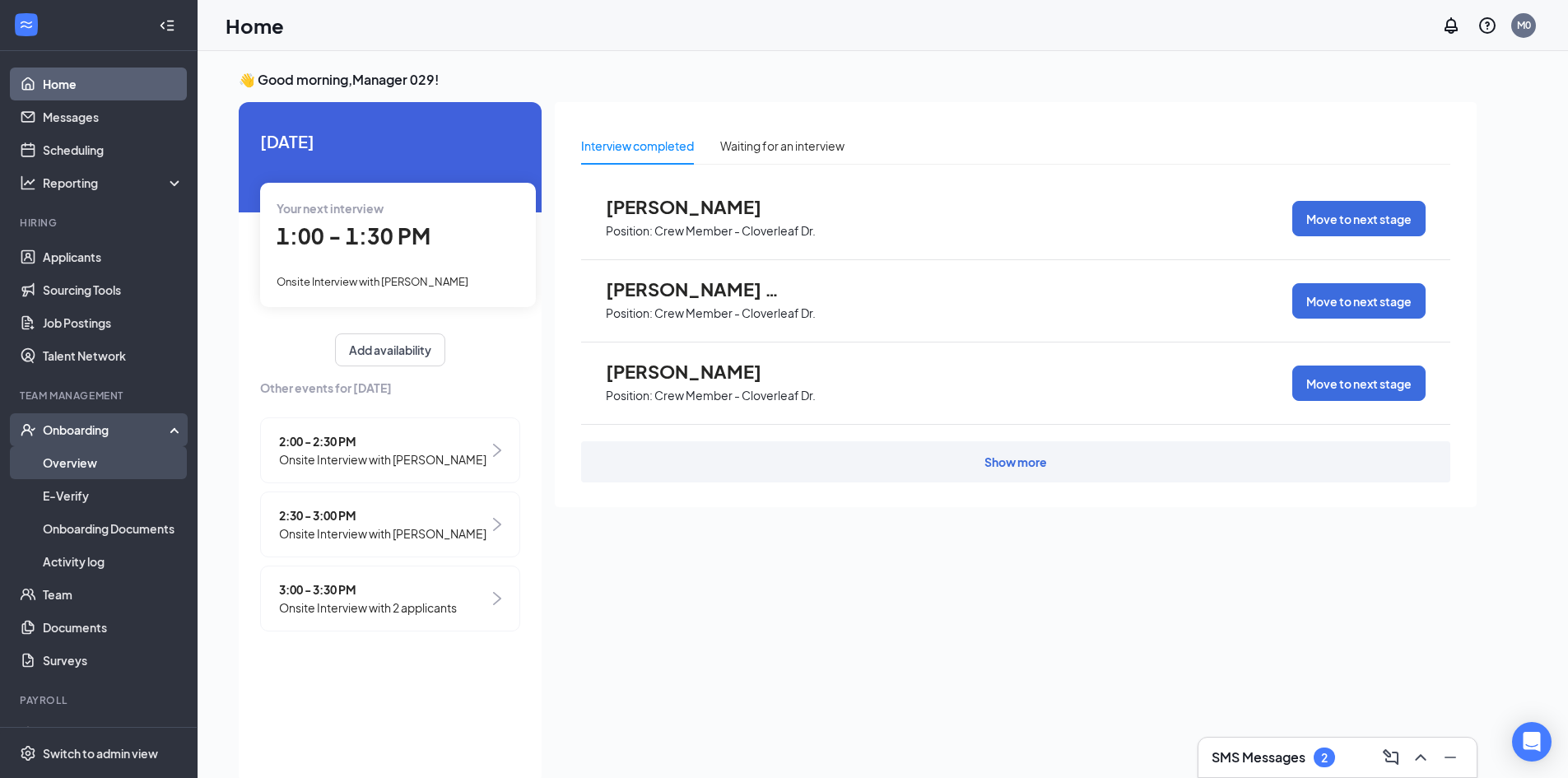
click at [86, 470] on link "Overview" at bounding box center [114, 463] width 141 height 33
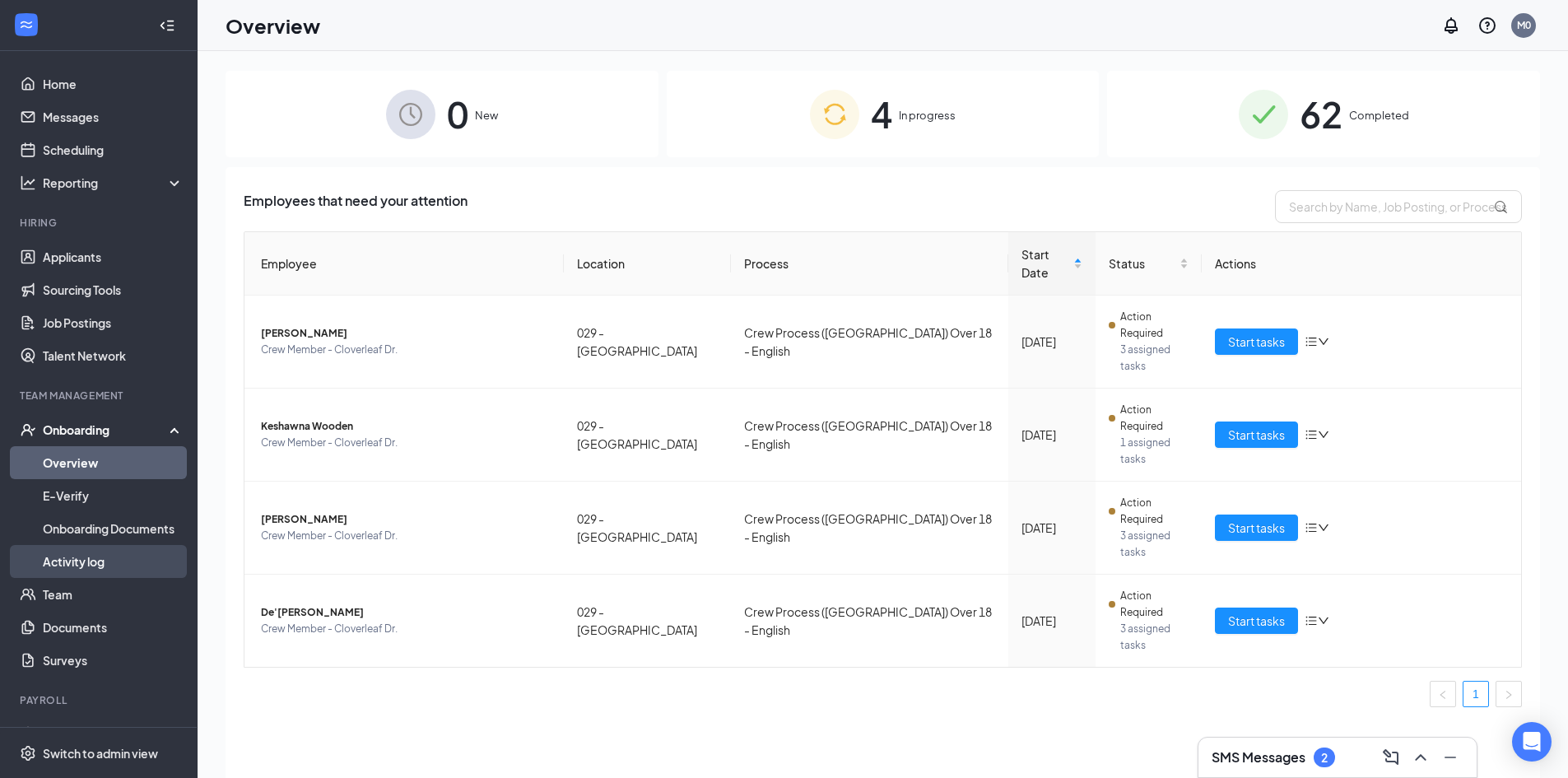
click at [69, 560] on link "Activity log" at bounding box center [114, 562] width 141 height 33
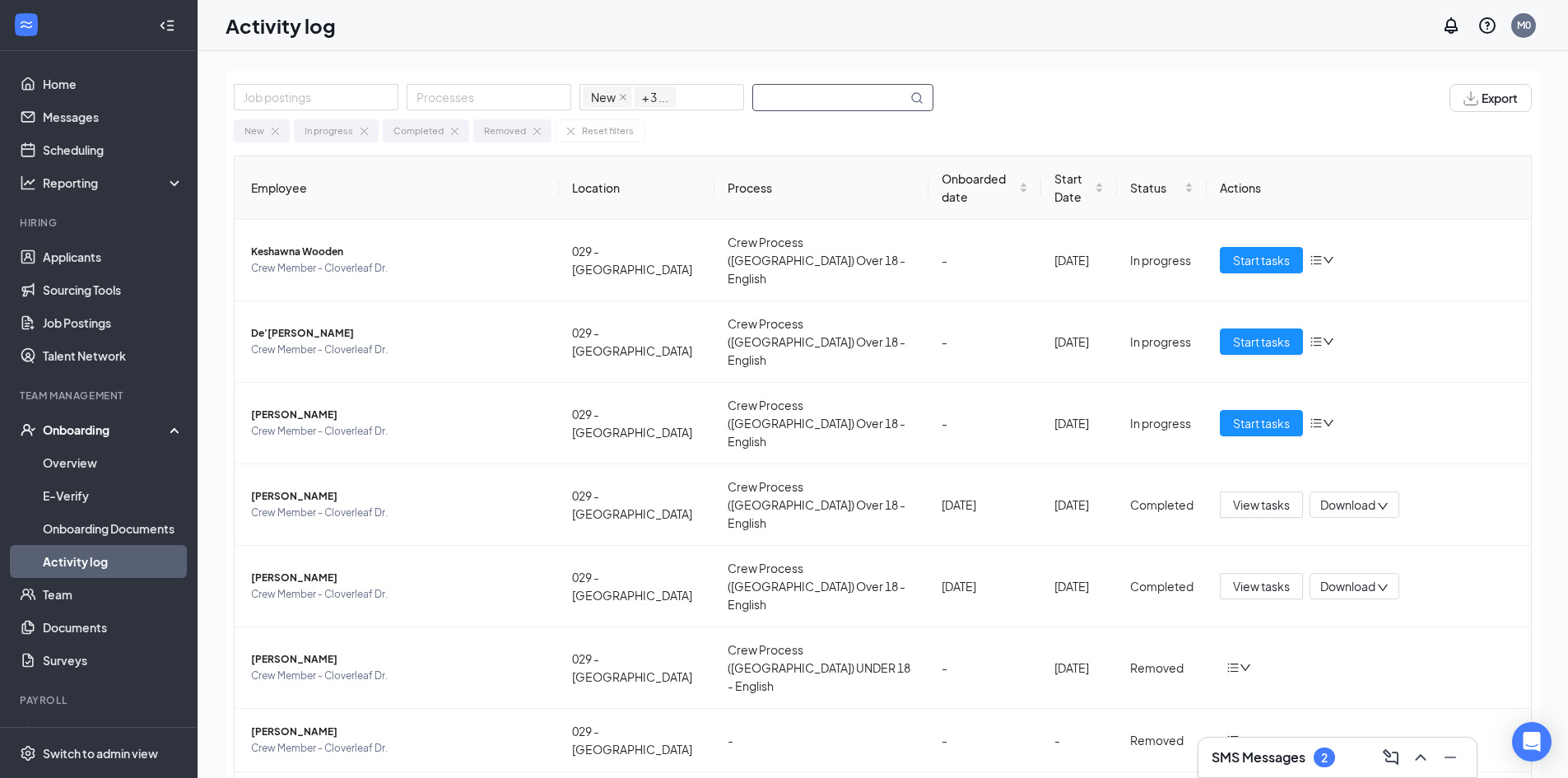
click at [780, 94] on input "text" at bounding box center [830, 97] width 154 height 26
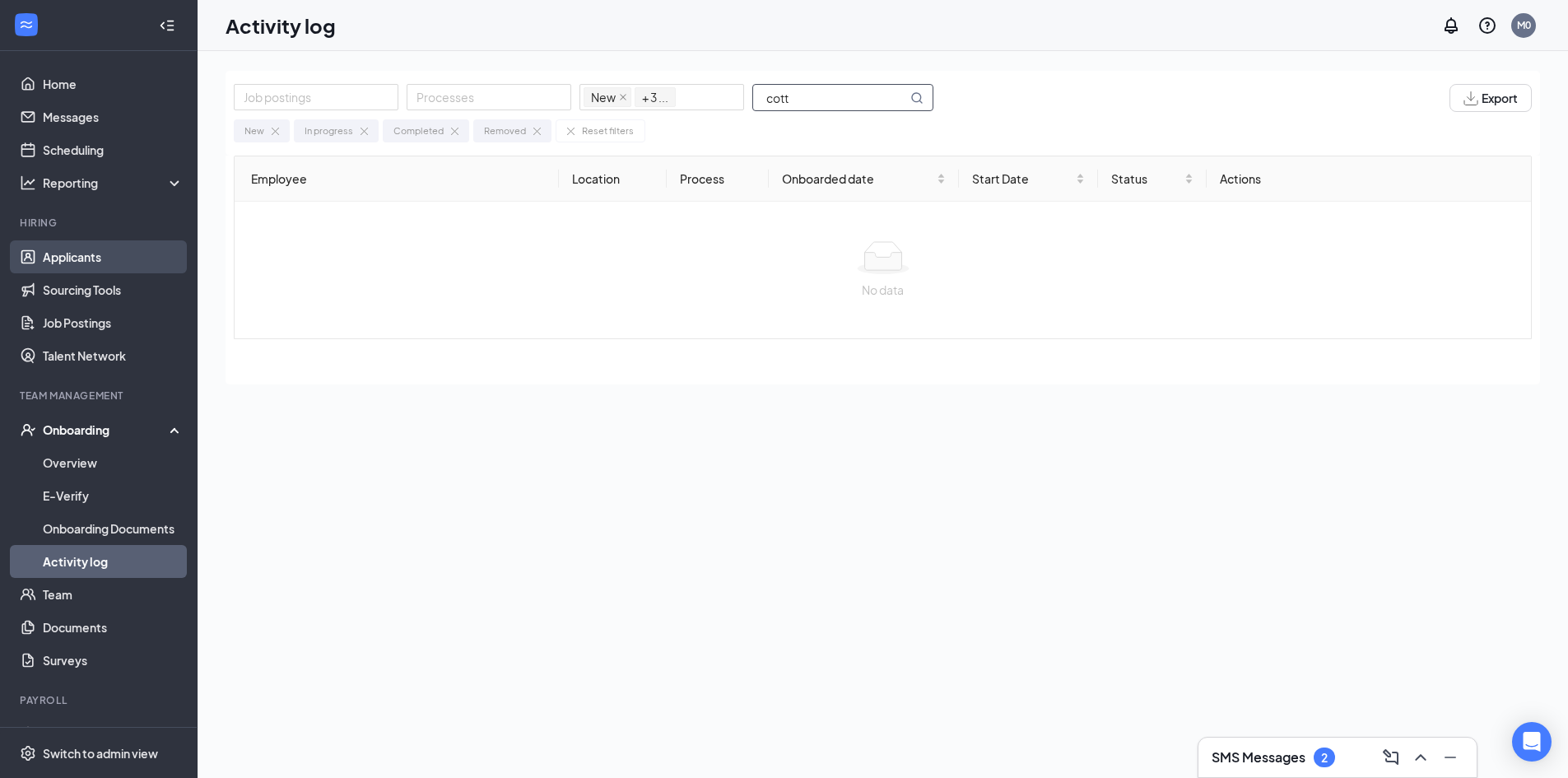
type input "cott"
click at [79, 247] on link "Applicants" at bounding box center [114, 257] width 141 height 33
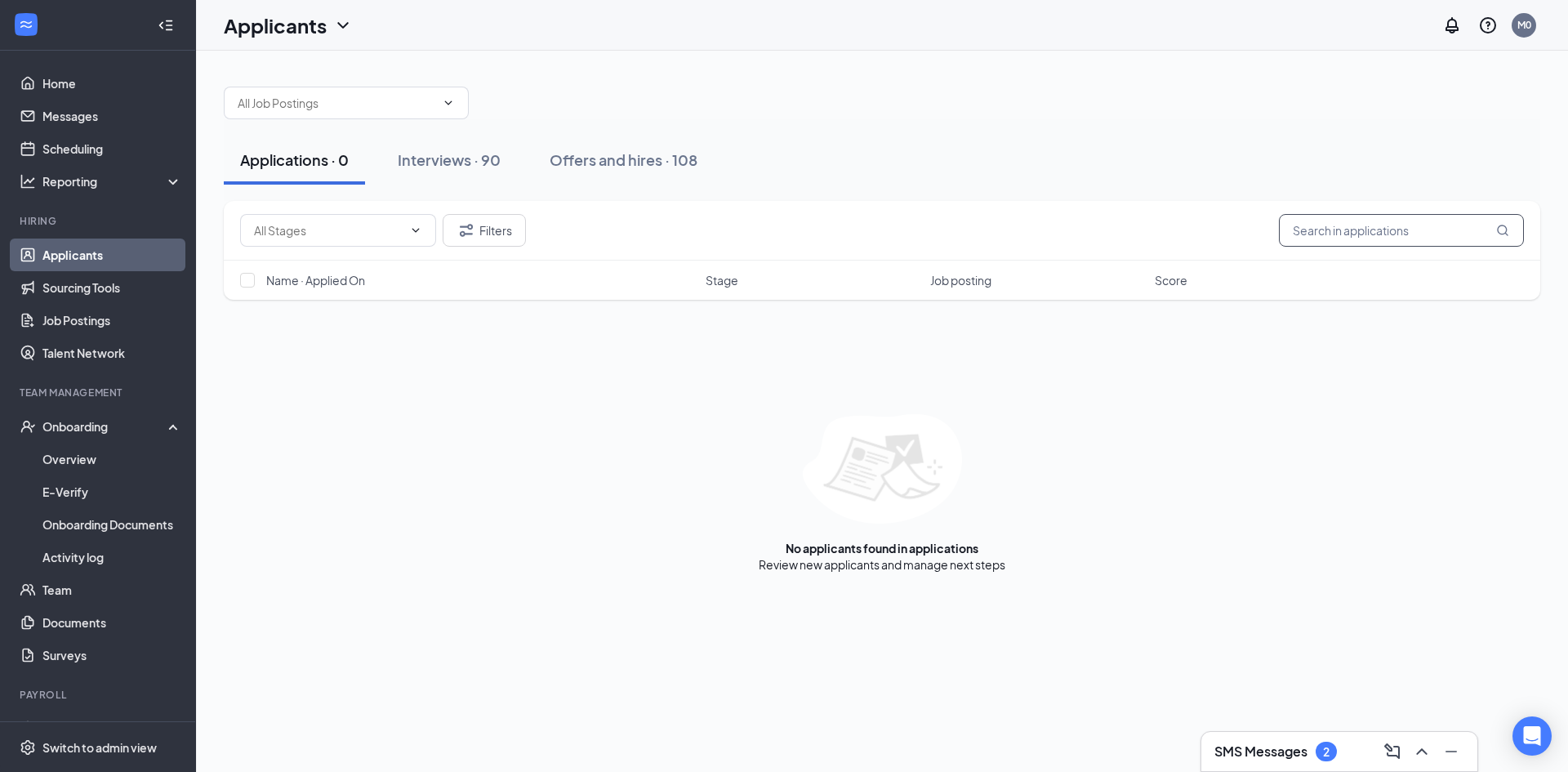
click at [1326, 226] on input "text" at bounding box center [1402, 231] width 245 height 33
type input "cotton"
click at [953, 564] on link "Offers and hires" at bounding box center [932, 564] width 86 height 15
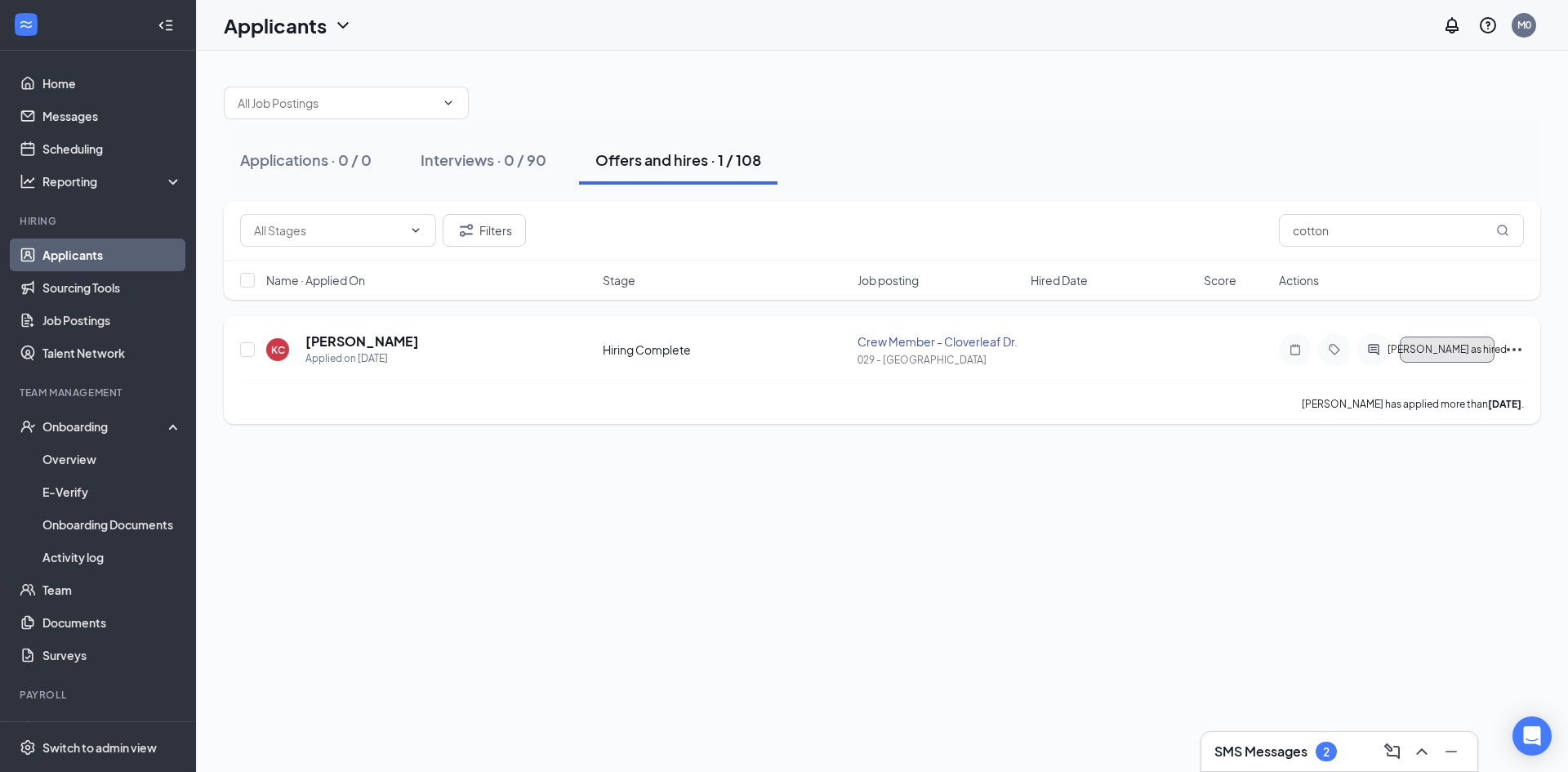
click at [1477, 349] on span "[PERSON_NAME] as hired" at bounding box center [1447, 349] width 120 height 12
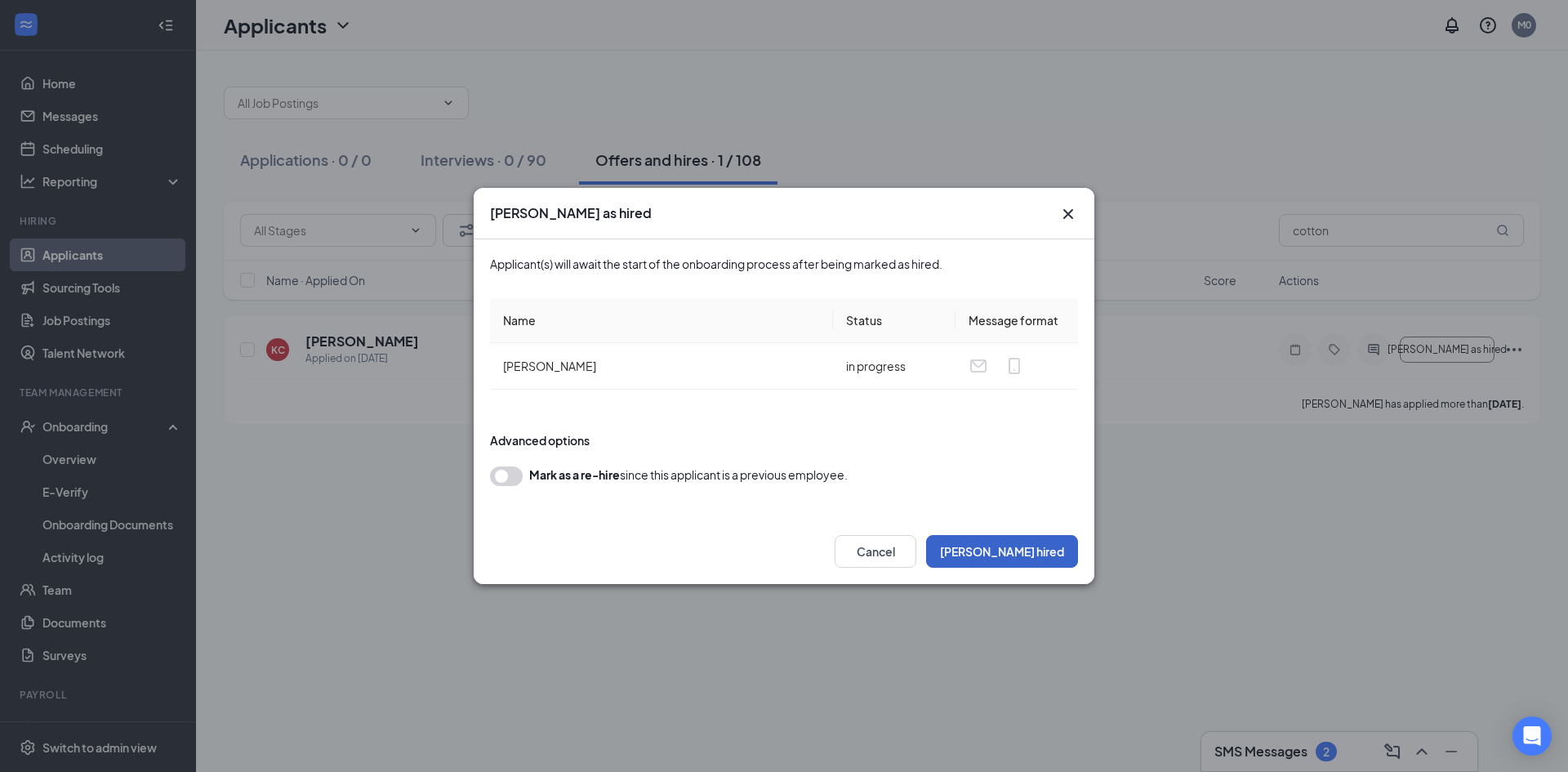
click at [1040, 547] on button "Mark hired" at bounding box center [1003, 552] width 152 height 33
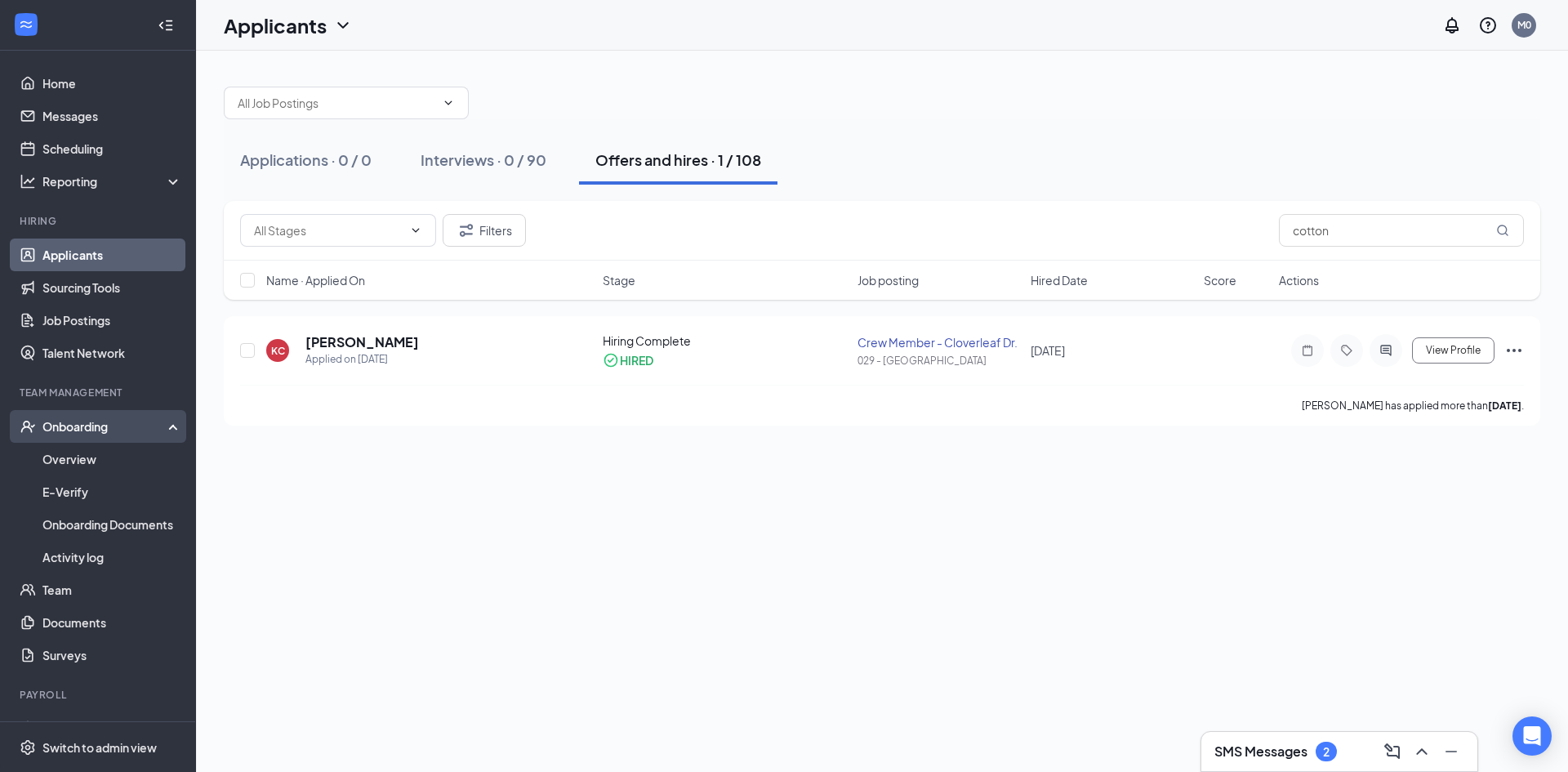
click at [66, 420] on div "Onboarding" at bounding box center [105, 426] width 126 height 17
click at [48, 426] on div "Onboarding" at bounding box center [105, 426] width 126 height 17
click at [79, 460] on link "Overview" at bounding box center [113, 460] width 140 height 33
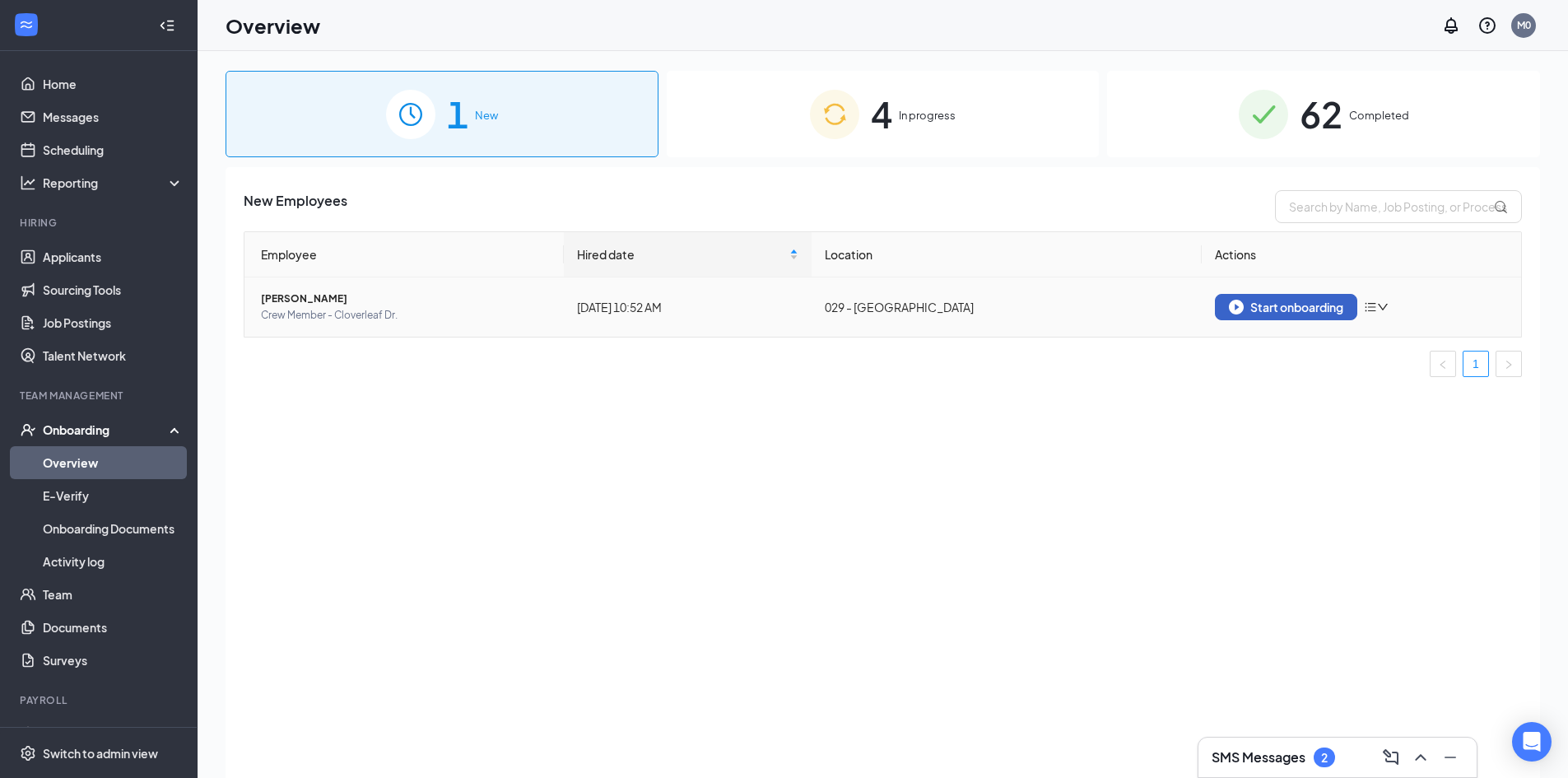
click at [1318, 310] on div "Start onboarding" at bounding box center [1286, 306] width 115 height 15
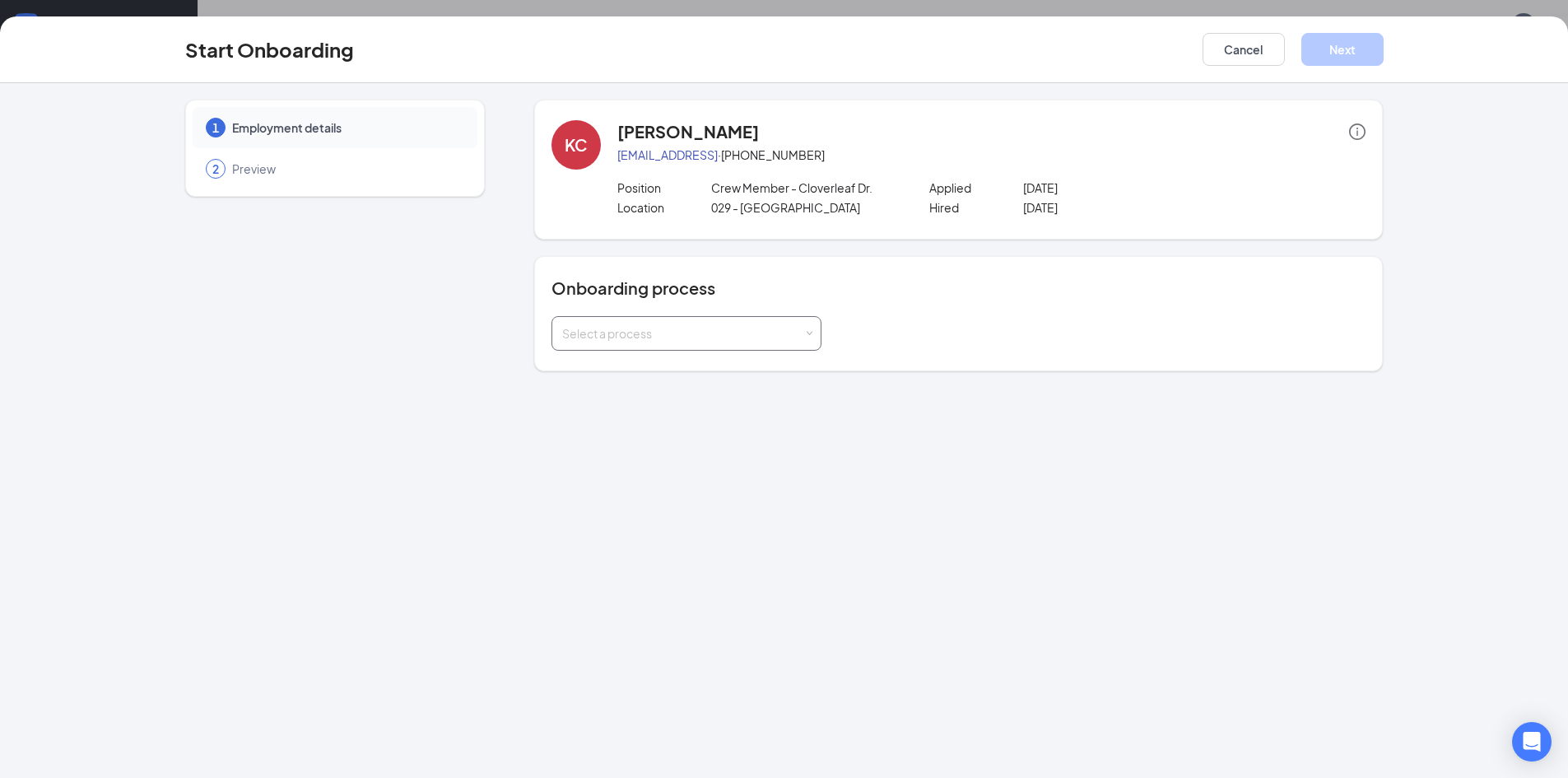
click at [755, 340] on div "Select a process" at bounding box center [683, 333] width 241 height 17
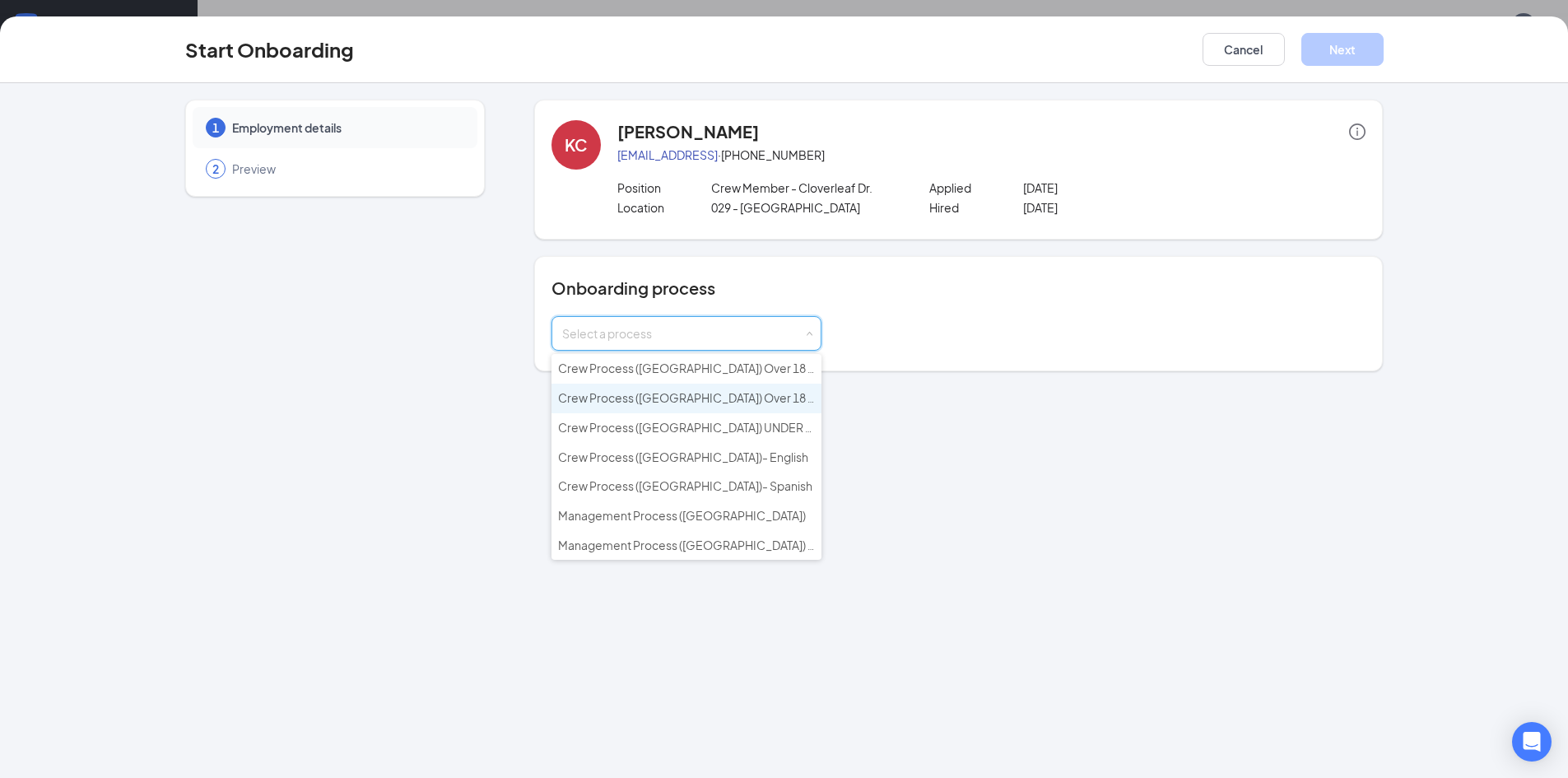
click at [740, 397] on span "Crew Process (NC) Over 18 - Spanish" at bounding box center [707, 397] width 299 height 15
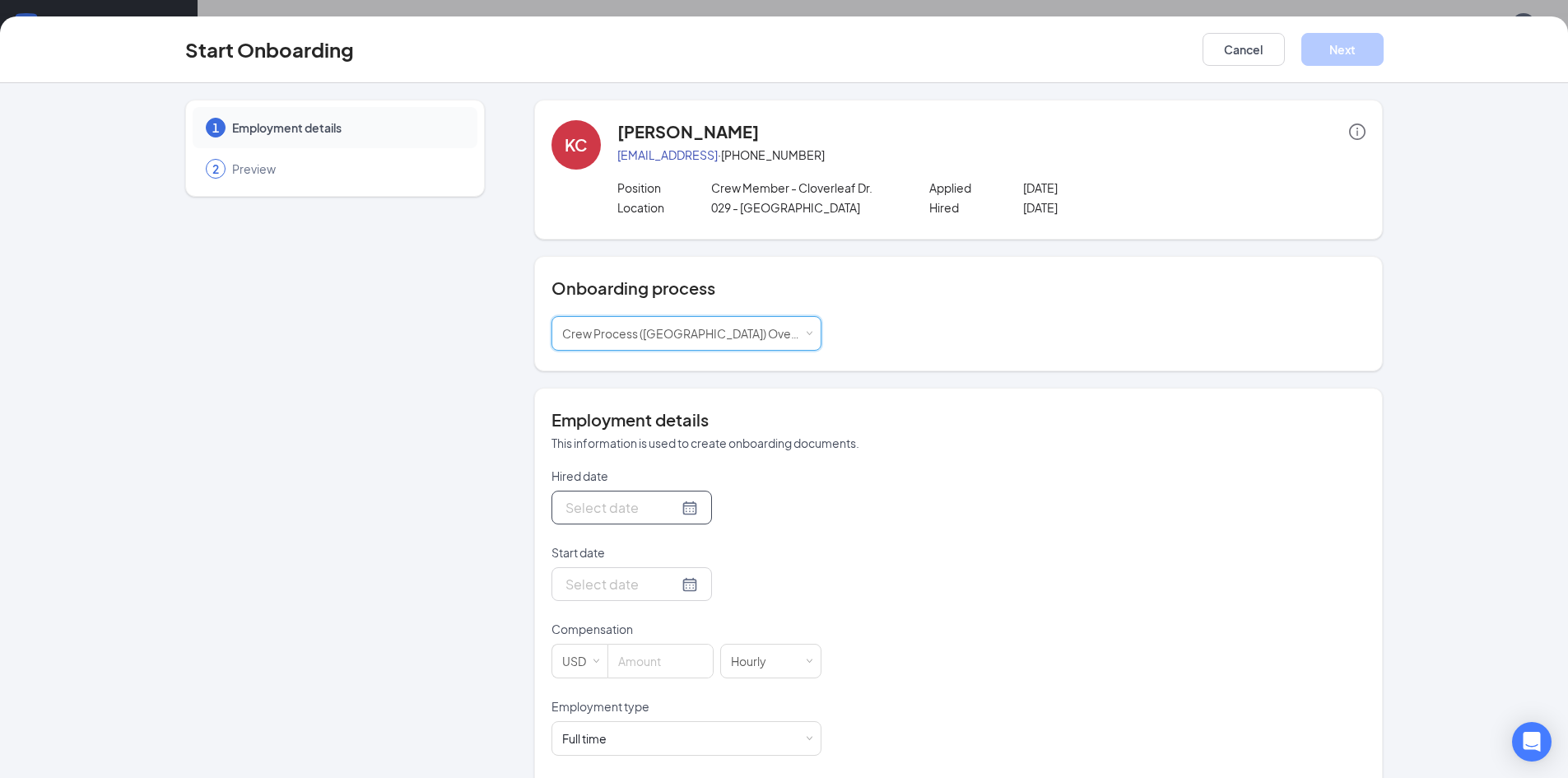
click at [670, 509] on div at bounding box center [632, 507] width 132 height 21
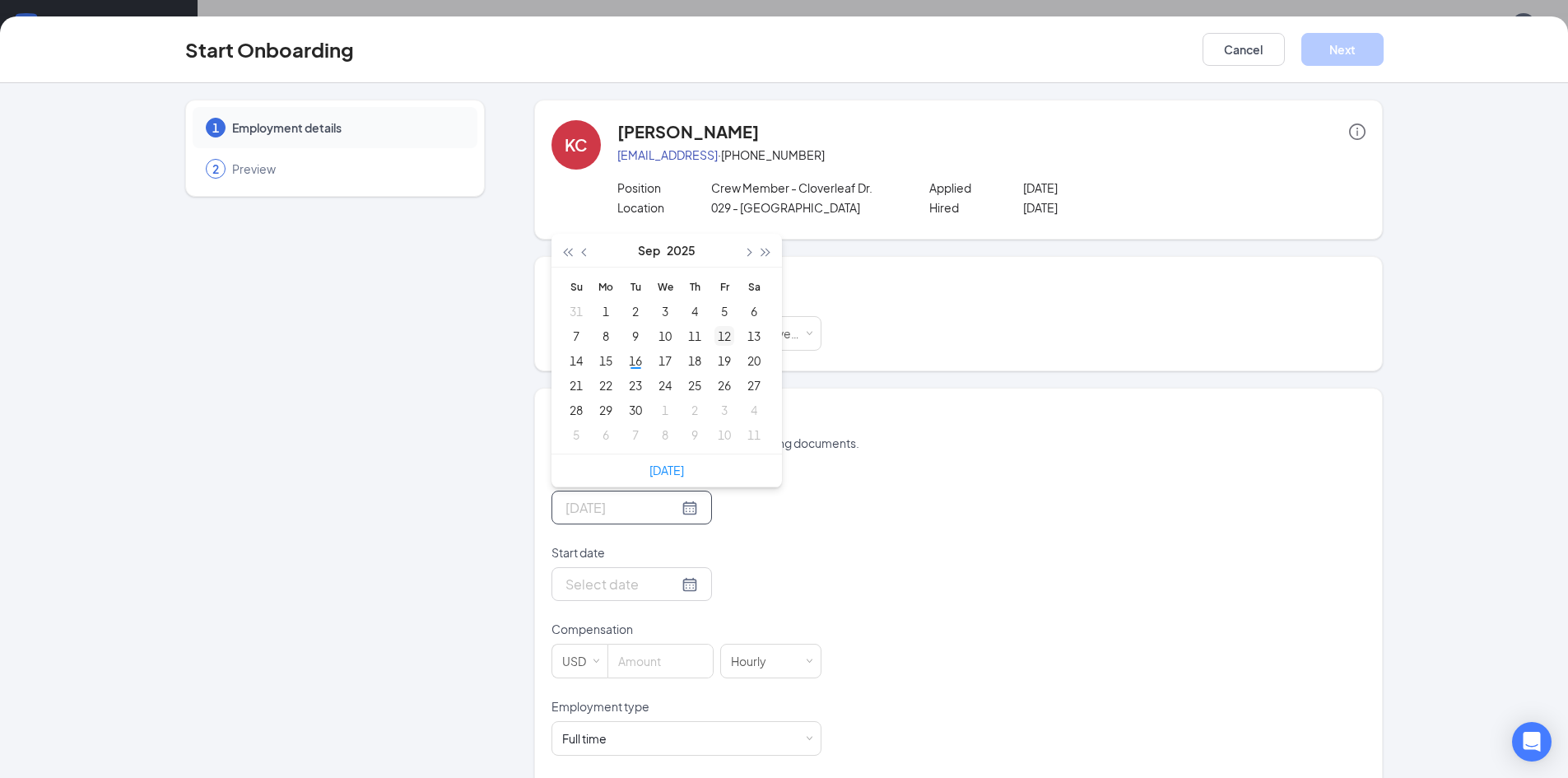
type input "Sep 12, 2025"
click at [723, 333] on div "12" at bounding box center [724, 336] width 20 height 20
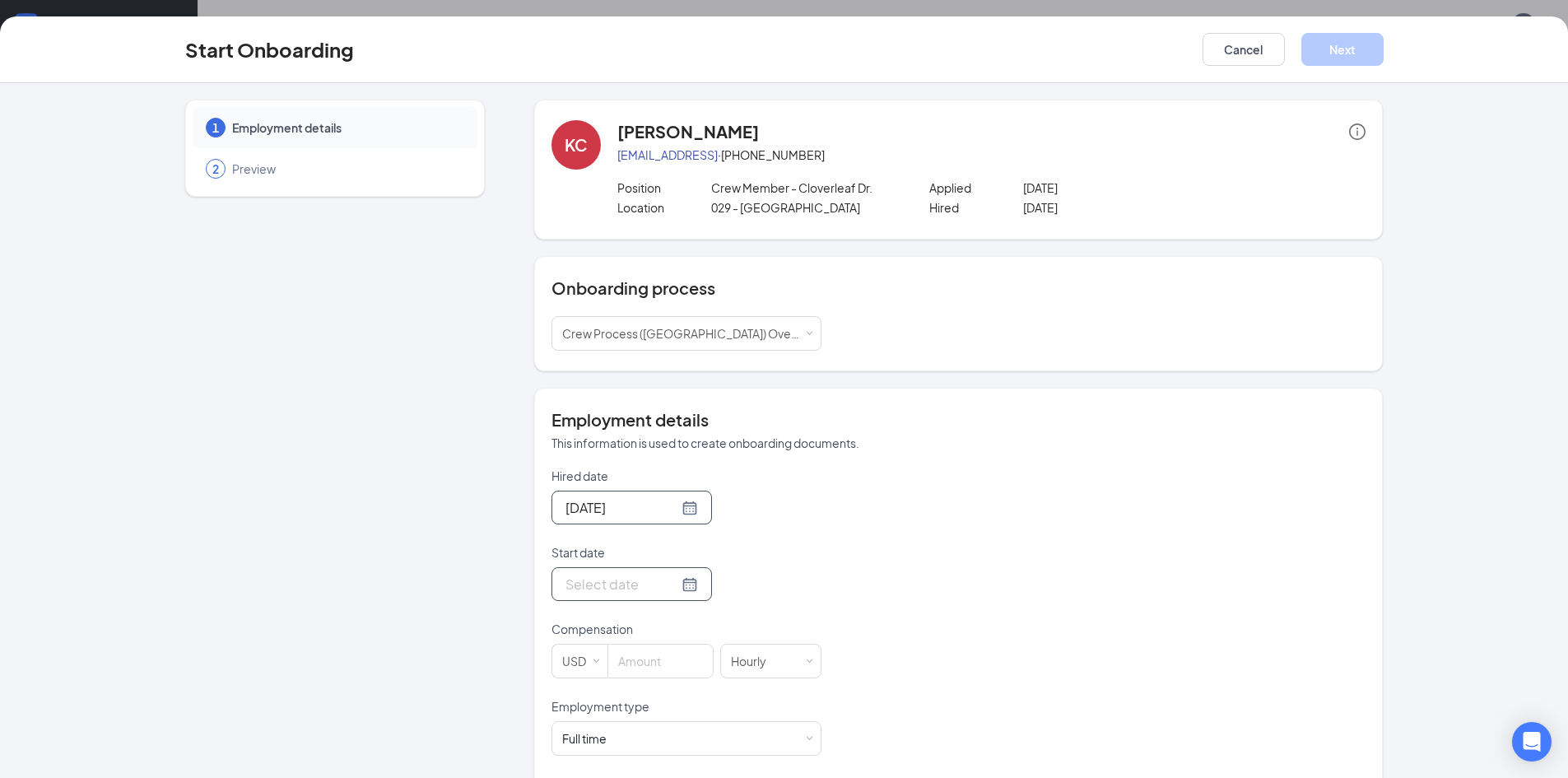
click at [674, 585] on div at bounding box center [632, 584] width 132 height 21
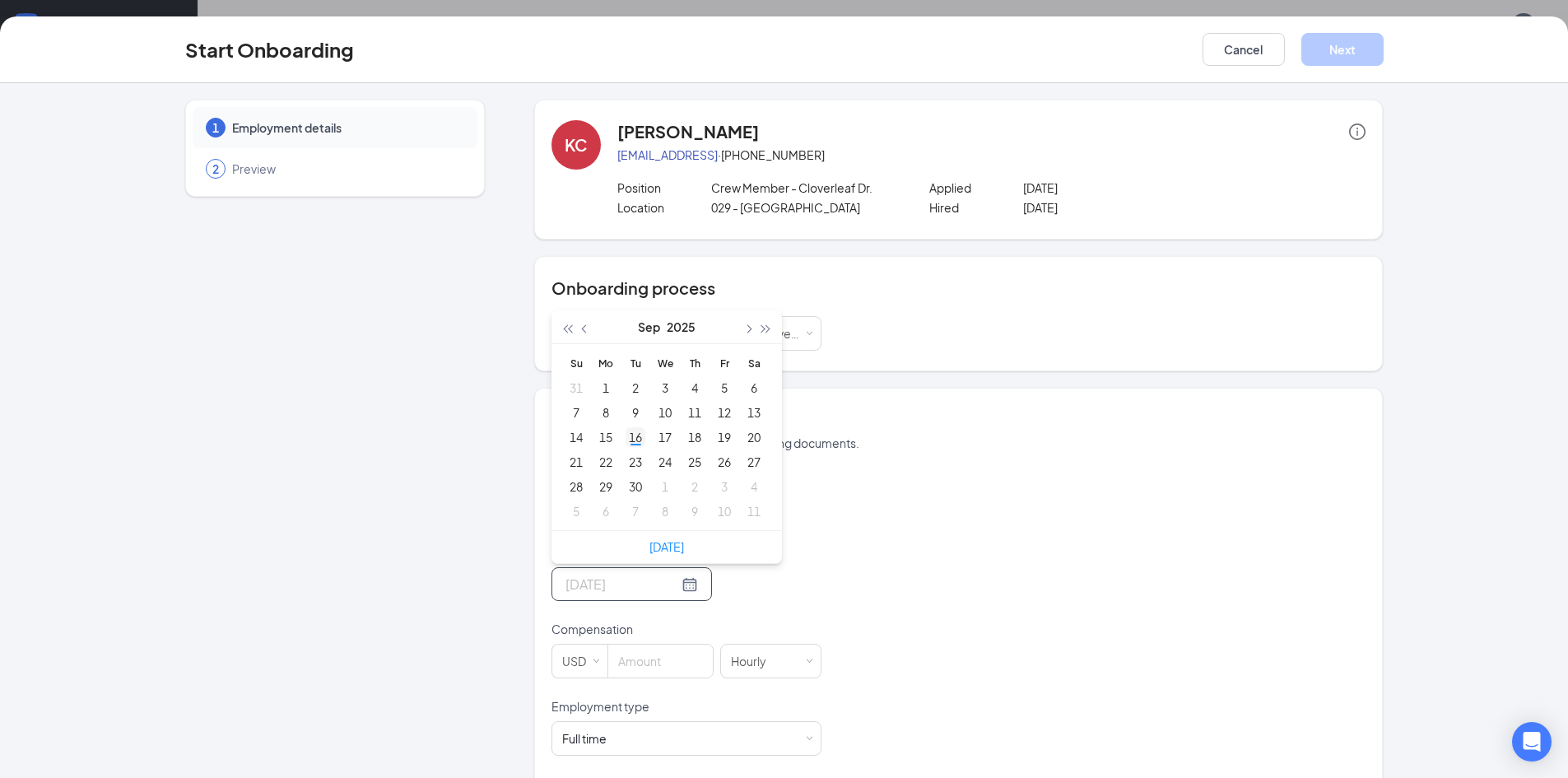
type input "Sep 16, 2025"
click at [633, 438] on div "16" at bounding box center [635, 438] width 20 height 20
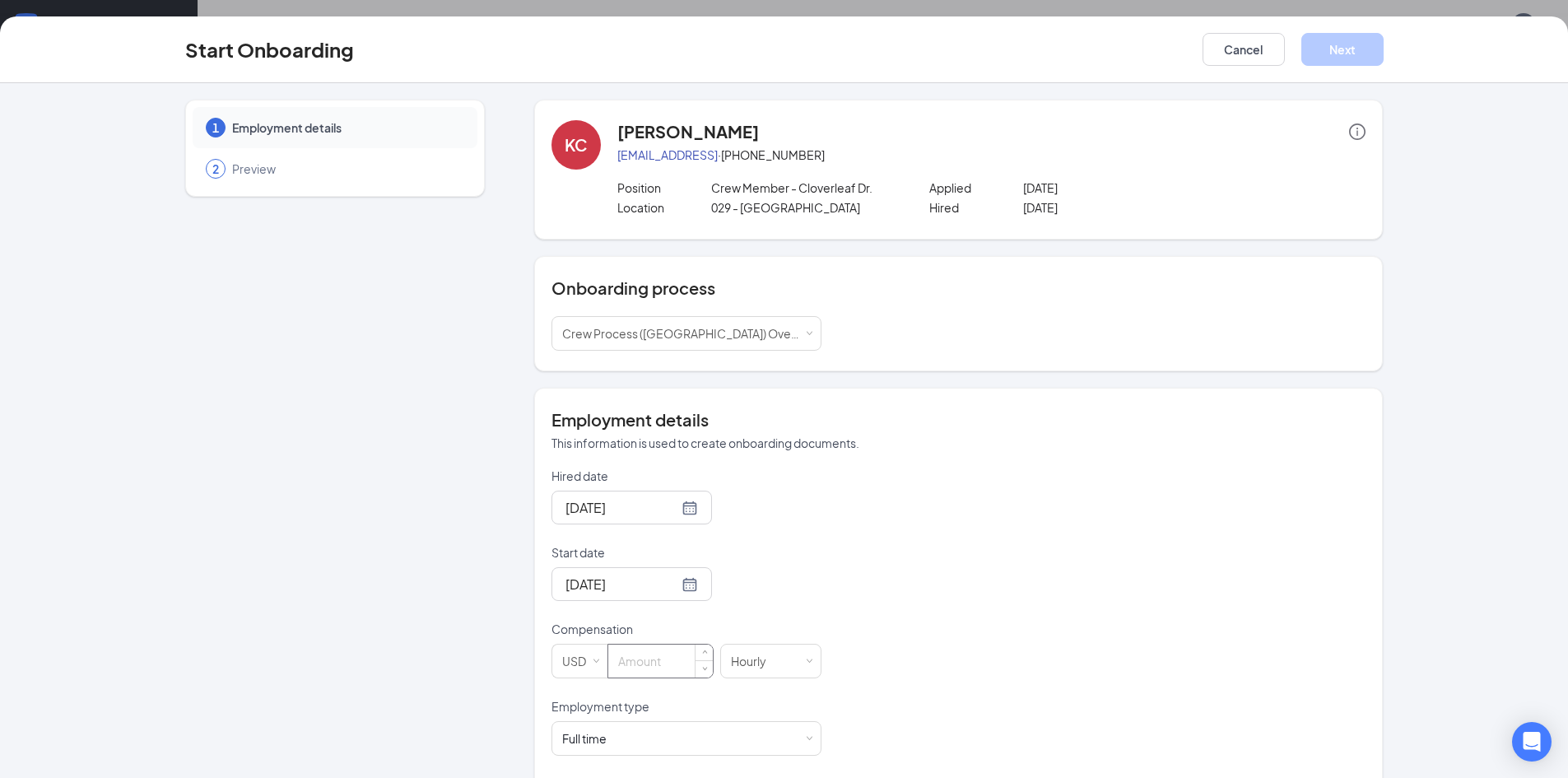
click at [637, 658] on input at bounding box center [660, 661] width 105 height 33
type input "12.5"
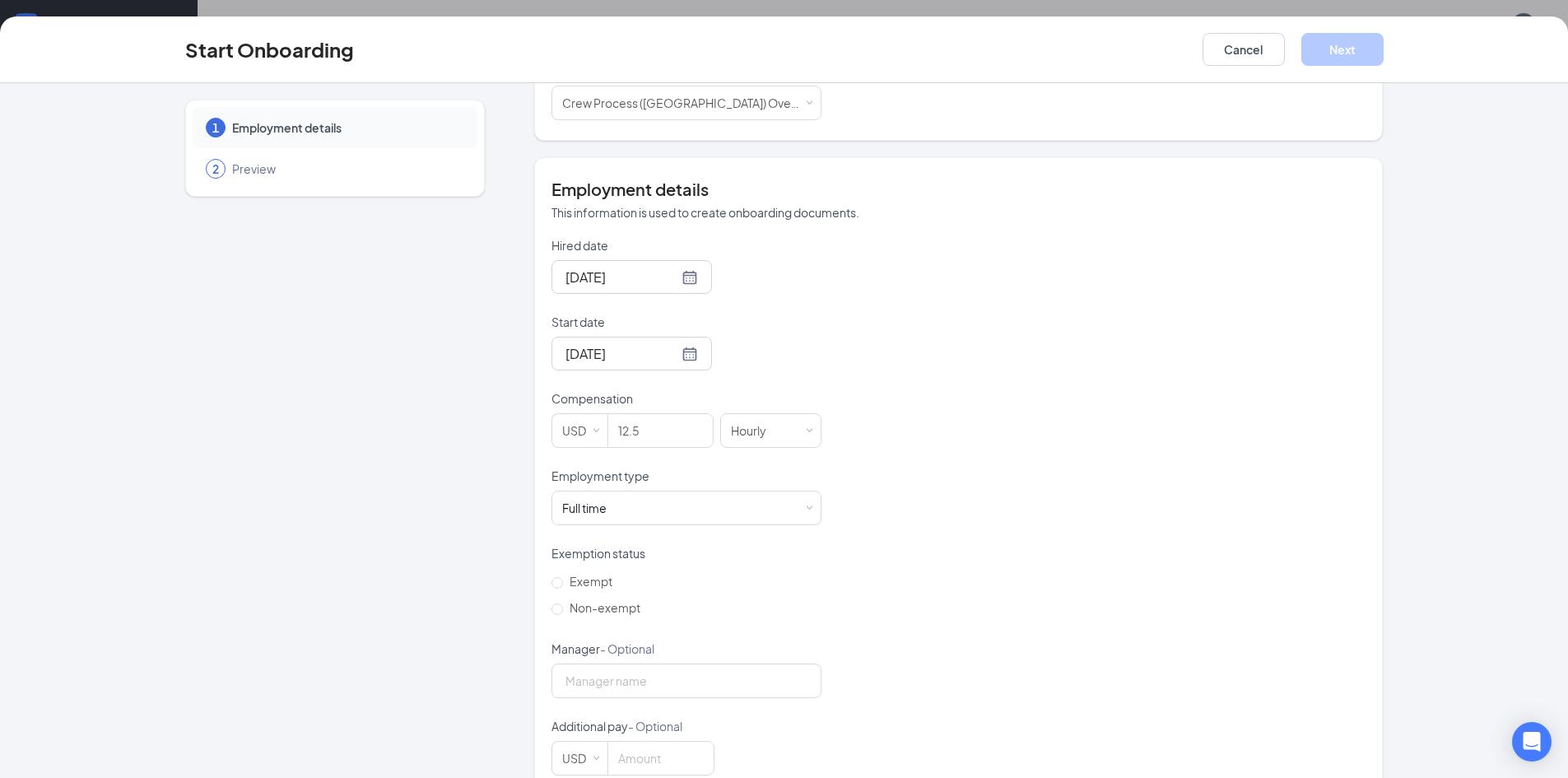
scroll to position [265, 0]
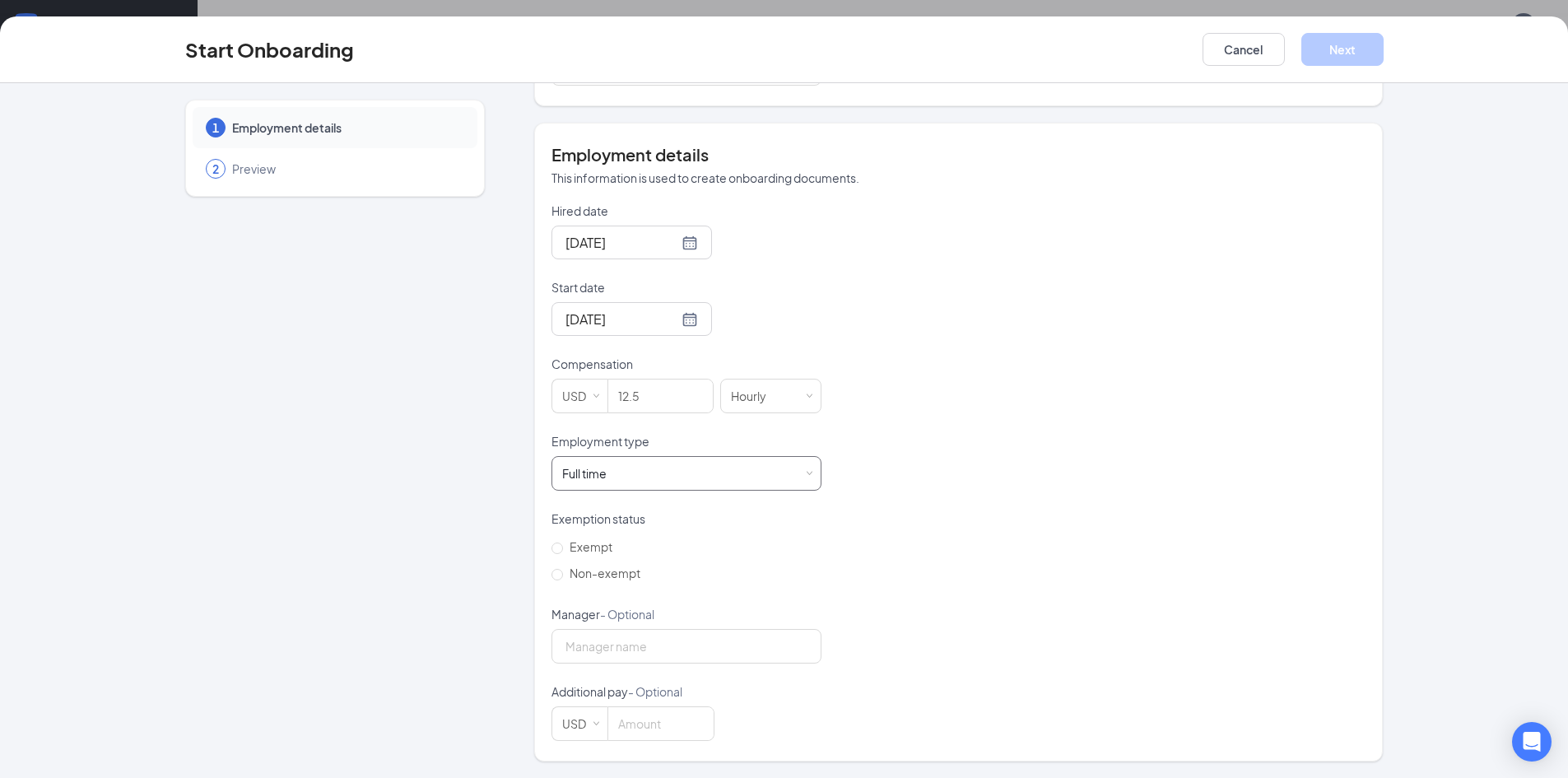
click at [680, 471] on div "Full time Works 30+ hours per week and is reasonably expected to work" at bounding box center [685, 474] width 248 height 33
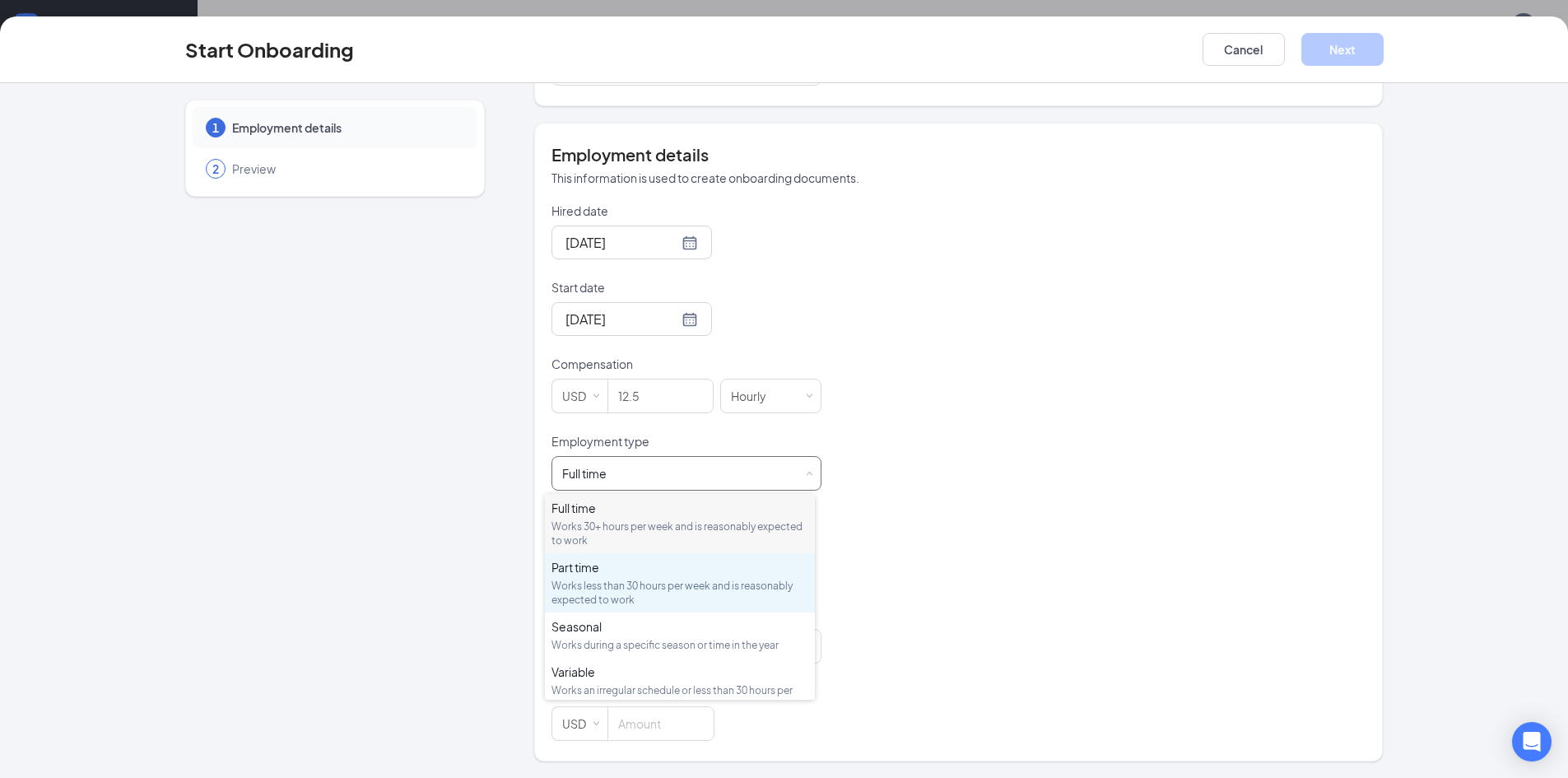
click at [613, 584] on div "Works less than 30 hours per week and is reasonably expected to work" at bounding box center [680, 593] width 257 height 28
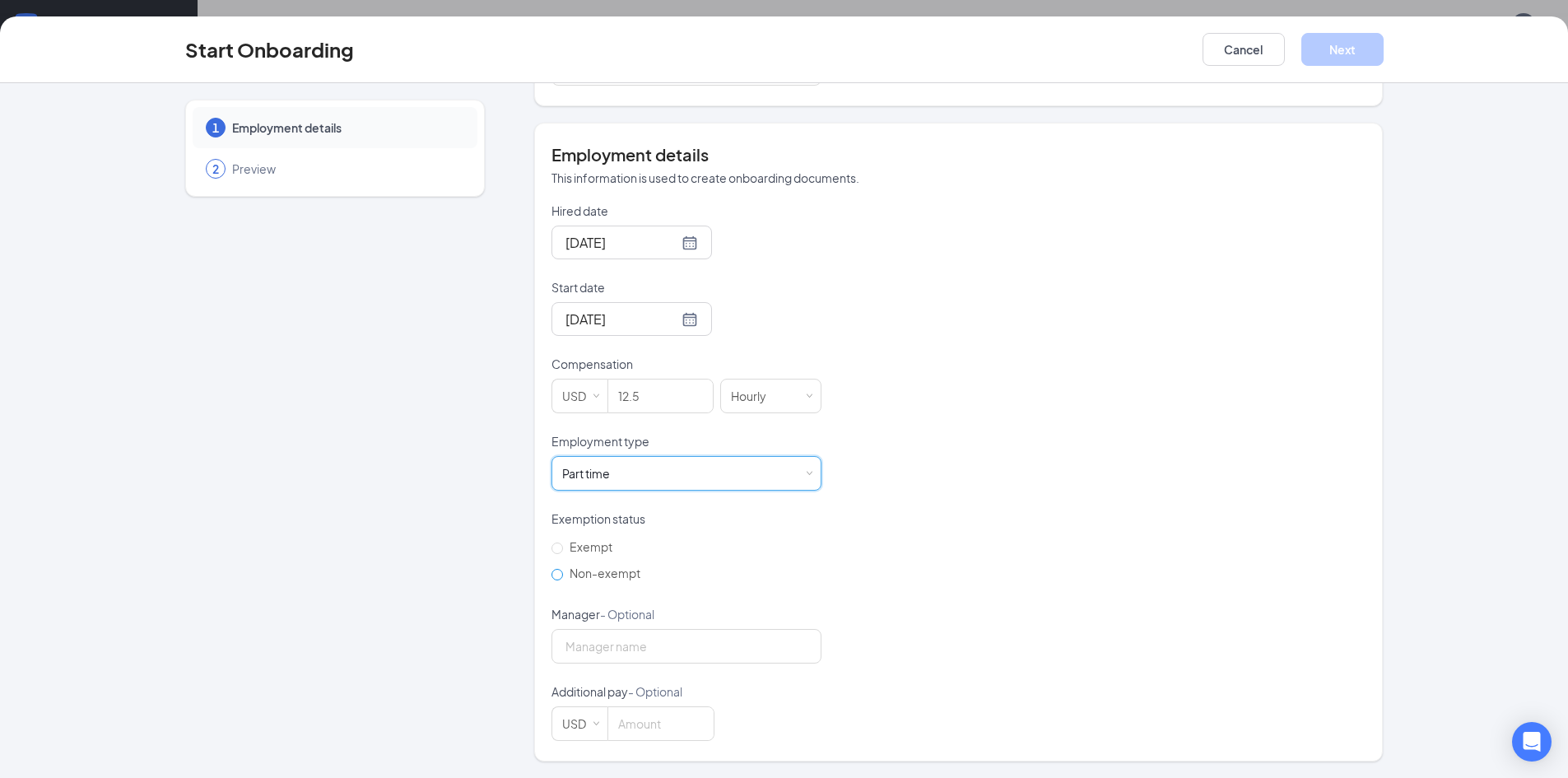
click at [583, 576] on span "Non-exempt" at bounding box center [605, 573] width 84 height 15
click at [563, 576] on input "Non-exempt" at bounding box center [557, 575] width 12 height 12
radio input "true"
click at [673, 731] on input at bounding box center [660, 724] width 105 height 33
type input "1"
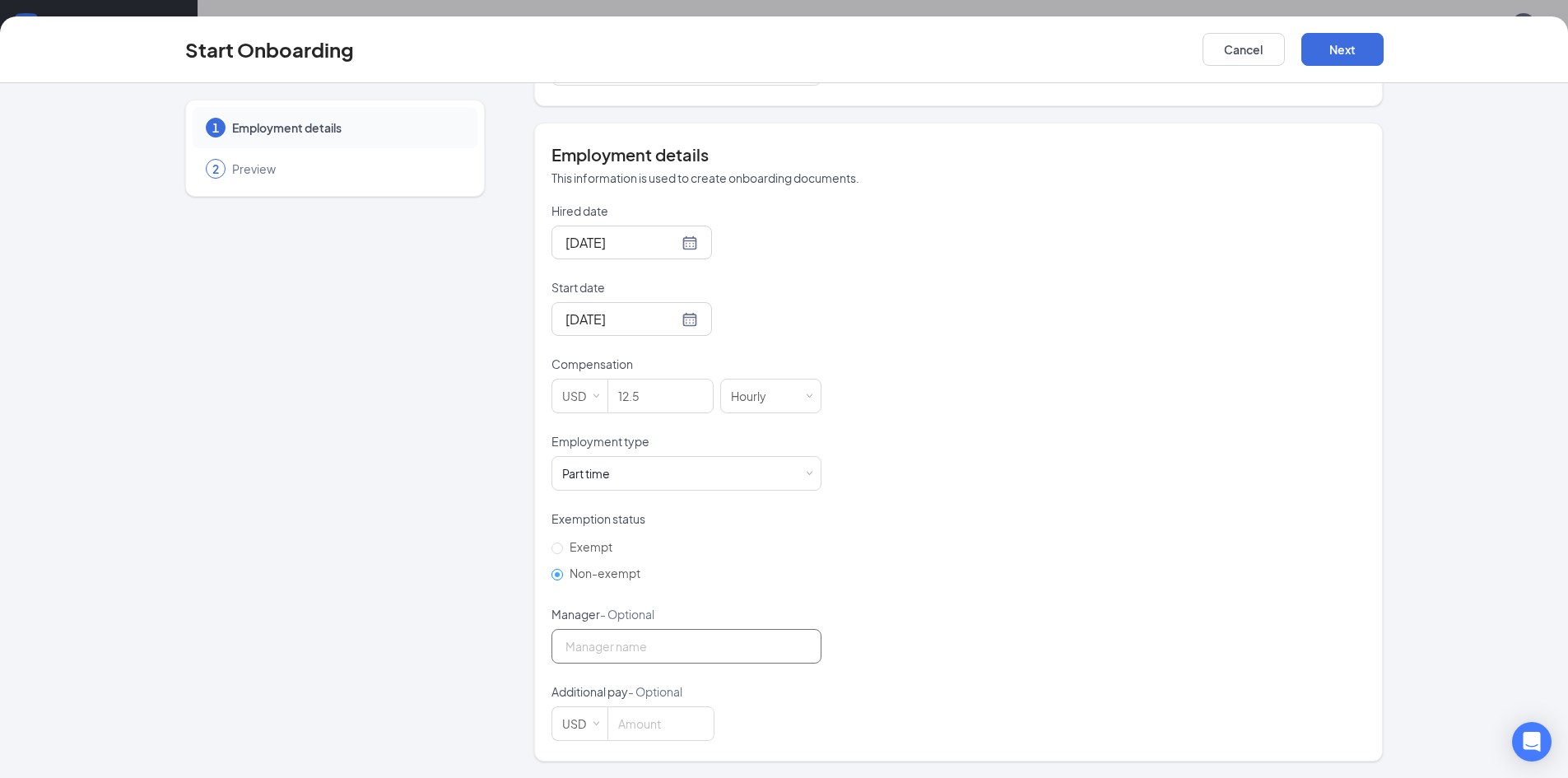
drag, startPoint x: 632, startPoint y: 661, endPoint x: 637, endPoint y: 644, distance: 17.7
click at [634, 660] on input "Manager - Optional" at bounding box center [685, 646] width 270 height 34
type input "Jovannda Watkins"
click at [1346, 50] on button "Next" at bounding box center [1342, 50] width 82 height 33
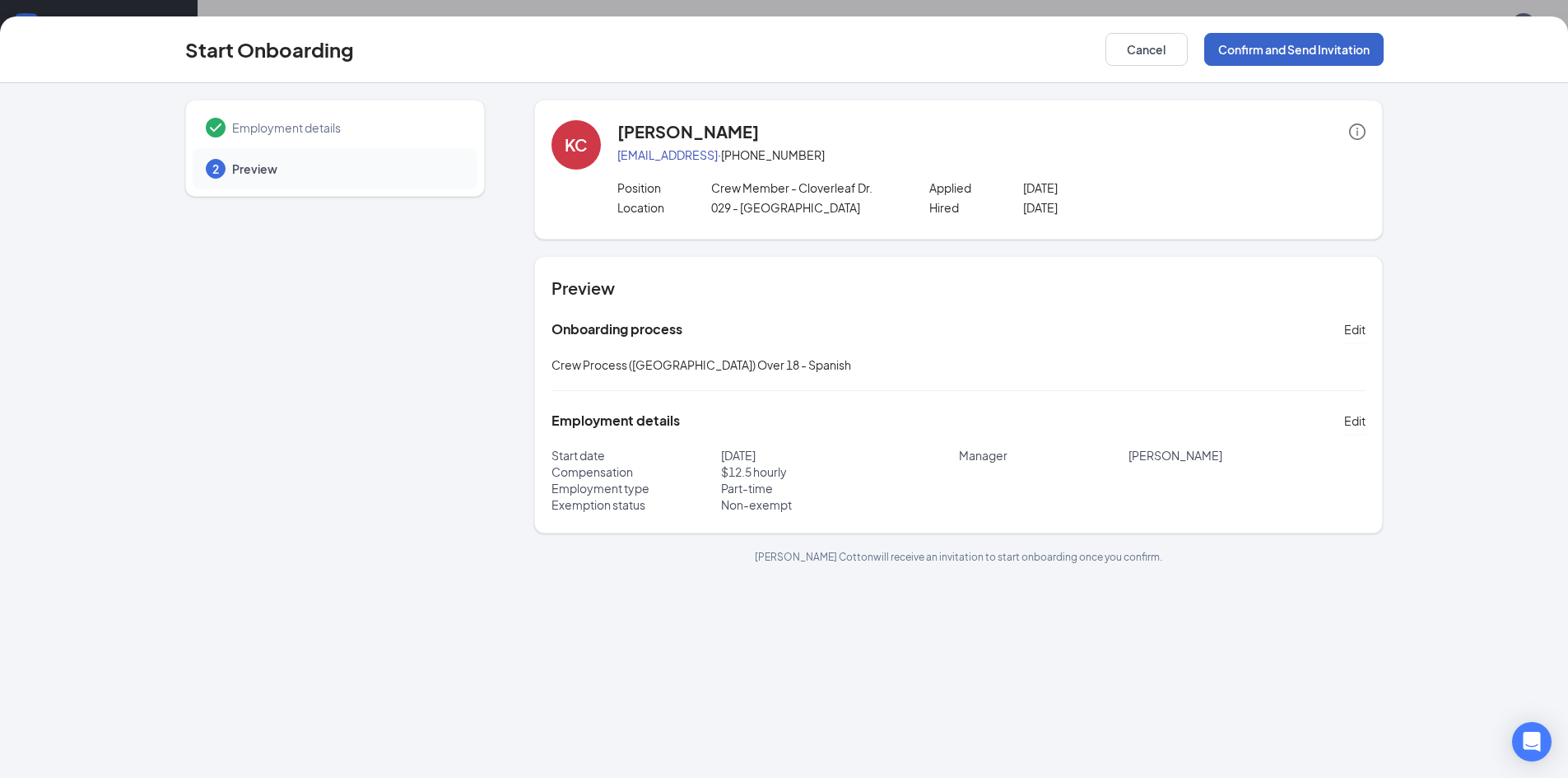
click at [1236, 39] on button "Confirm and Send Invitation" at bounding box center [1293, 50] width 179 height 33
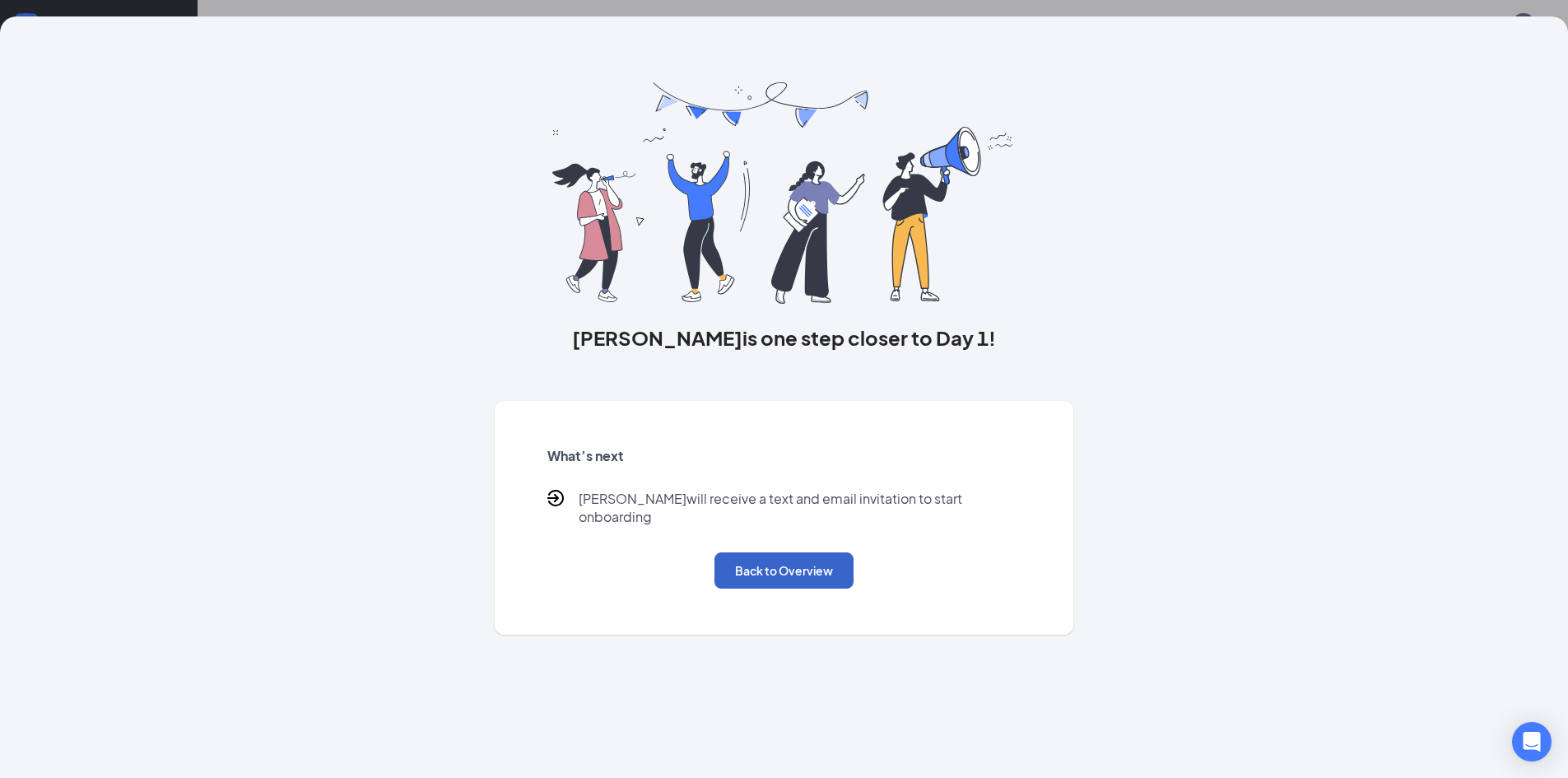
click at [813, 552] on button "Back to Overview" at bounding box center [784, 570] width 139 height 36
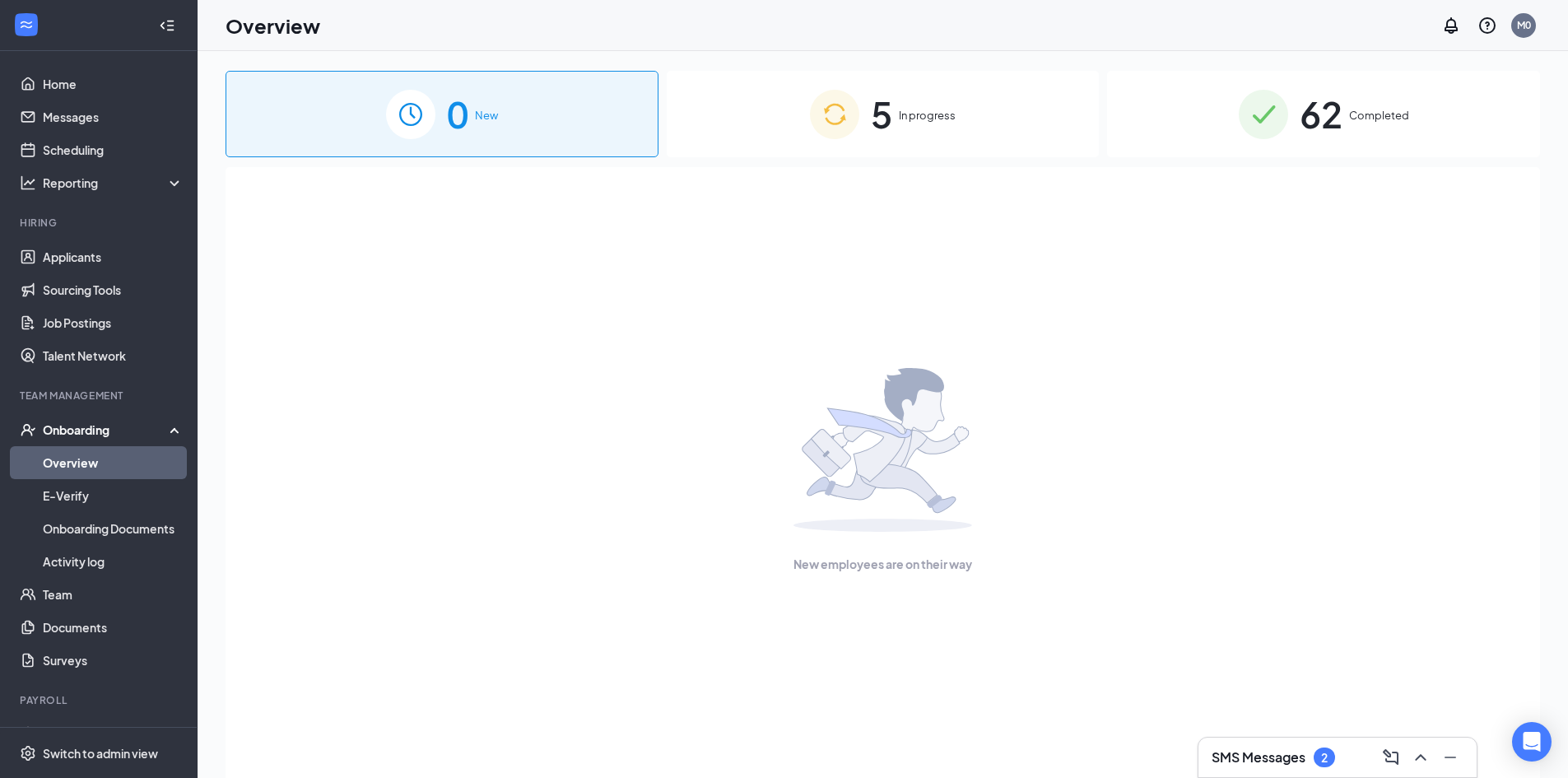
click at [939, 106] on div "5 In progress" at bounding box center [883, 114] width 432 height 86
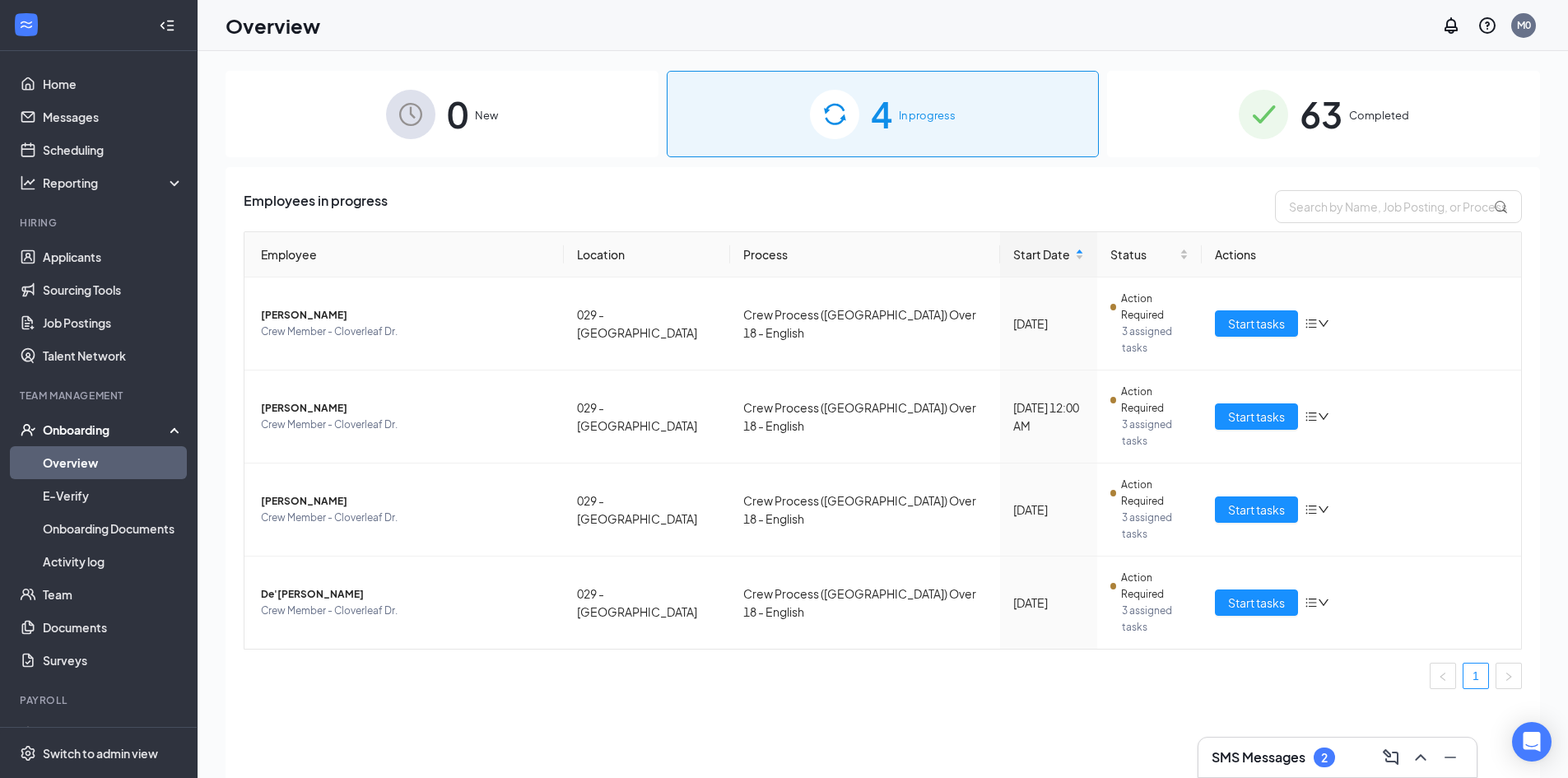
click at [1327, 110] on span "63" at bounding box center [1321, 114] width 43 height 57
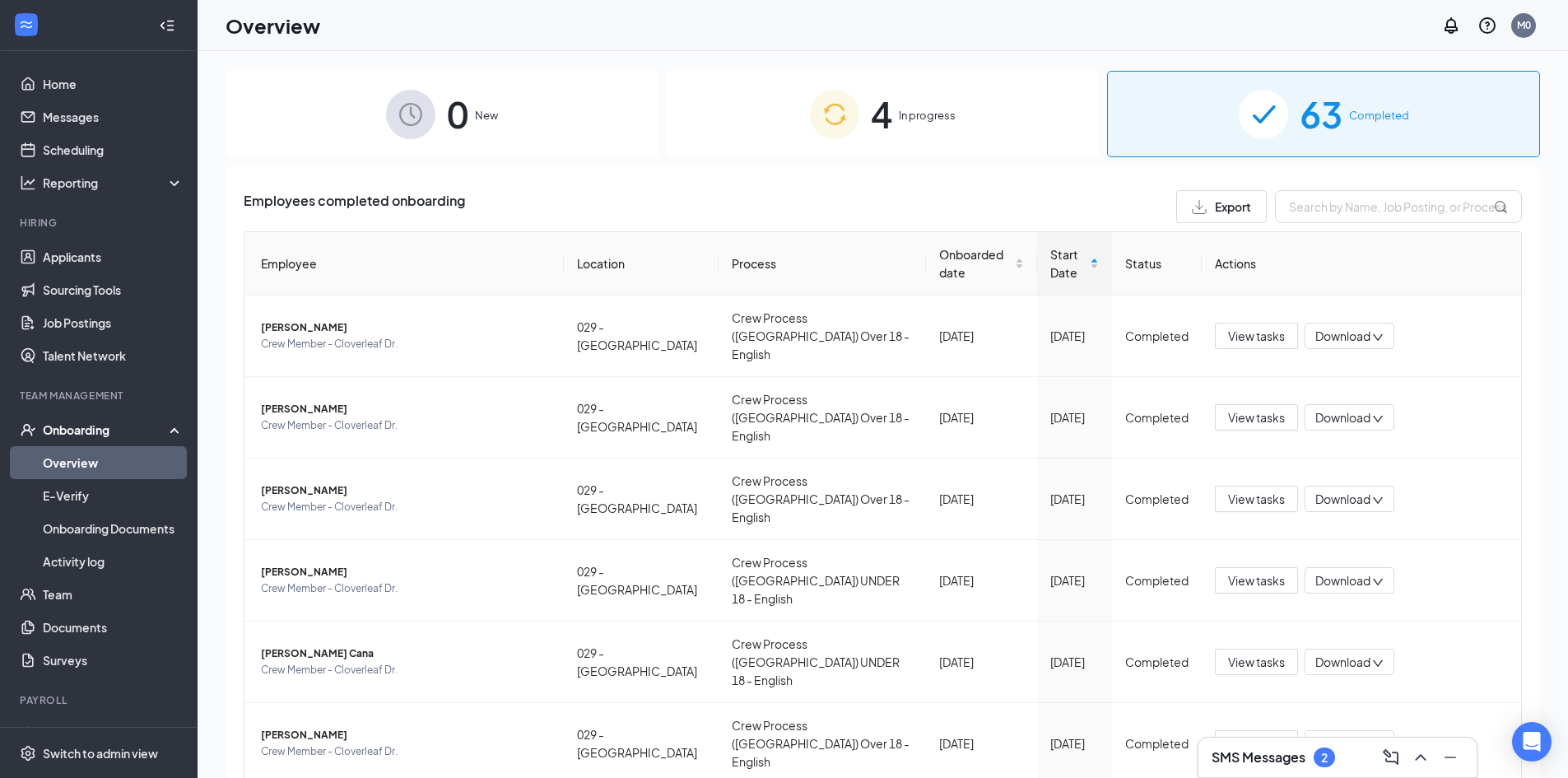
drag, startPoint x: 1525, startPoint y: 296, endPoint x: 1526, endPoint y: 344, distance: 48.0
click at [1526, 344] on div "Employees completed onboarding Export Employee Location Process Onboarded date …" at bounding box center [883, 688] width 1314 height 1042
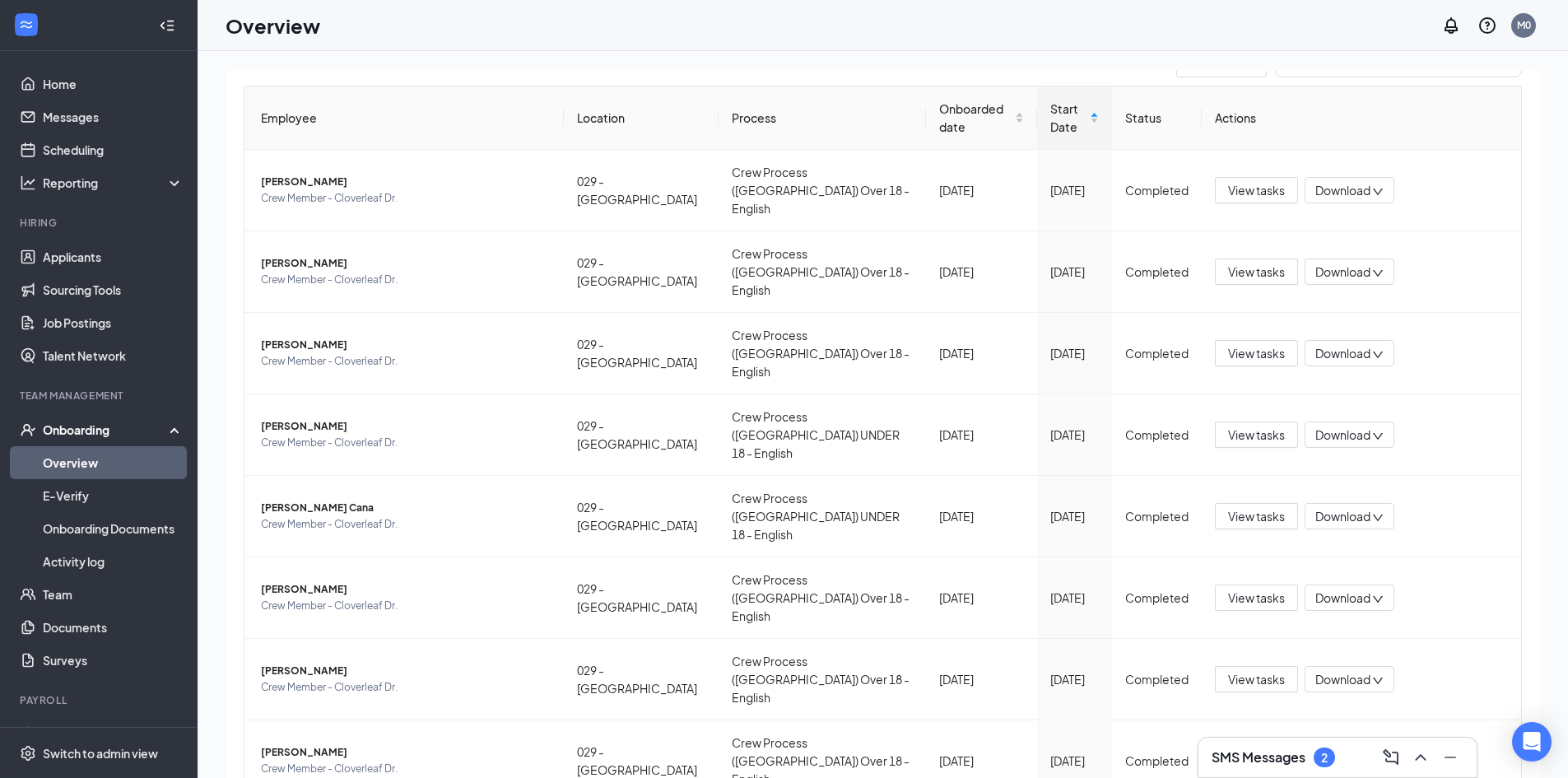
scroll to position [208, 0]
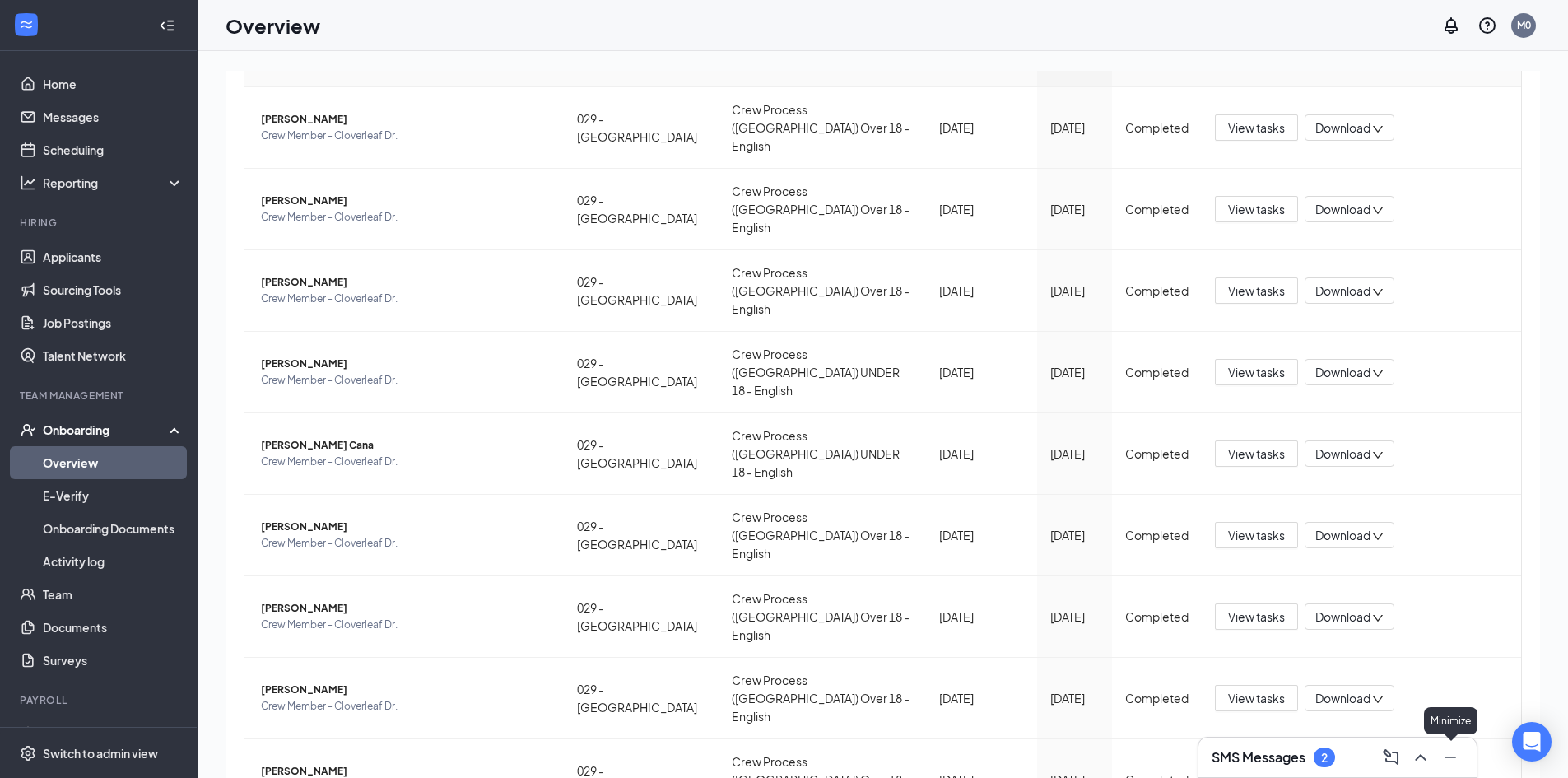
click at [1442, 752] on icon "Minimize" at bounding box center [1450, 757] width 20 height 20
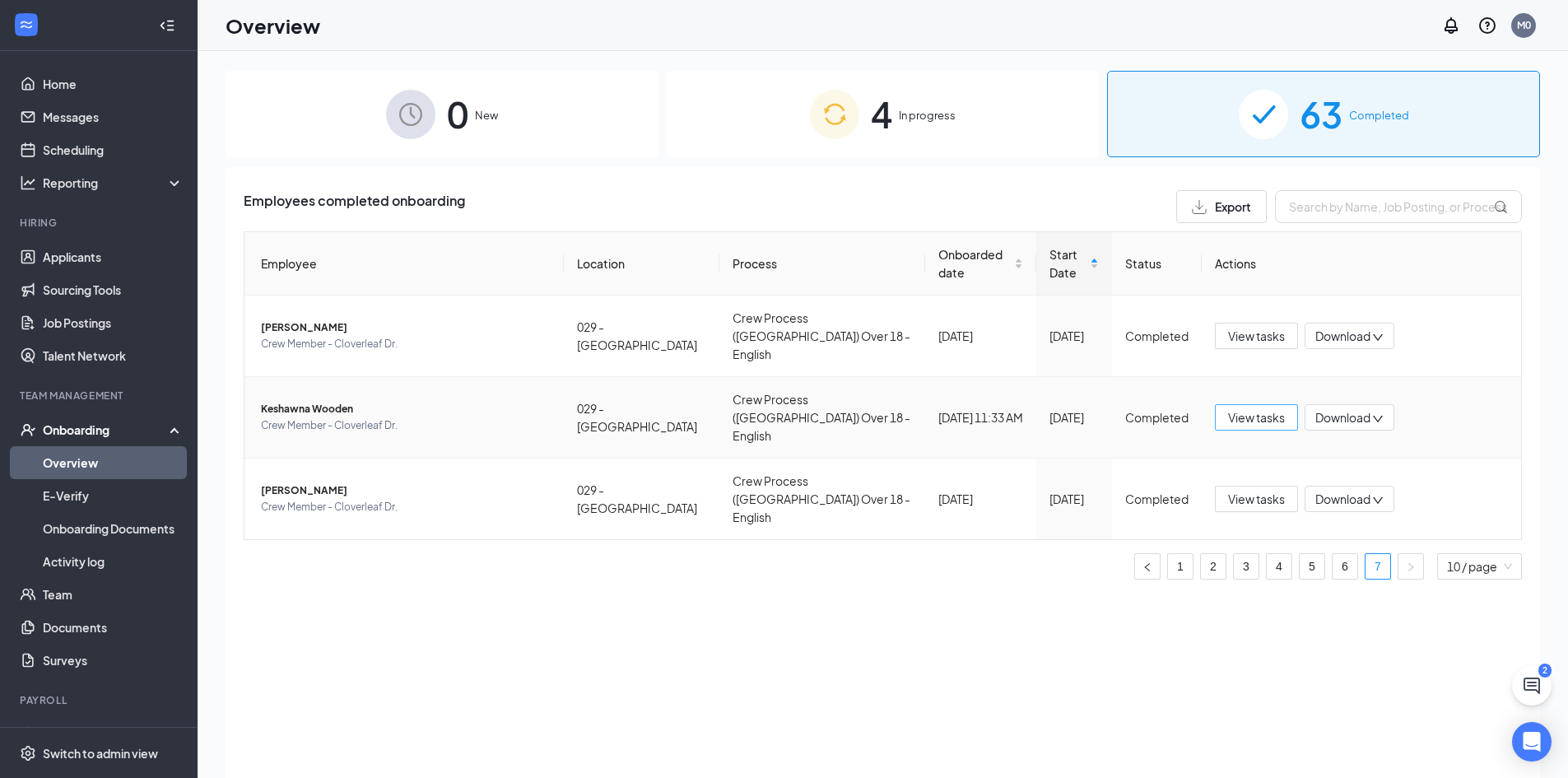
click at [1252, 408] on span "View tasks" at bounding box center [1256, 417] width 57 height 18
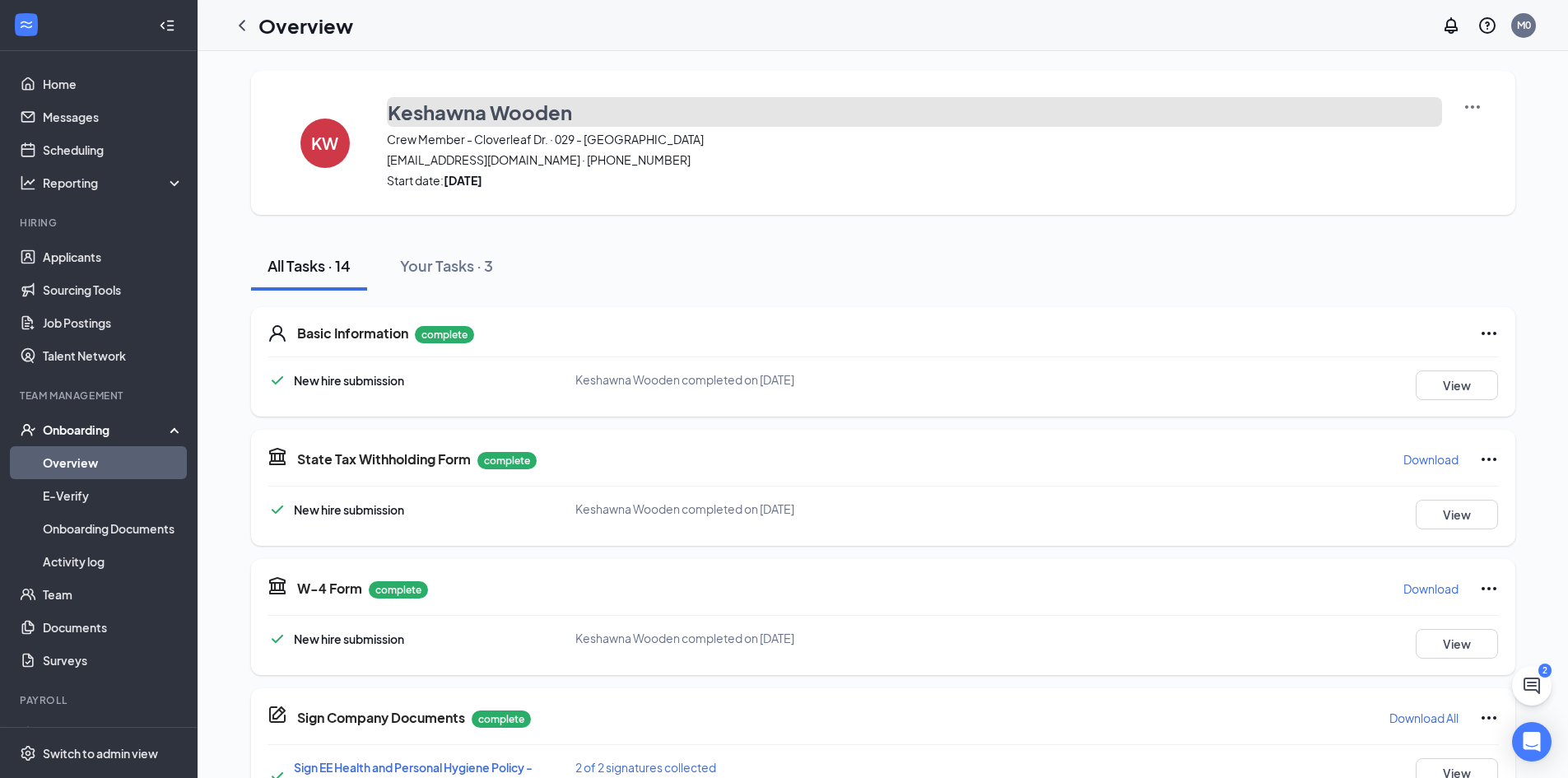
click at [448, 106] on h3 "Keshawna Wooden" at bounding box center [480, 112] width 184 height 28
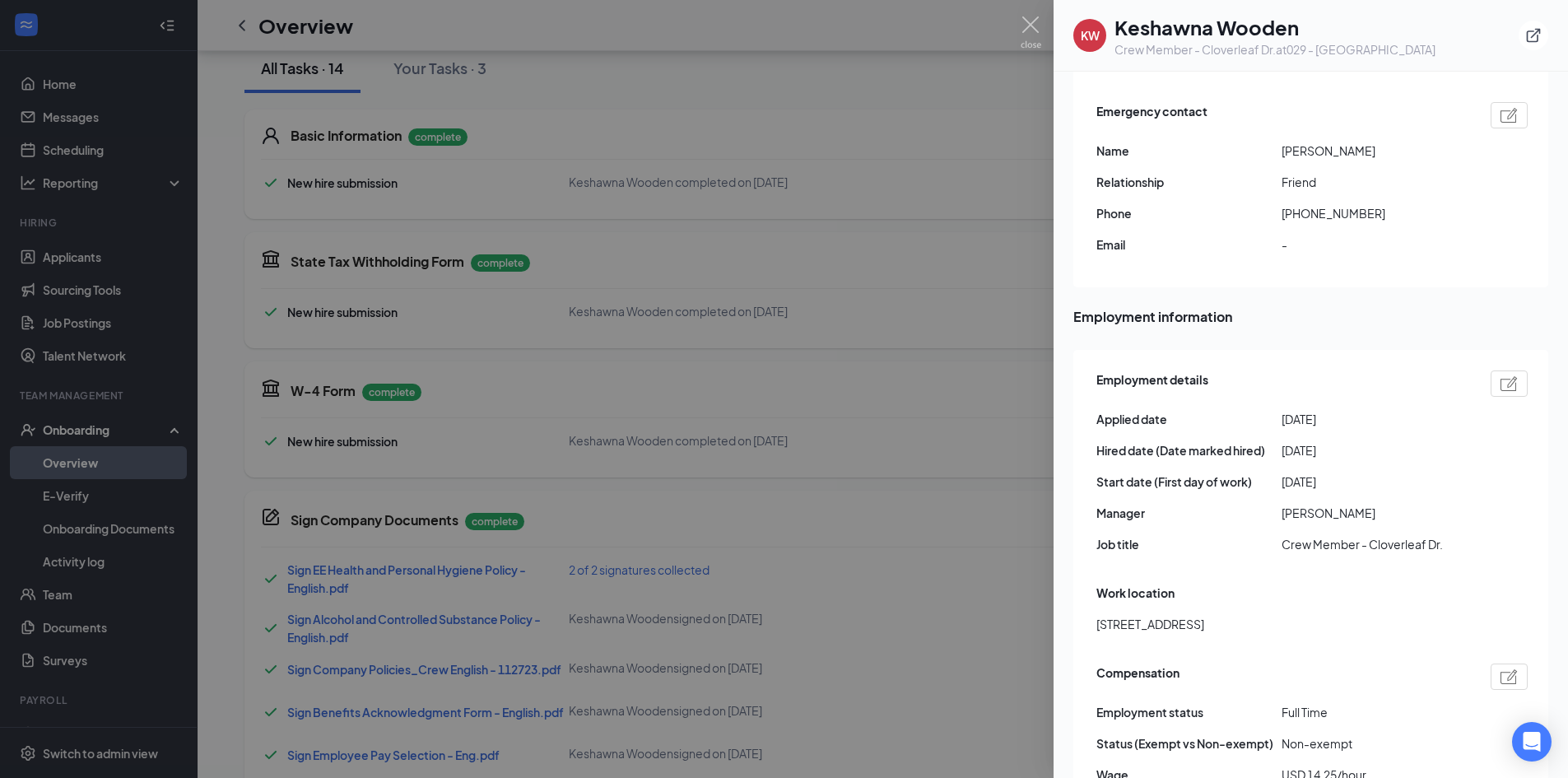
scroll to position [646, 0]
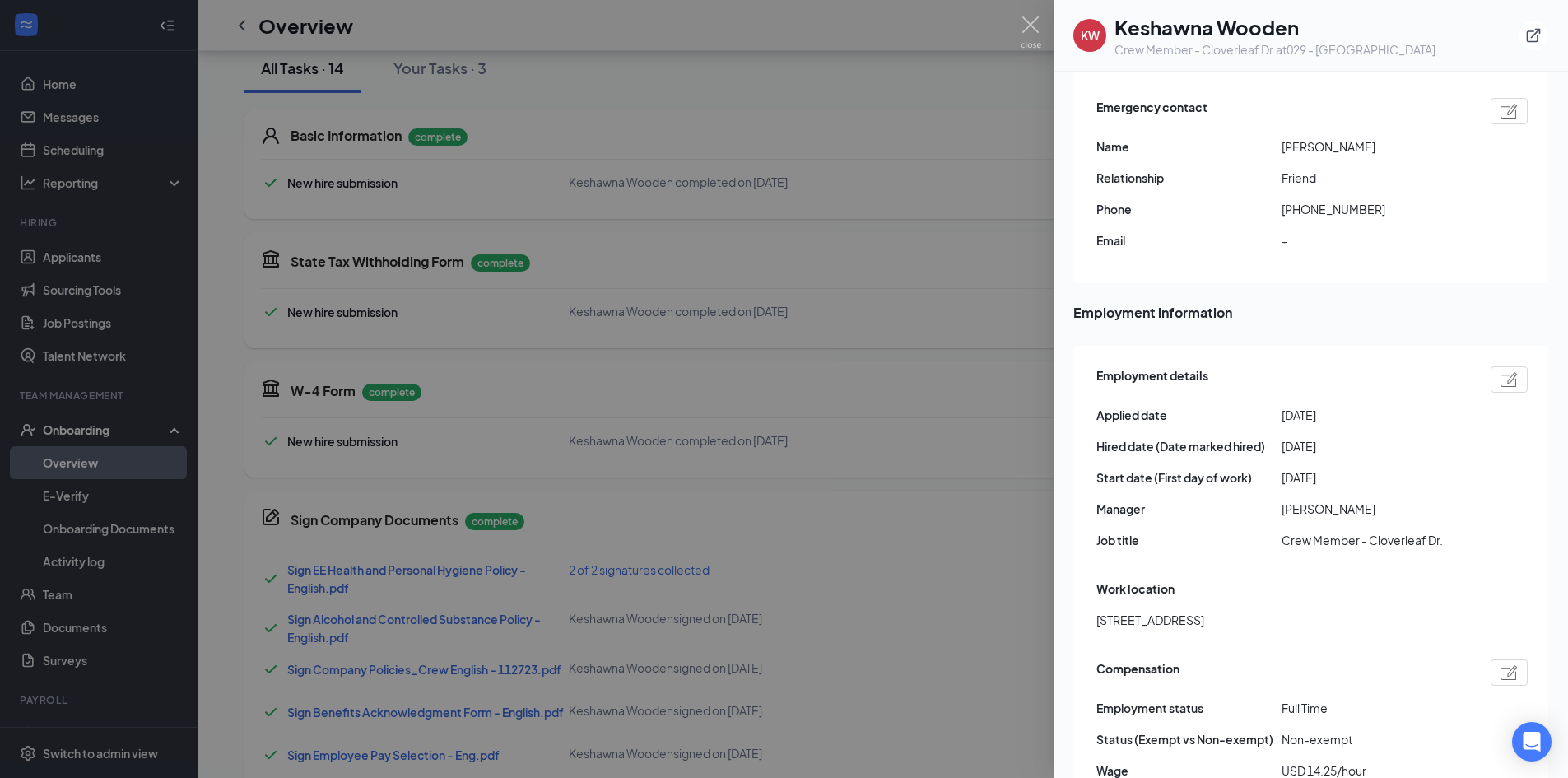
click at [1491, 366] on div at bounding box center [1509, 379] width 37 height 26
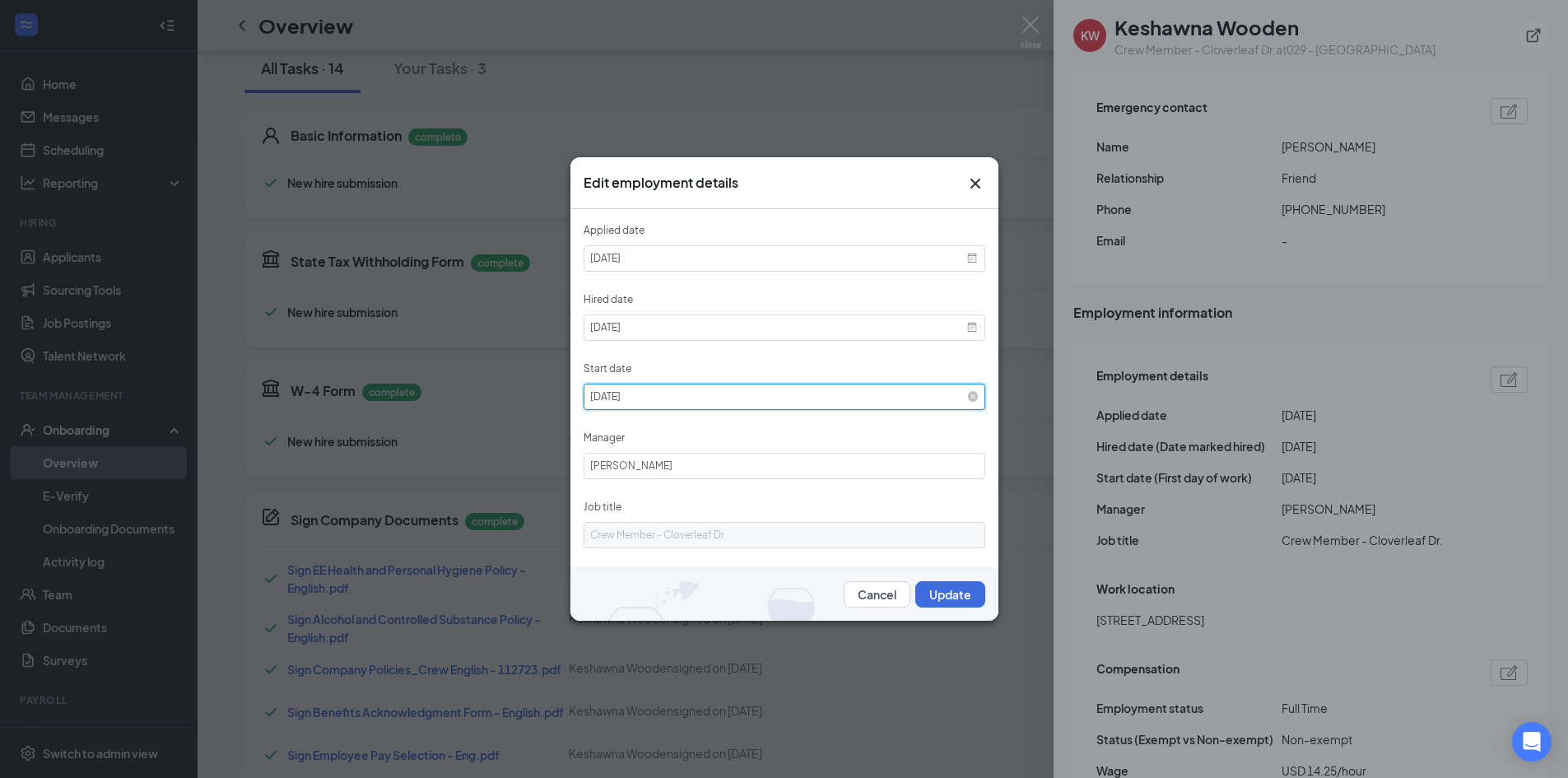
click at [951, 399] on input "2025-09-15" at bounding box center [784, 396] width 402 height 26
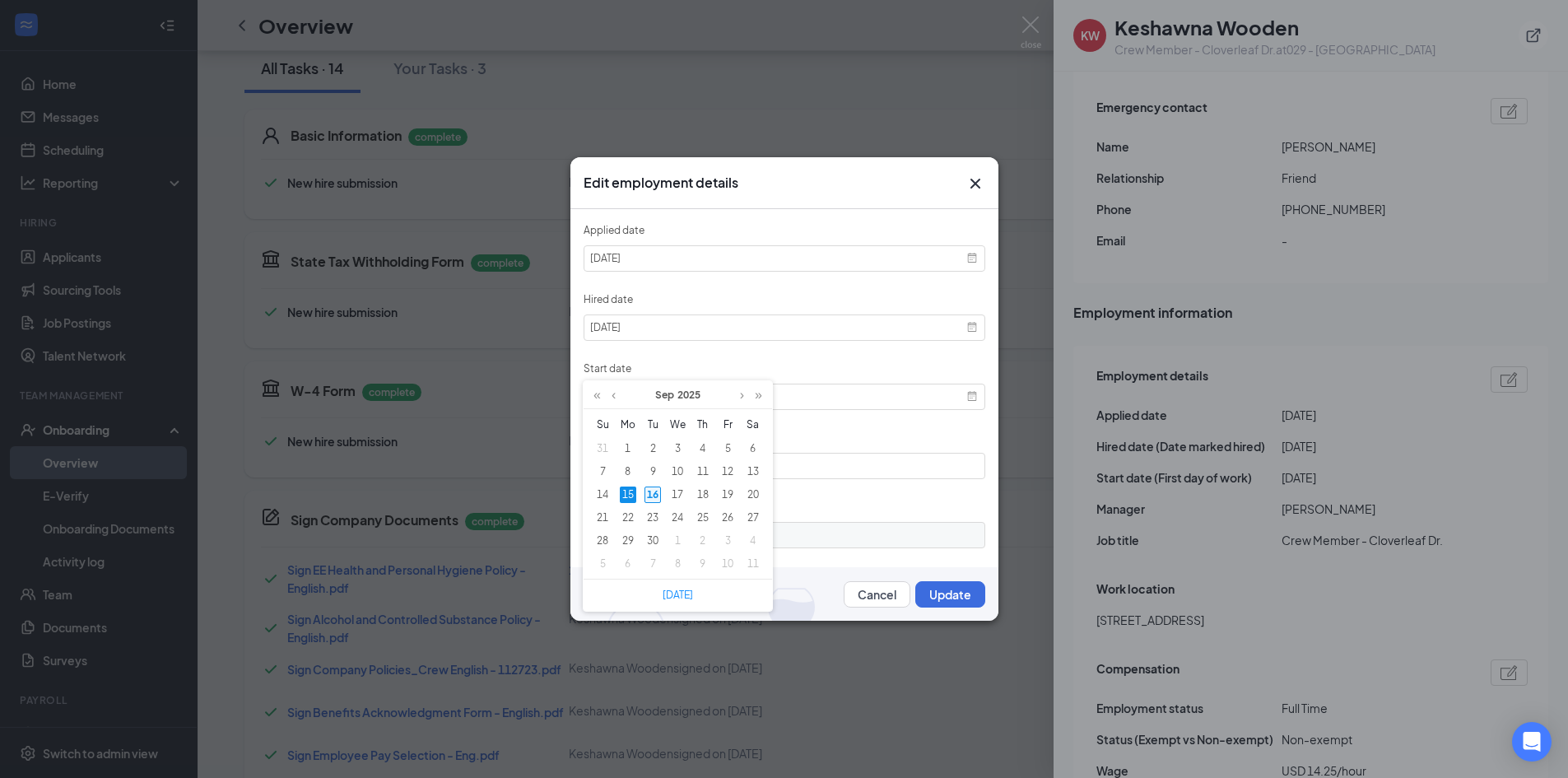
click at [656, 494] on div "16" at bounding box center [652, 494] width 17 height 17
type input "2025-09-16"
click at [936, 598] on button "Update" at bounding box center [949, 594] width 70 height 26
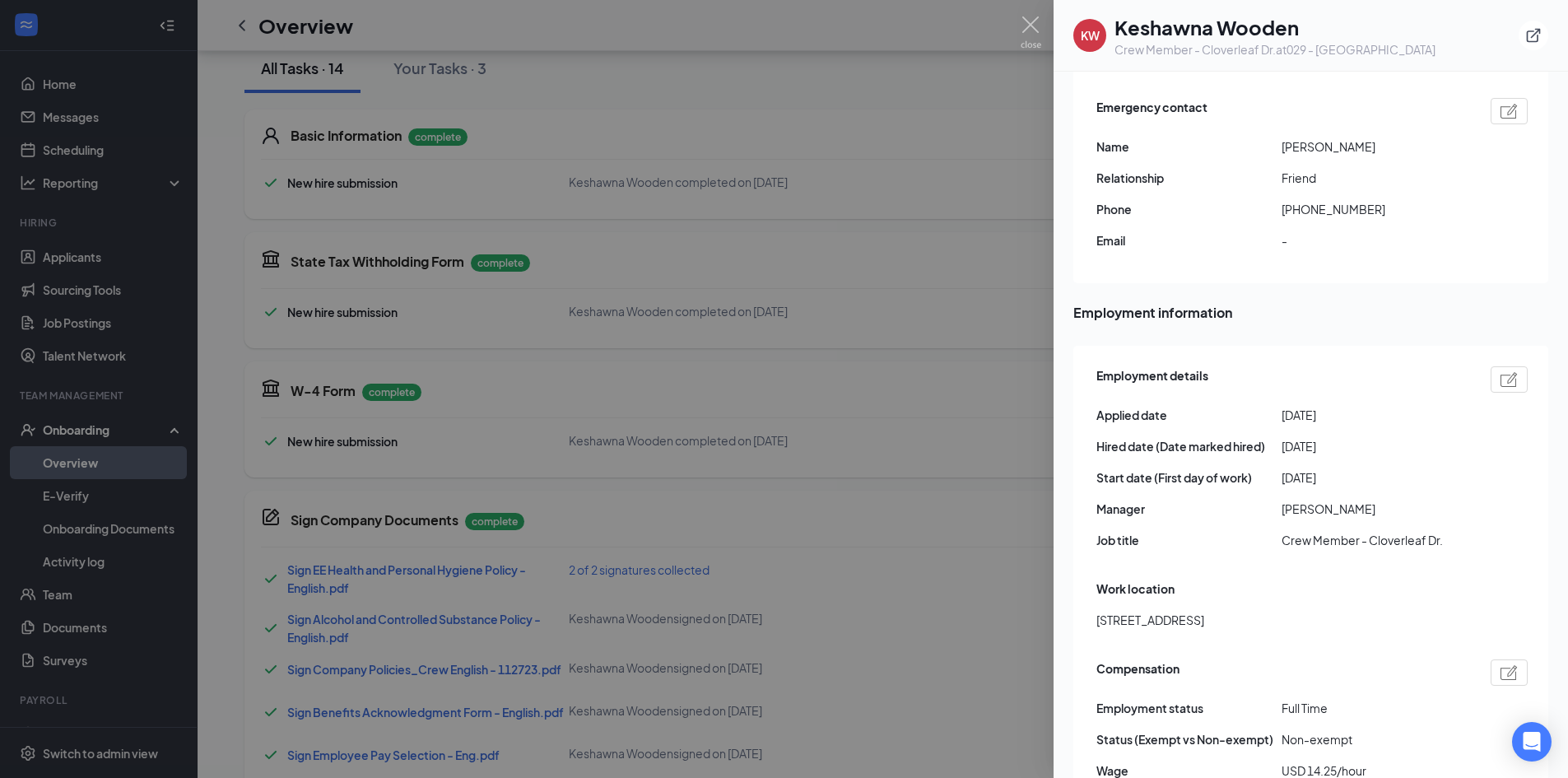
click at [1015, 81] on div at bounding box center [784, 389] width 1568 height 778
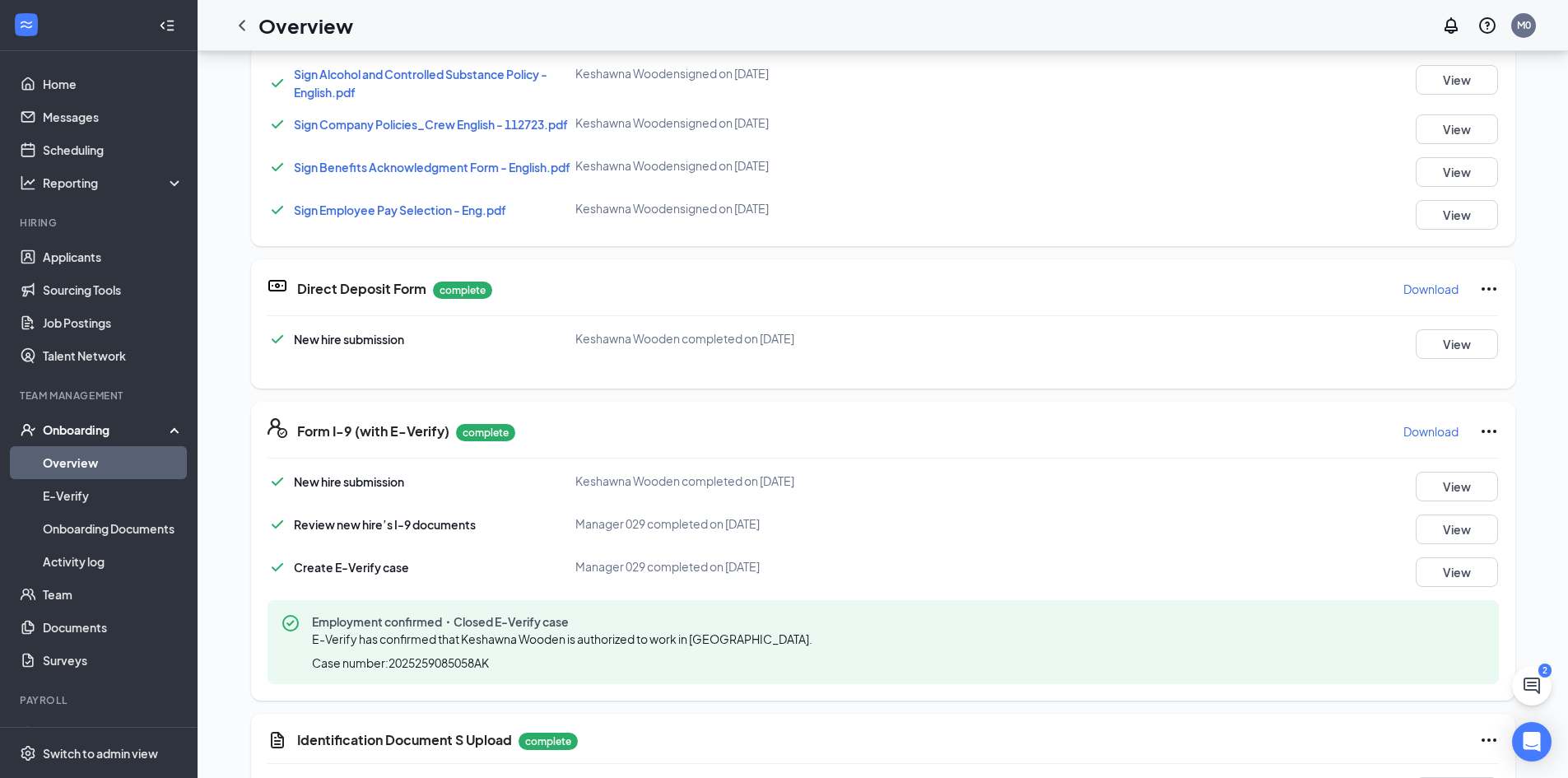
scroll to position [831, 0]
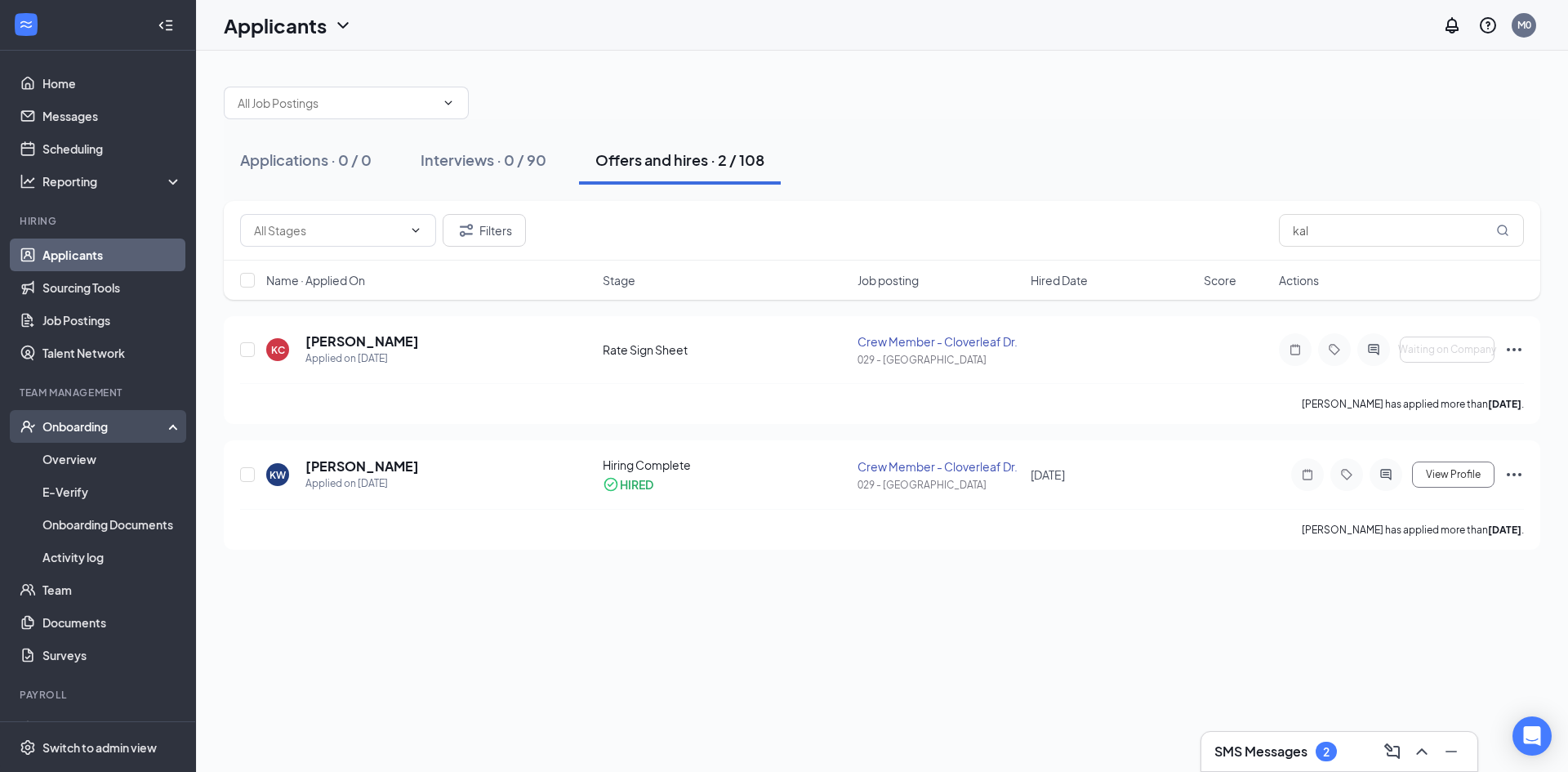
click at [86, 425] on div "Onboarding" at bounding box center [105, 426] width 126 height 17
click at [104, 423] on div "Onboarding" at bounding box center [105, 426] width 126 height 17
click at [74, 463] on link "Overview" at bounding box center [113, 460] width 140 height 33
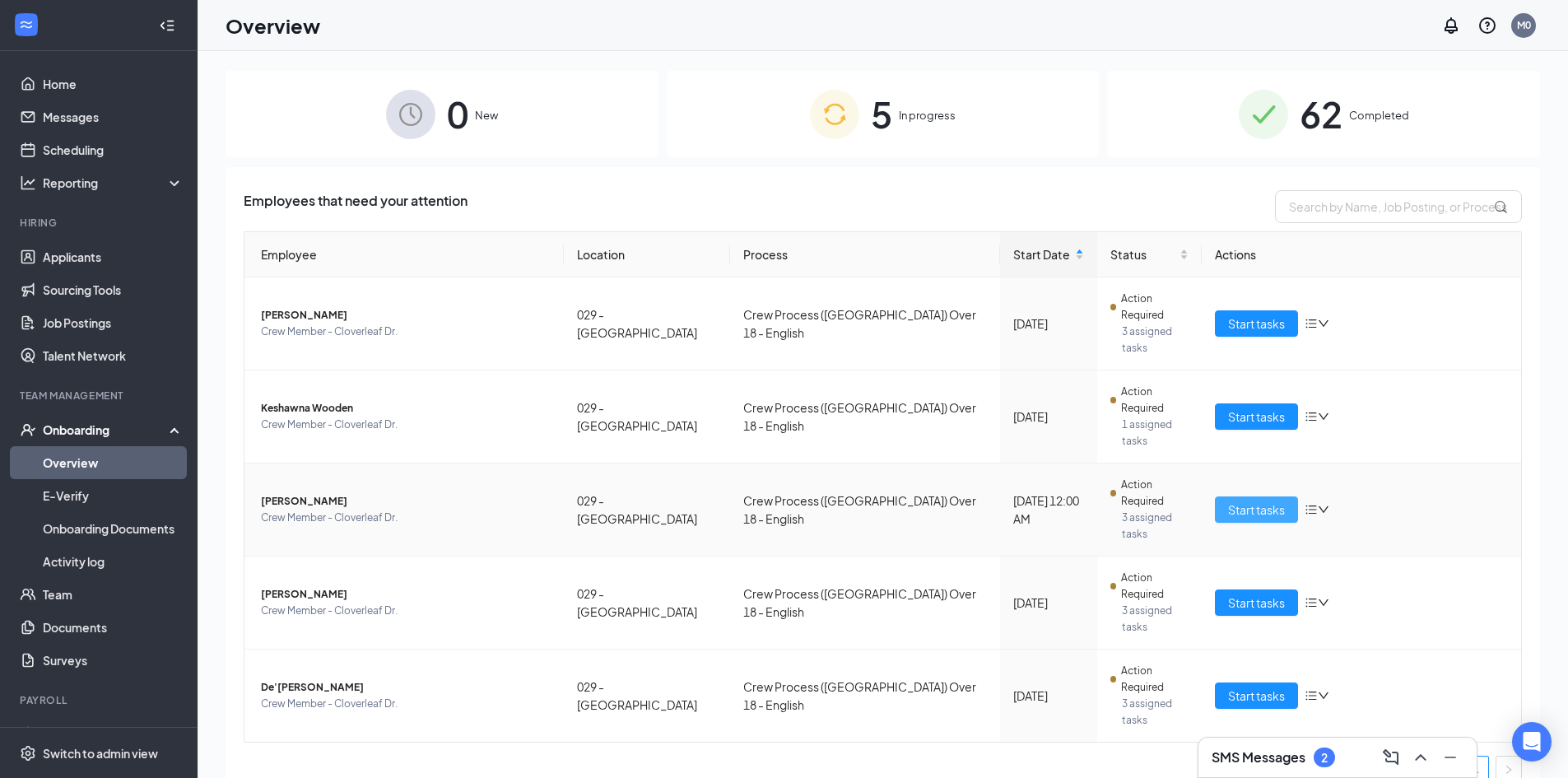
click at [1240, 500] on span "Start tasks" at bounding box center [1256, 509] width 57 height 18
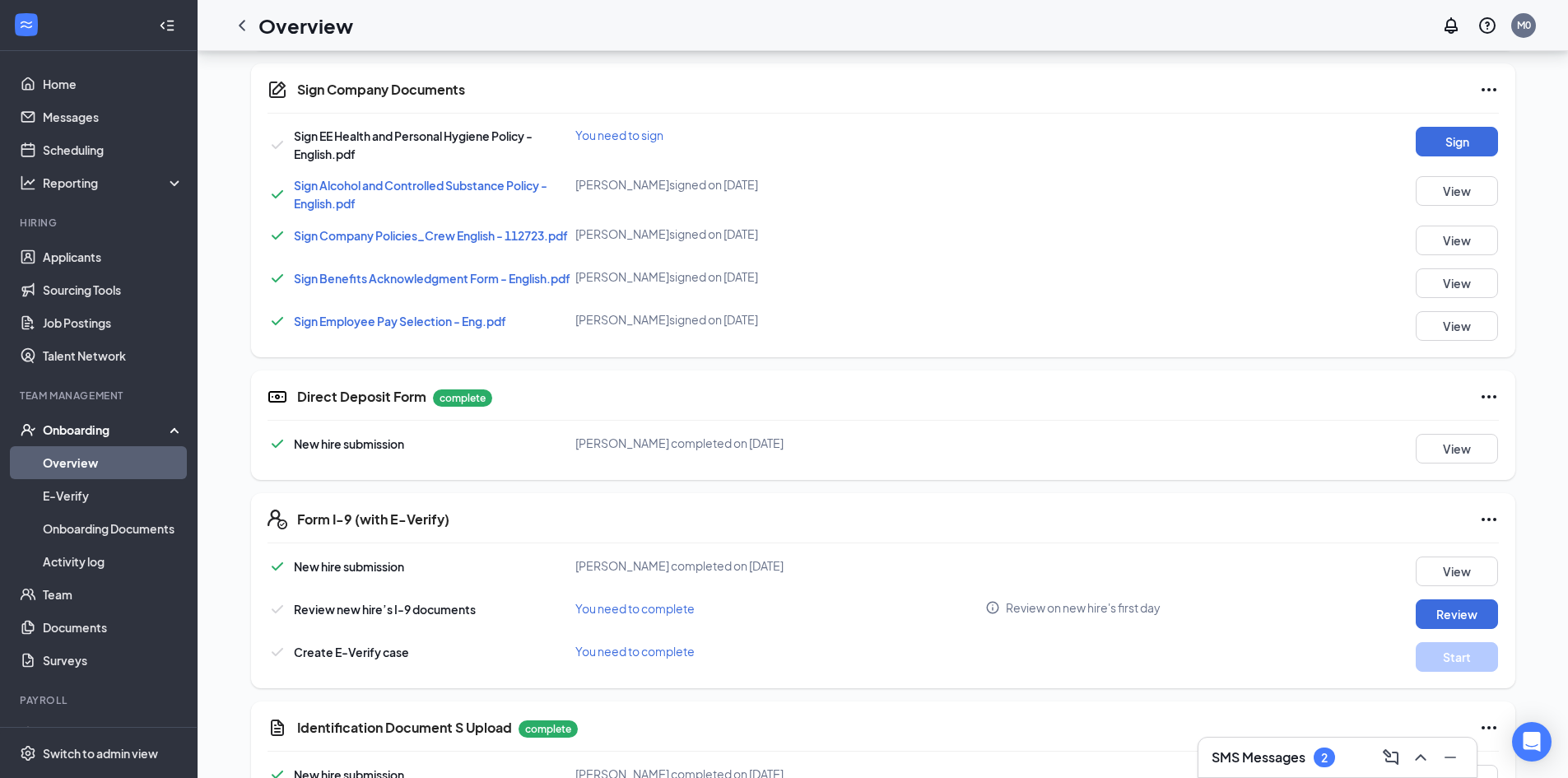
scroll to position [801, 0]
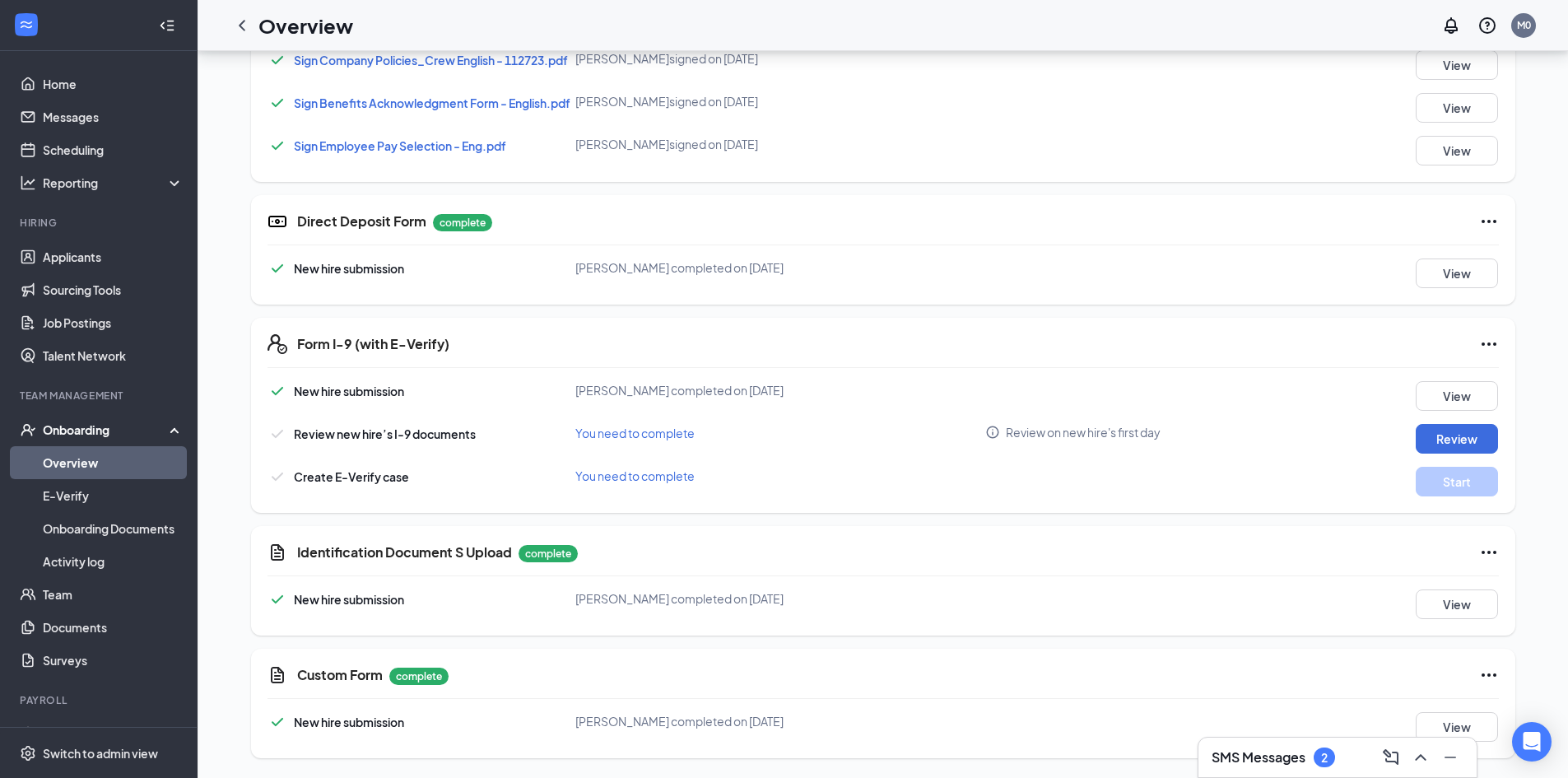
drag, startPoint x: 1566, startPoint y: 421, endPoint x: 1574, endPoint y: 442, distance: 22.5
drag, startPoint x: 829, startPoint y: 9, endPoint x: 71, endPoint y: 425, distance: 864.7
click at [71, 425] on div "Onboarding" at bounding box center [106, 430] width 126 height 17
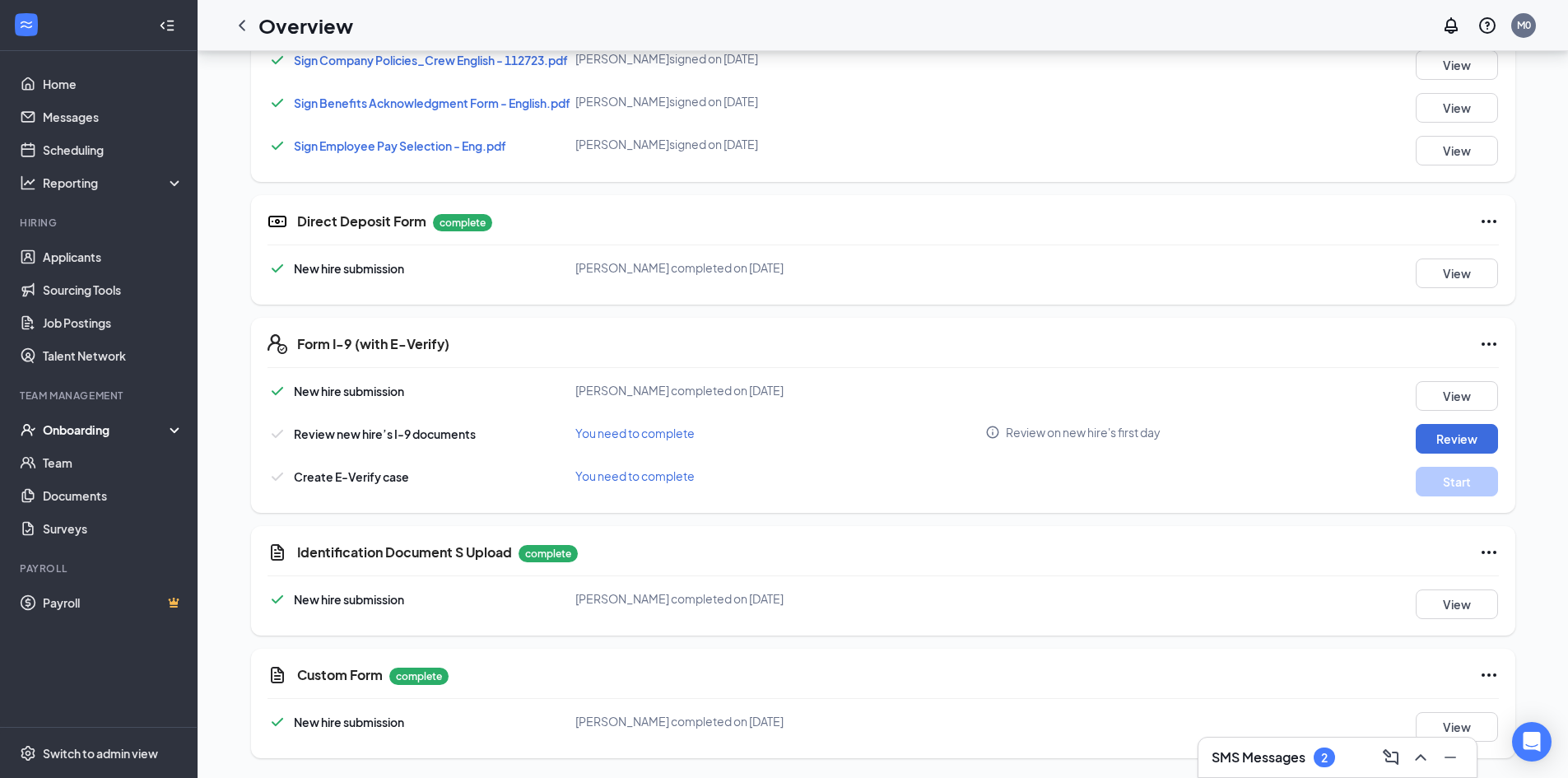
click at [68, 428] on div "Onboarding" at bounding box center [106, 430] width 126 height 17
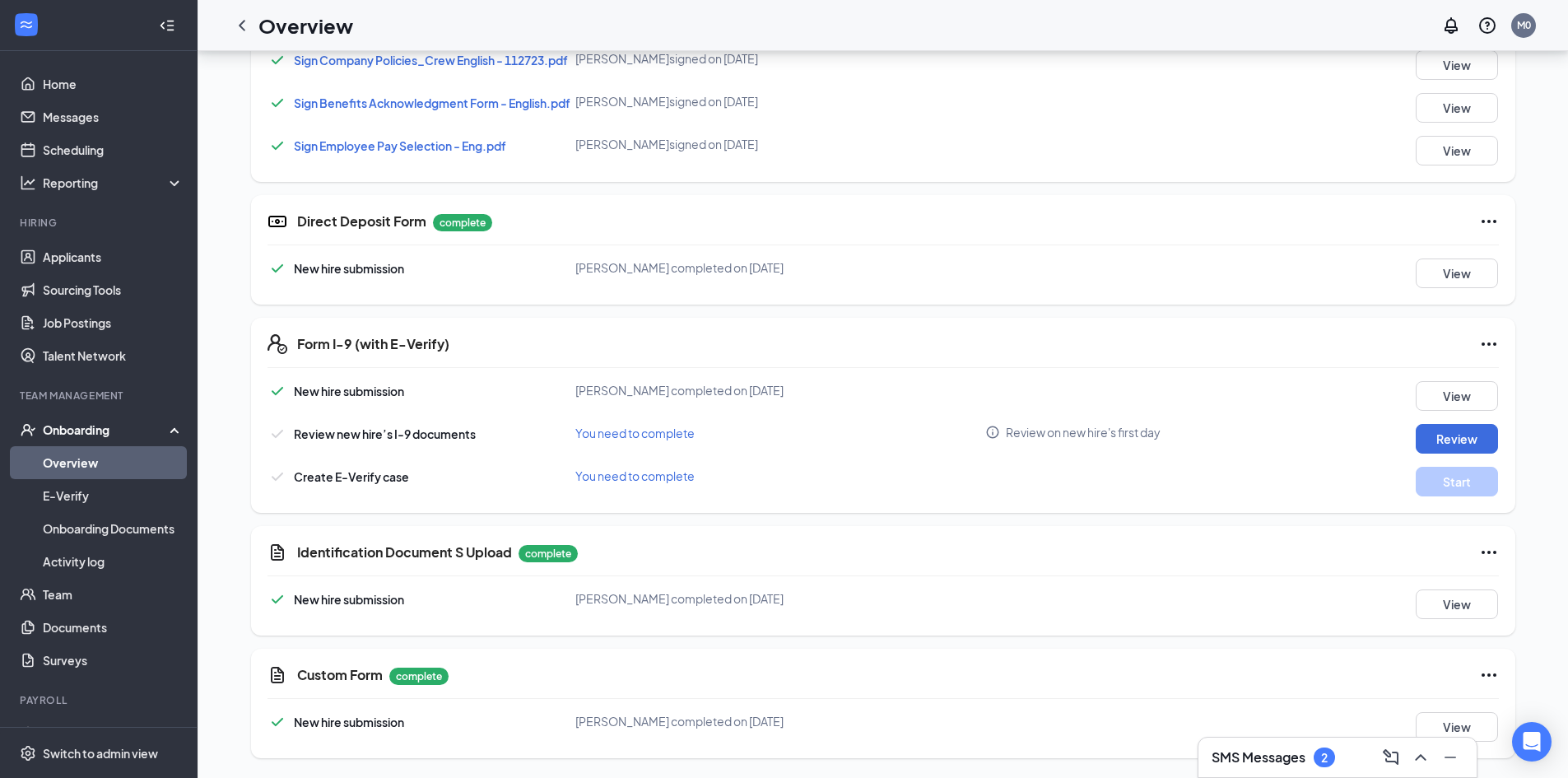
click at [53, 464] on link "Overview" at bounding box center [114, 463] width 141 height 33
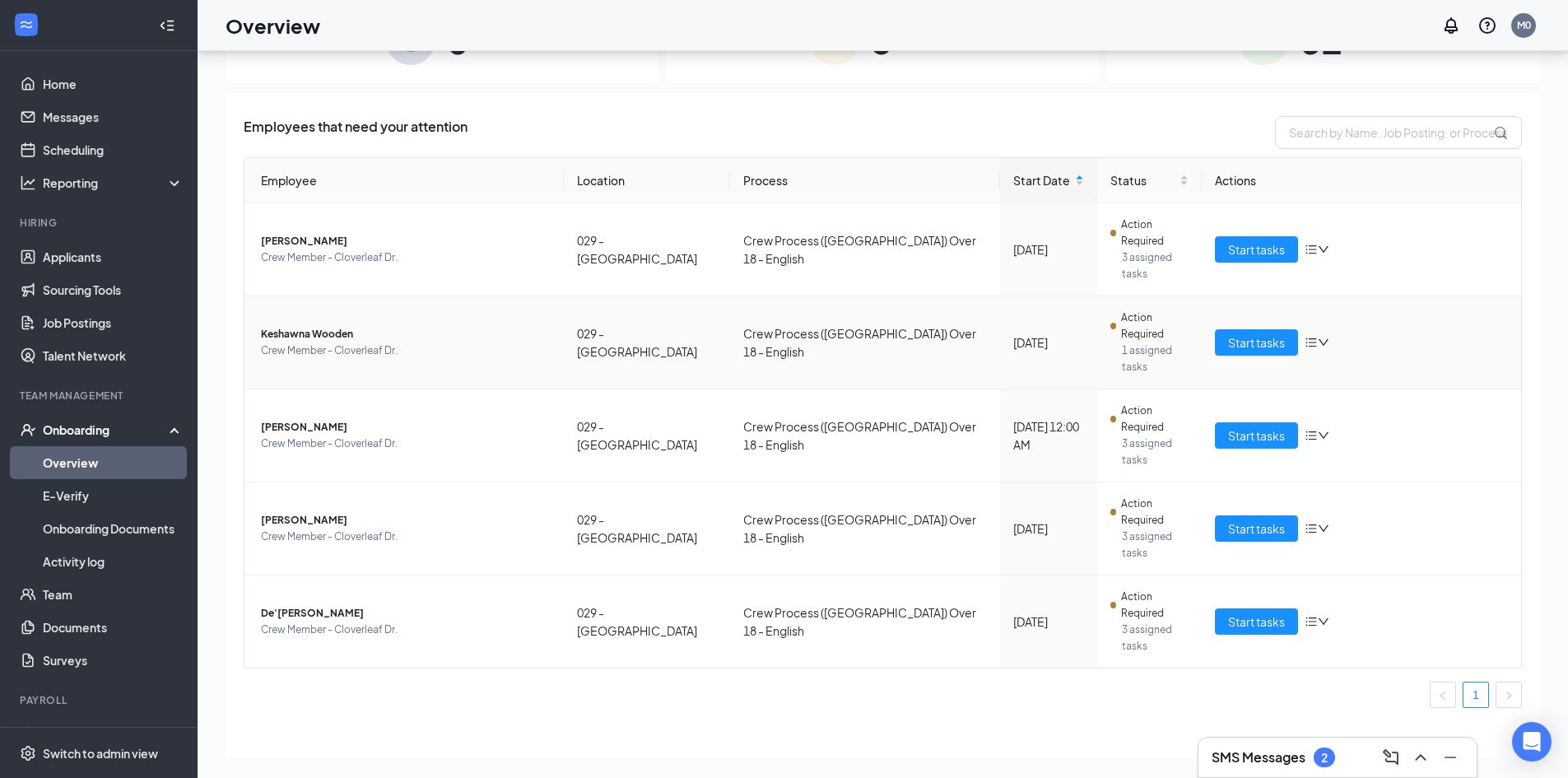
click at [338, 326] on span "Keshawna Wooden" at bounding box center [405, 334] width 289 height 17
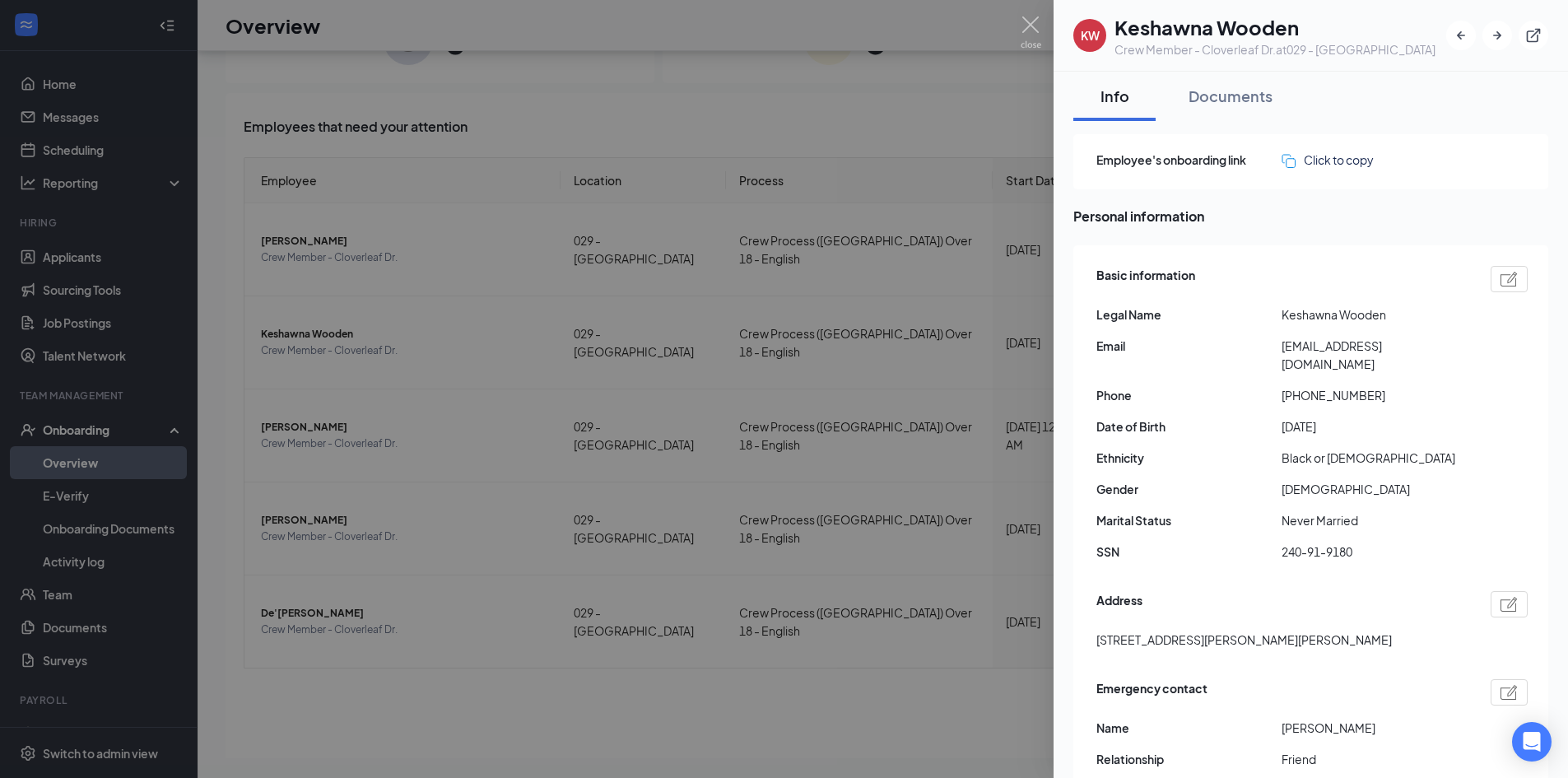
click at [315, 671] on div at bounding box center [784, 389] width 1568 height 778
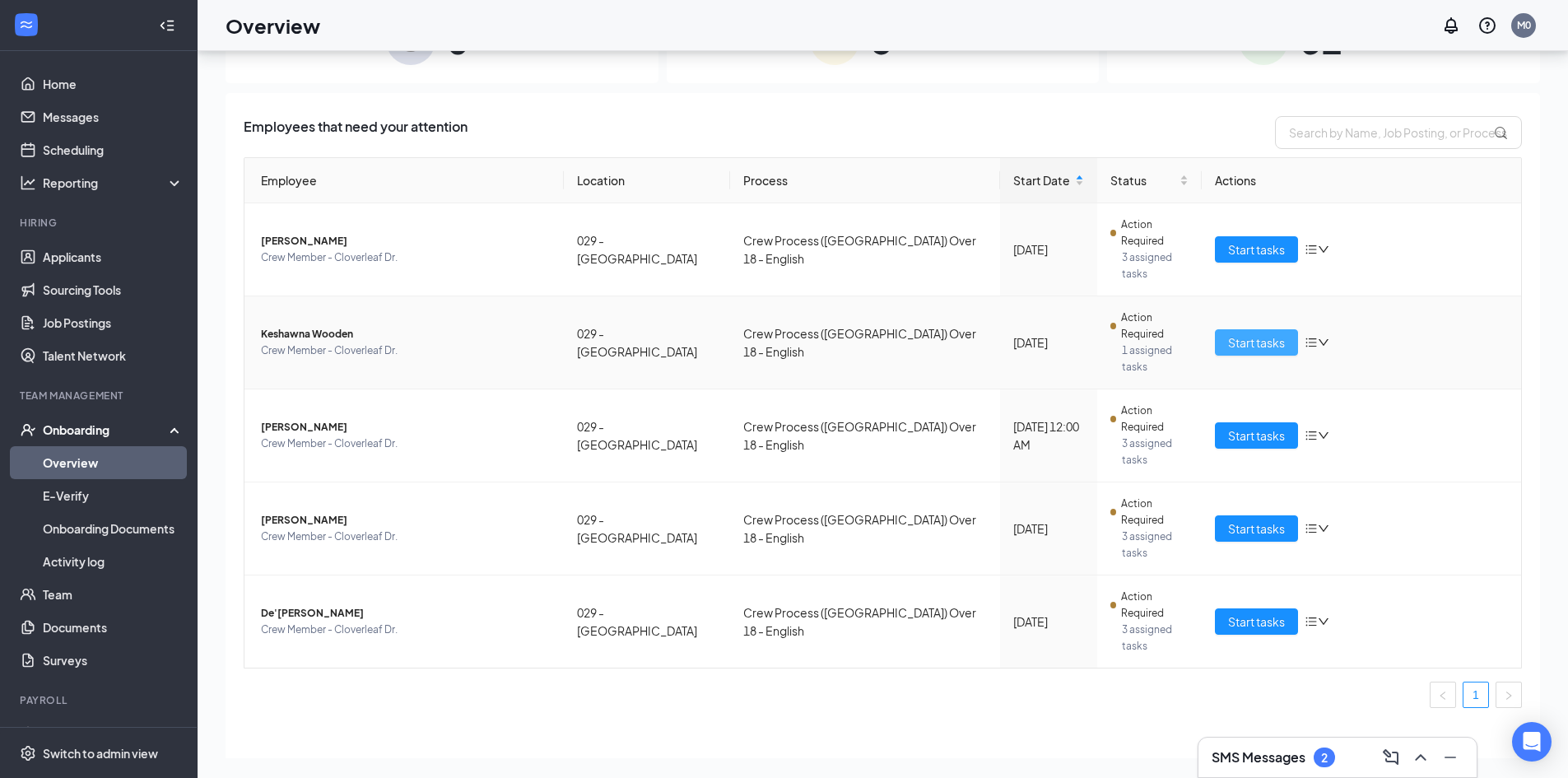
click at [1271, 334] on span "Start tasks" at bounding box center [1256, 342] width 57 height 18
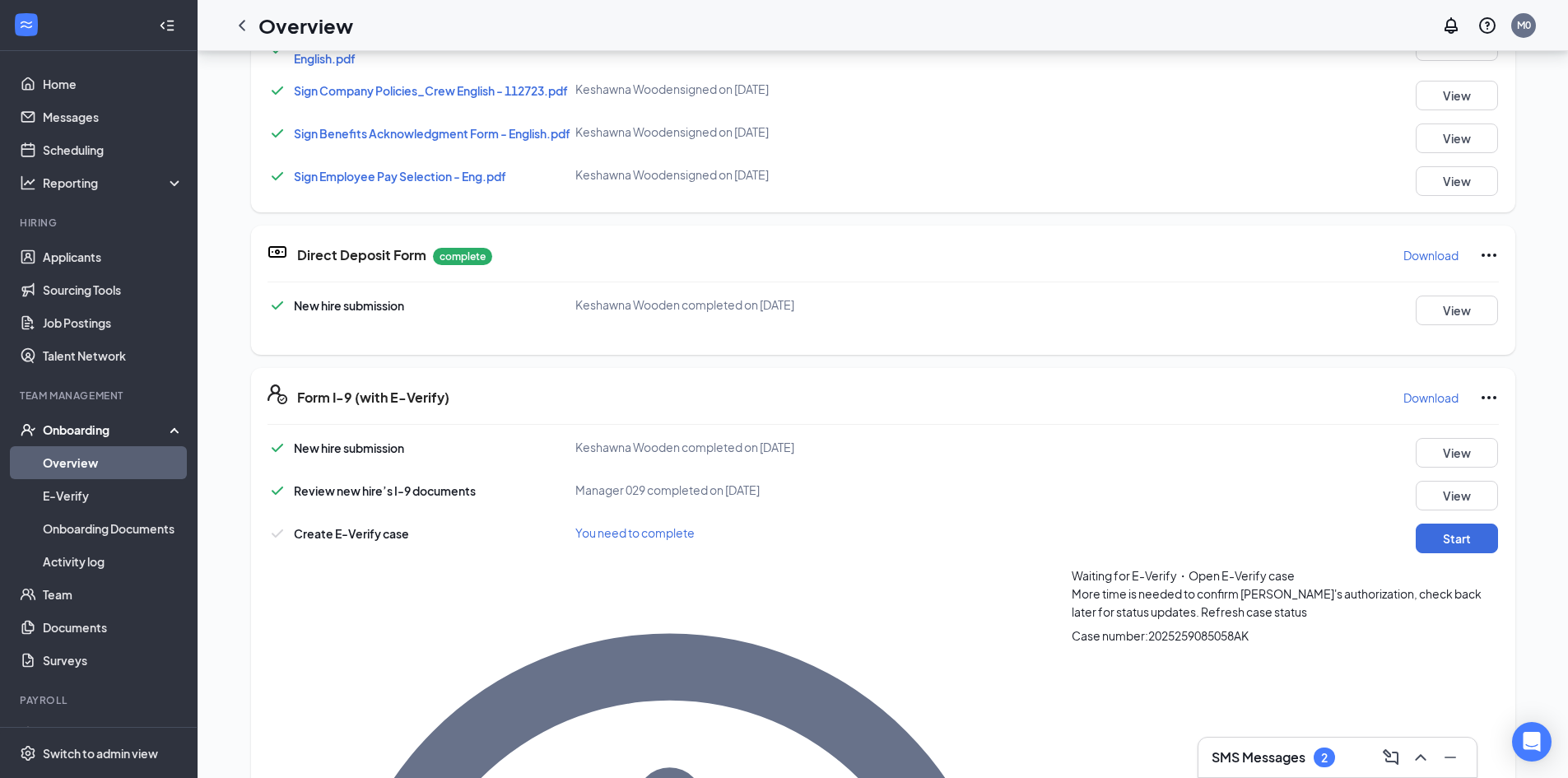
scroll to position [780, 0]
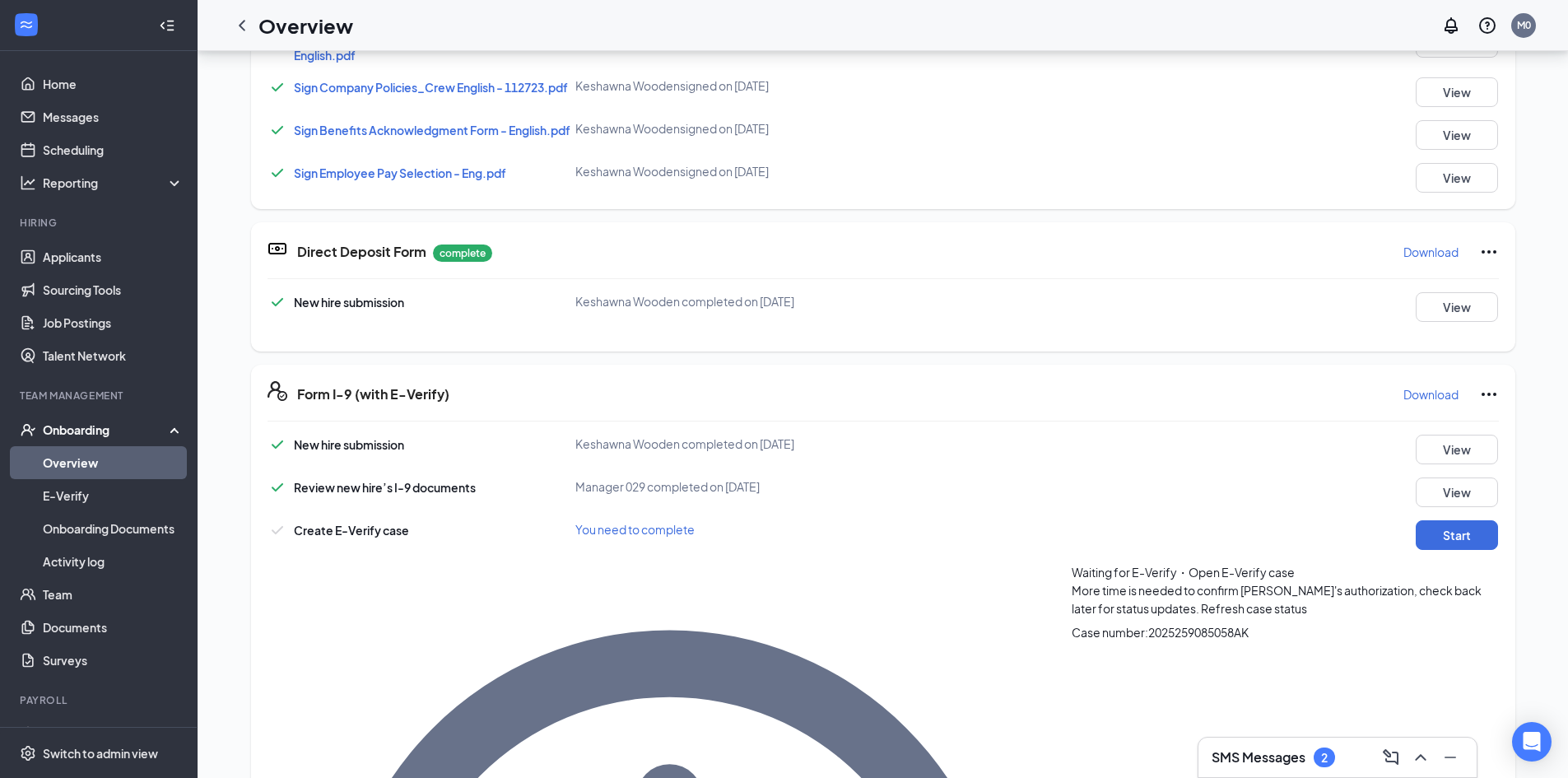
click at [1200, 606] on span "Refresh case status" at bounding box center [1253, 608] width 106 height 15
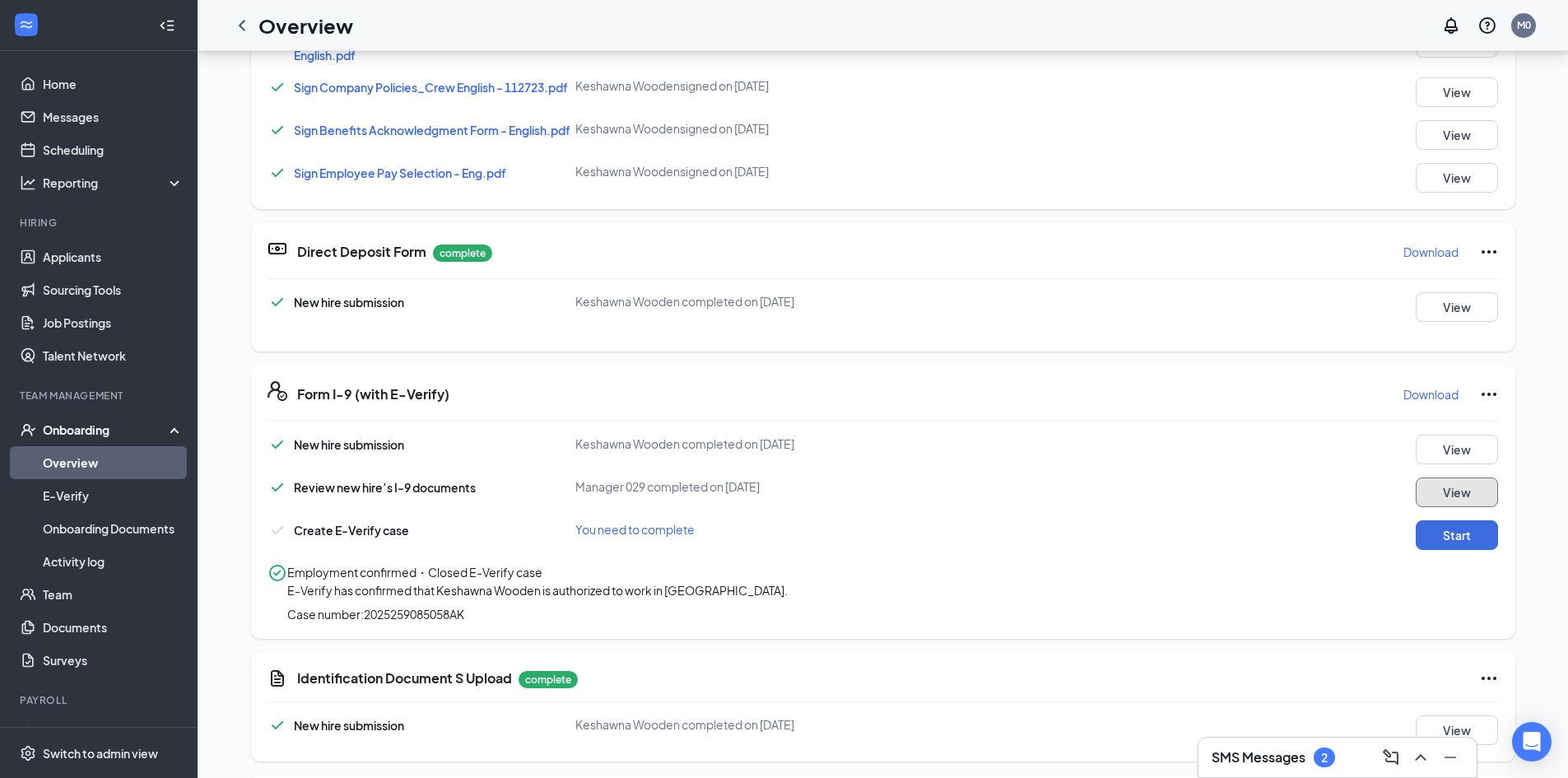
click at [1458, 489] on button "View" at bounding box center [1456, 493] width 82 height 29
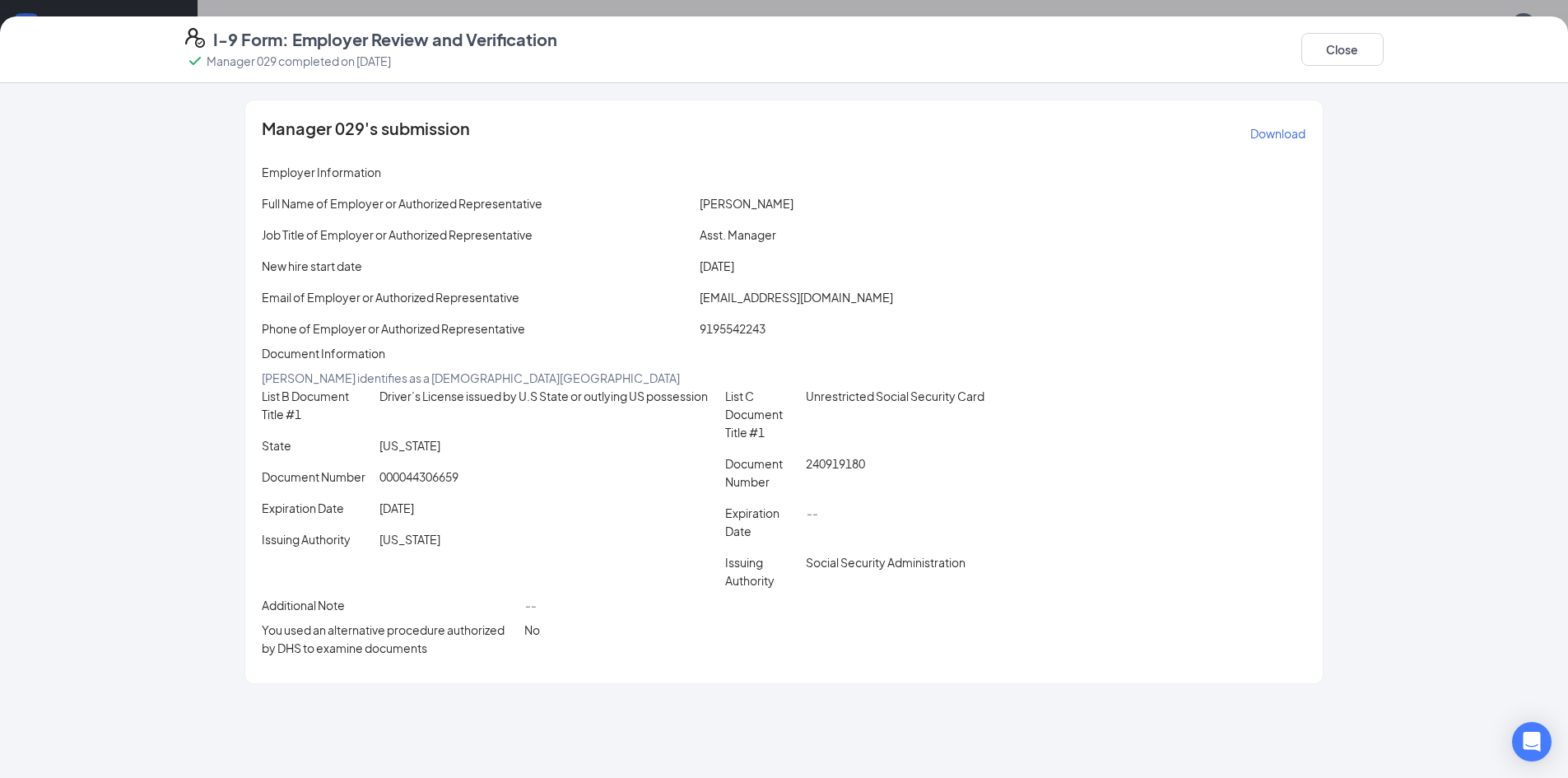
click at [1281, 130] on p "Download" at bounding box center [1278, 133] width 55 height 17
